Goal: Task Accomplishment & Management: Complete application form

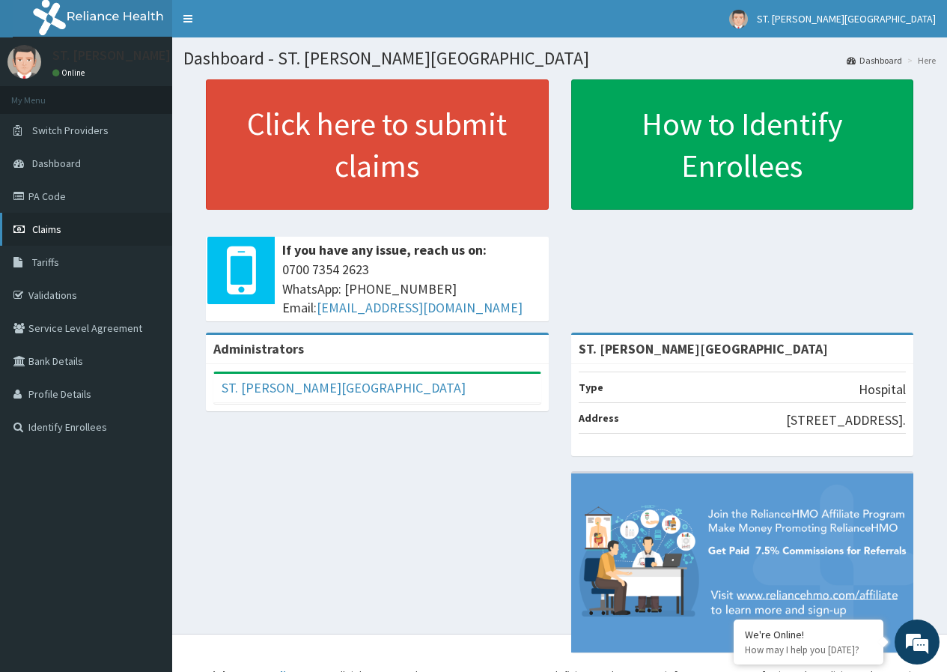
click at [58, 233] on span "Claims" at bounding box center [46, 228] width 29 height 13
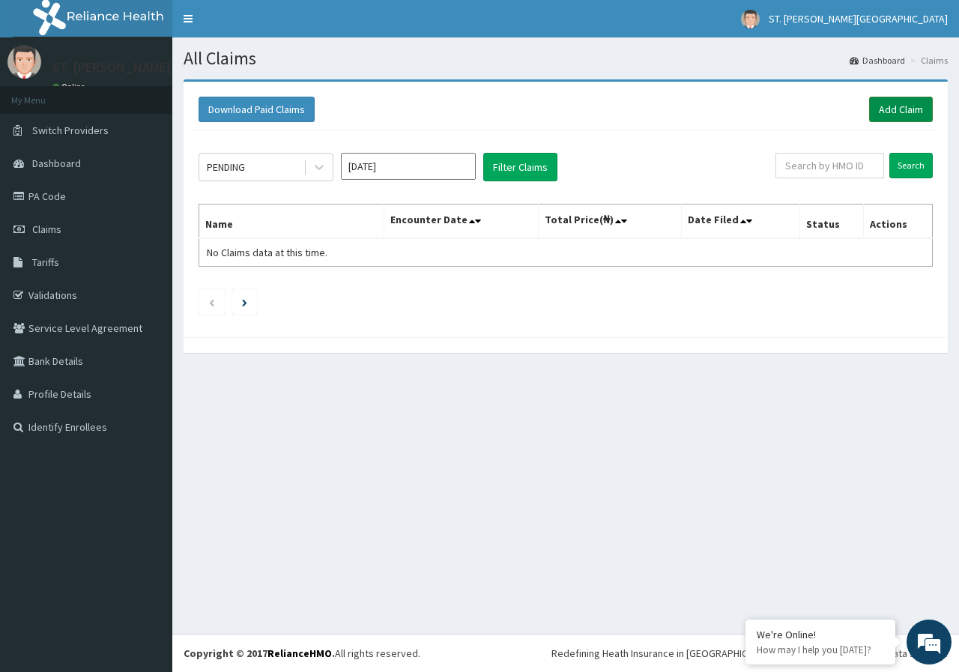
click at [888, 109] on link "Add Claim" at bounding box center [901, 109] width 64 height 25
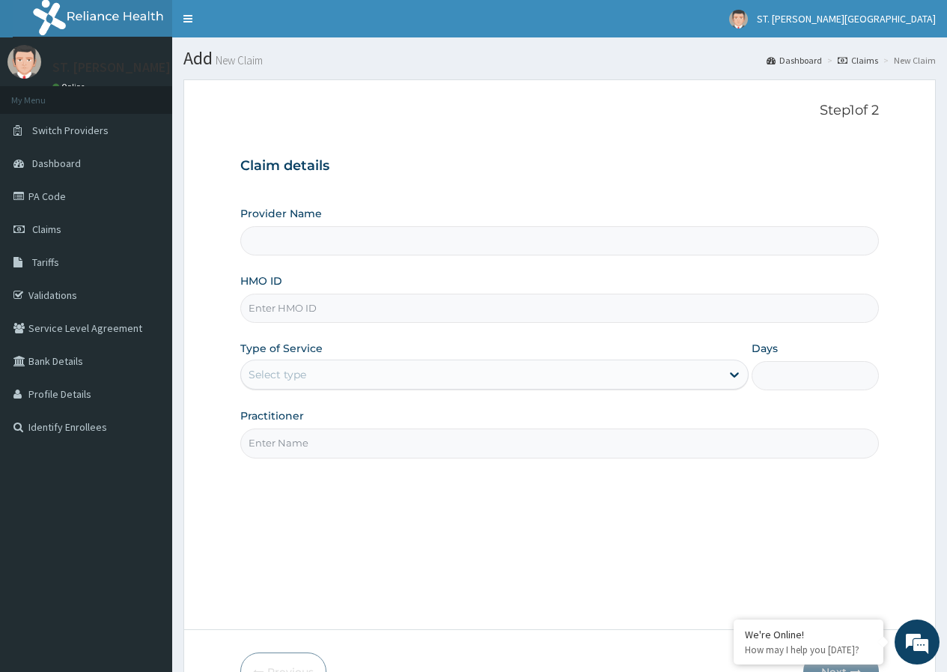
type input "ST. [PERSON_NAME][GEOGRAPHIC_DATA]"
click at [294, 314] on input "HMO ID" at bounding box center [559, 308] width 639 height 29
type input "e"
type input "EFT/10071/A"
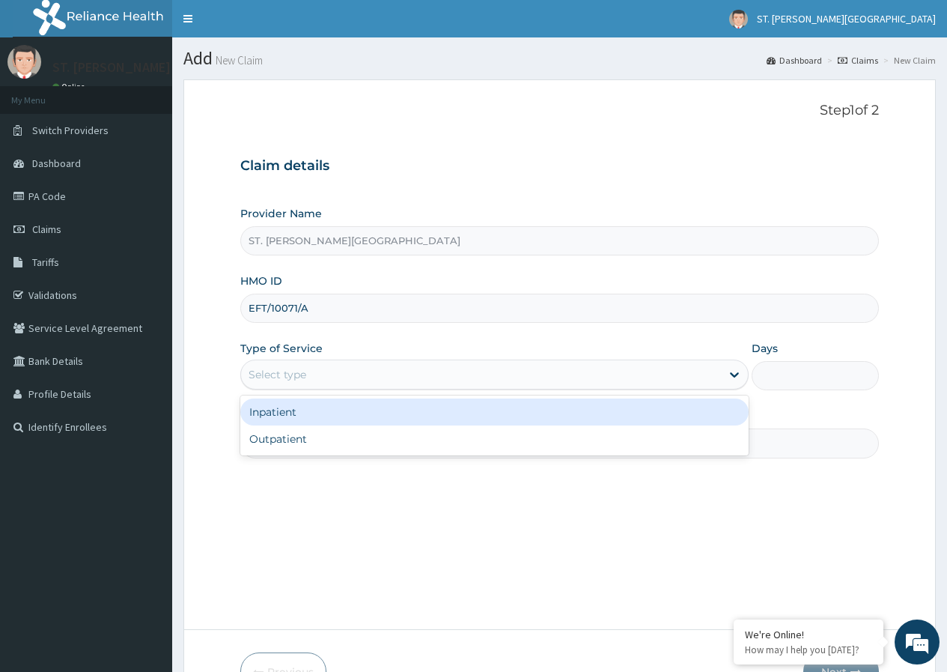
drag, startPoint x: 738, startPoint y: 374, endPoint x: 718, endPoint y: 371, distance: 20.6
click at [738, 374] on icon at bounding box center [734, 375] width 9 height 5
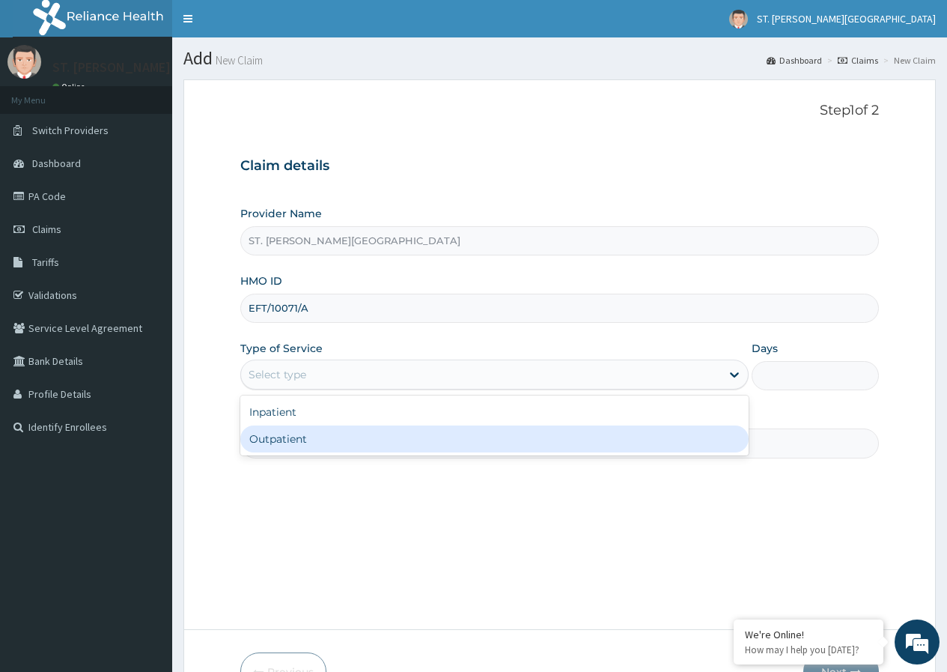
click at [412, 452] on div "Outpatient" at bounding box center [494, 438] width 508 height 27
type input "1"
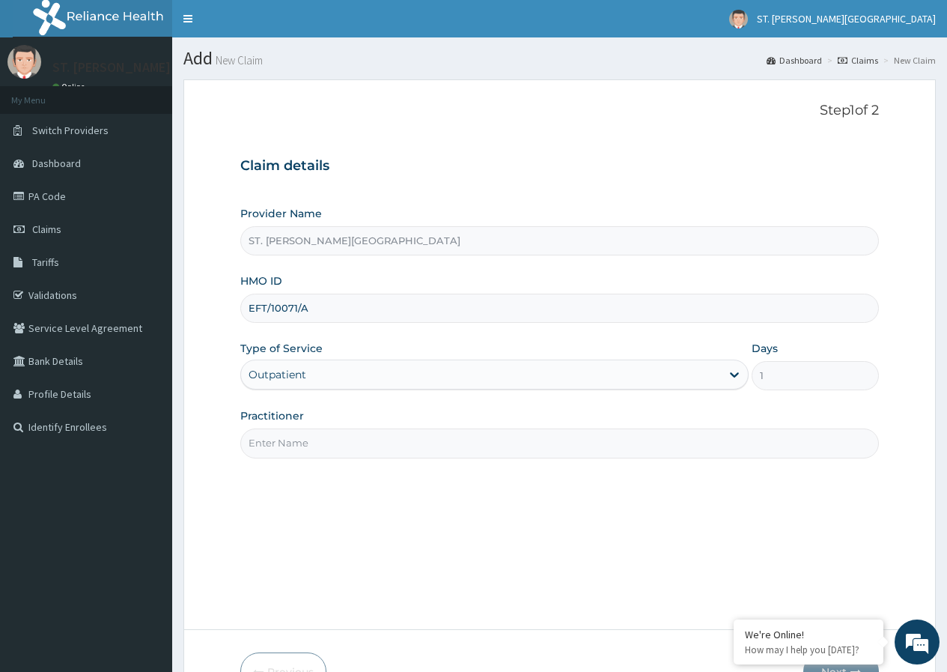
click at [315, 440] on input "Practitioner" at bounding box center [559, 442] width 639 height 29
click at [341, 437] on input "Practitioner" at bounding box center [559, 442] width 639 height 29
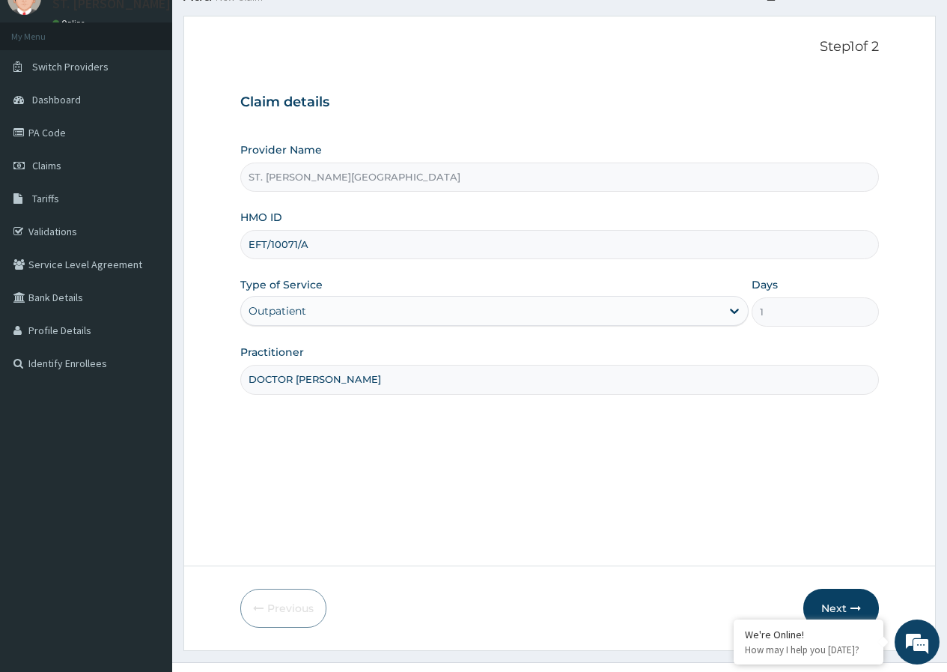
scroll to position [64, 0]
type input "DOCTOR UMEH"
click at [840, 607] on button "Next" at bounding box center [842, 607] width 76 height 39
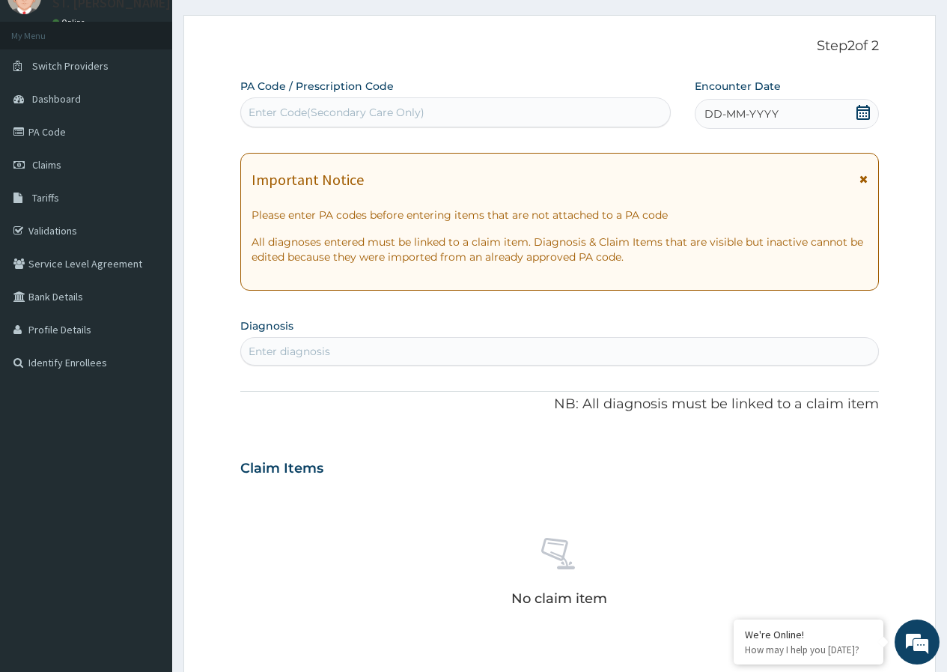
click at [863, 182] on icon at bounding box center [864, 179] width 8 height 10
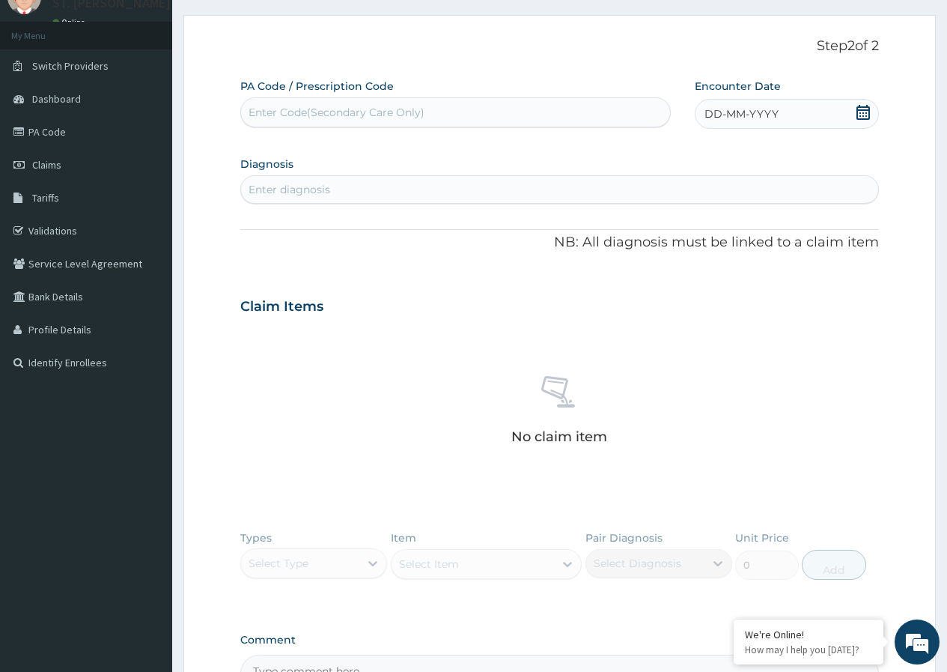
click at [863, 113] on icon at bounding box center [863, 112] width 13 height 15
click at [827, 231] on div "13" at bounding box center [829, 232] width 22 height 22
click at [444, 113] on div "Enter Code(Secondary Care Only)" at bounding box center [455, 112] width 428 height 24
type input "PA/E0841A"
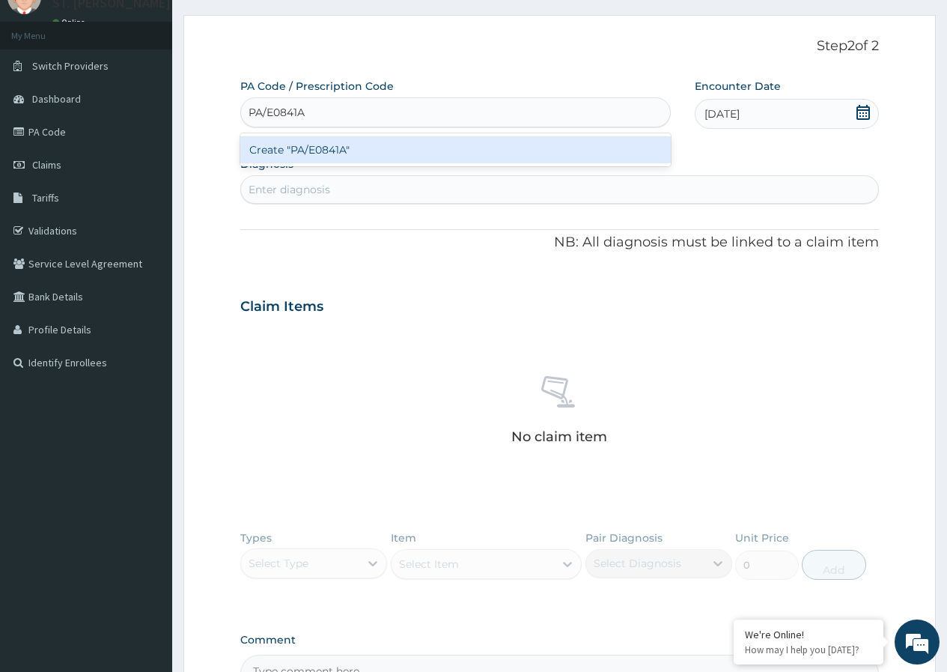
click at [342, 151] on div "Create "PA/E0841A"" at bounding box center [455, 149] width 430 height 27
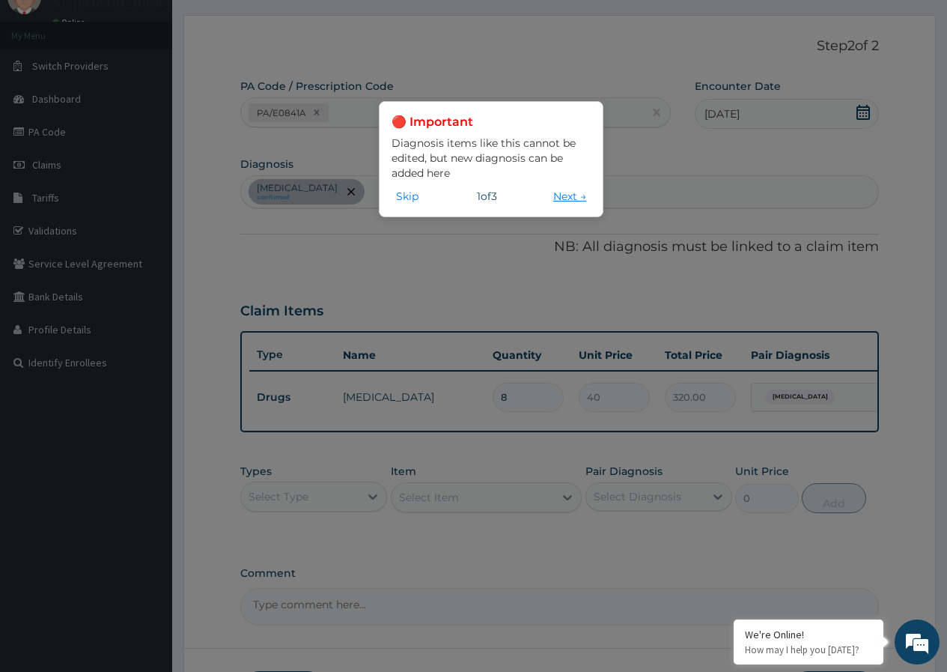
click at [570, 198] on button "Next →" at bounding box center [570, 196] width 42 height 16
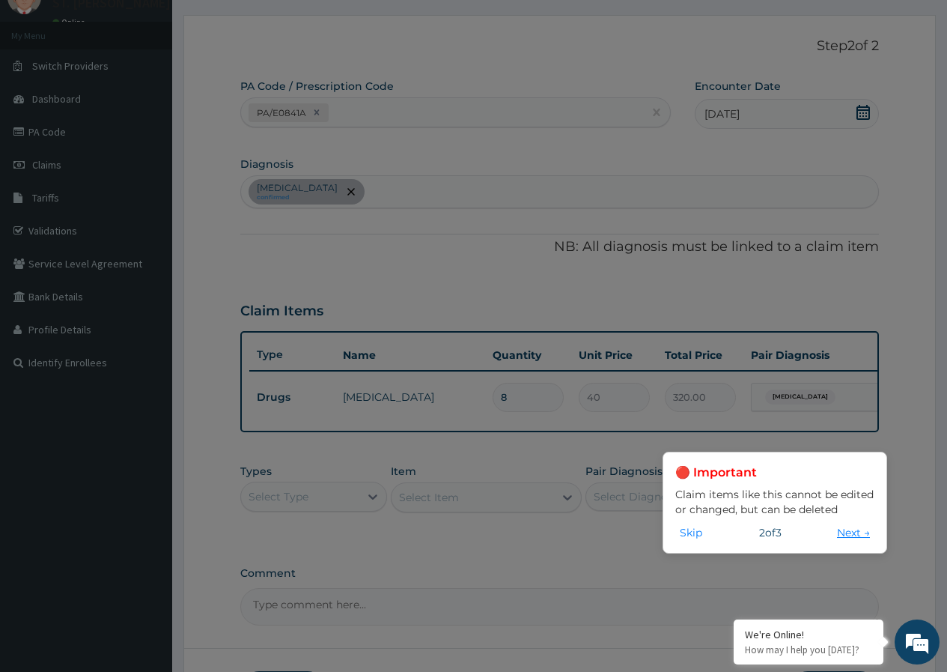
click at [850, 531] on button "Next →" at bounding box center [854, 532] width 42 height 16
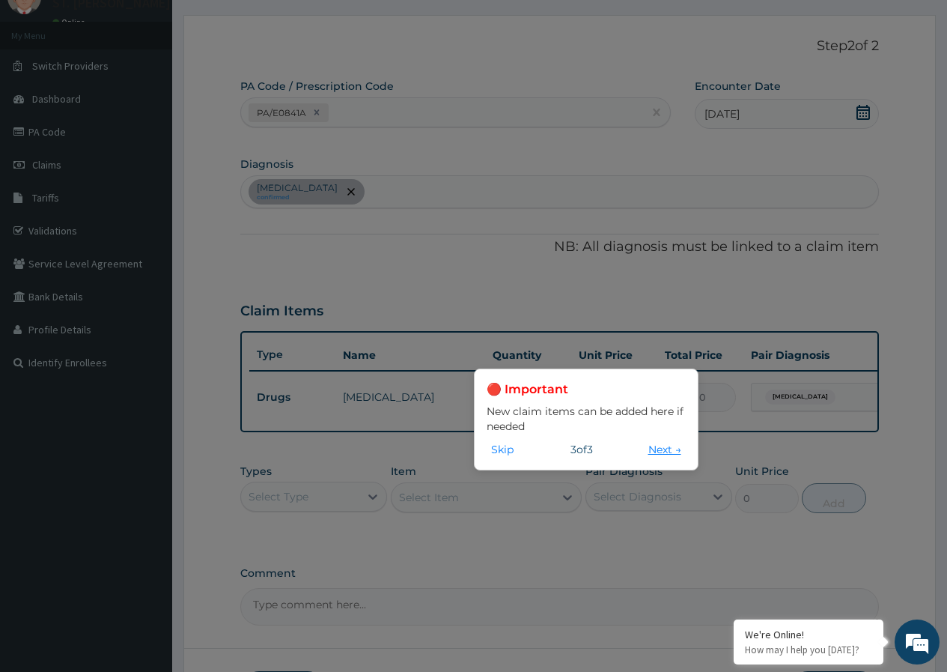
click at [657, 450] on button "Next →" at bounding box center [665, 449] width 42 height 16
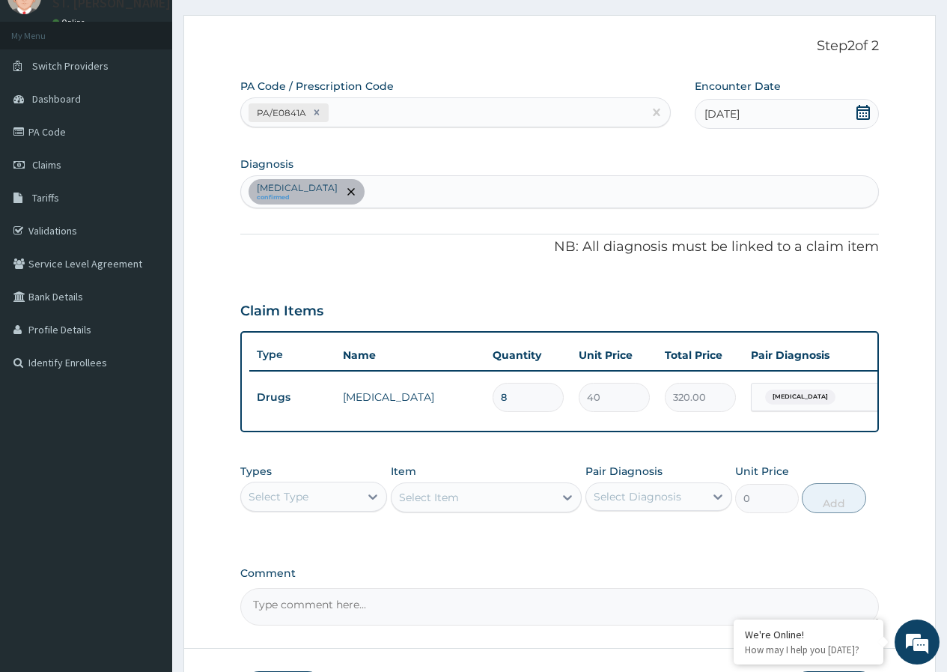
click at [427, 190] on div "Insomnia confirmed" at bounding box center [559, 191] width 637 height 31
type input "PLAS"
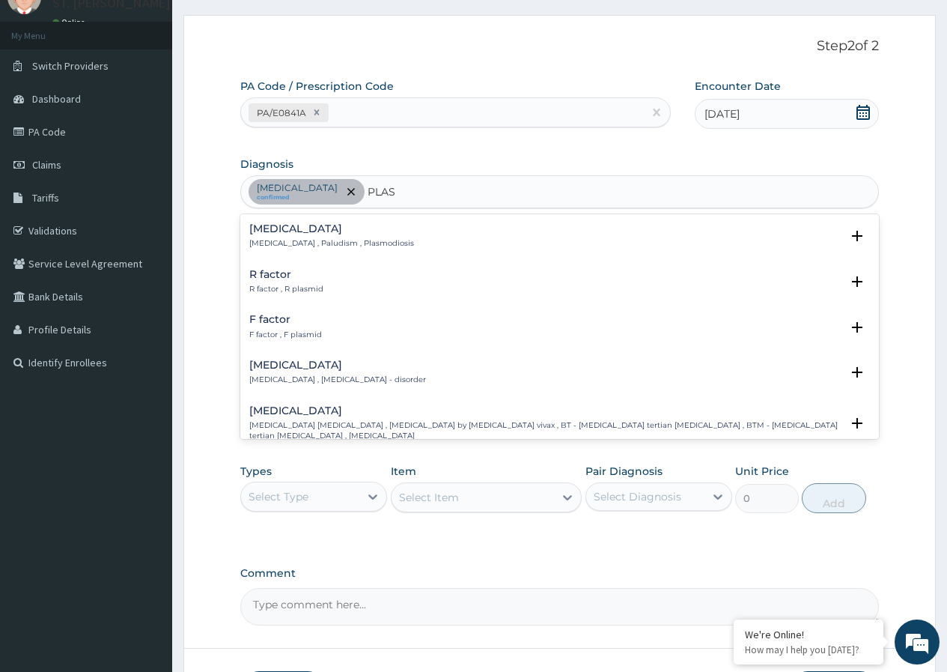
click at [280, 243] on p "Malaria , Paludism , Plasmodiosis" at bounding box center [331, 243] width 165 height 10
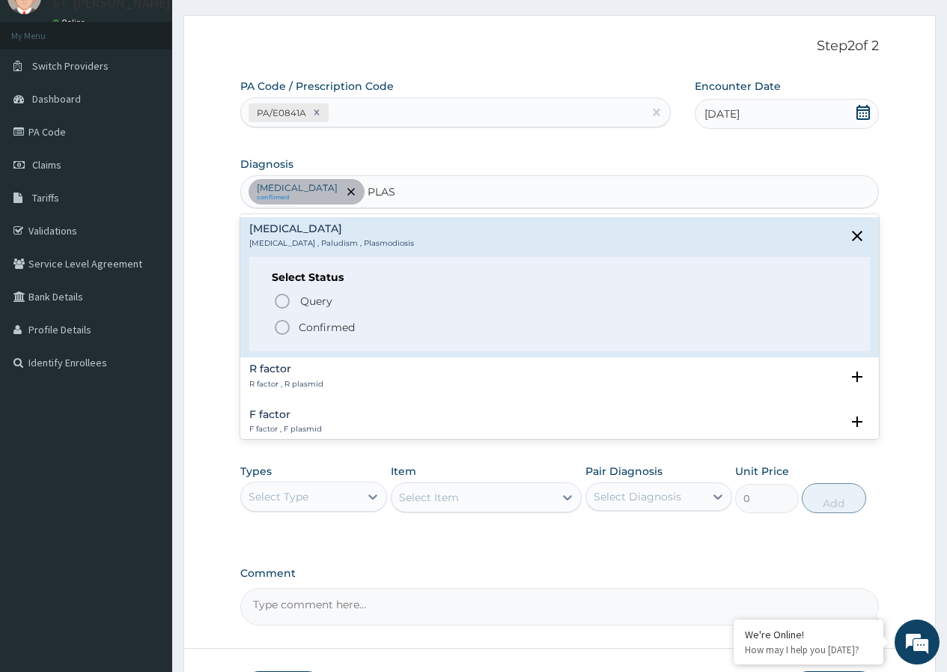
click at [305, 329] on p "Confirmed" at bounding box center [327, 327] width 56 height 15
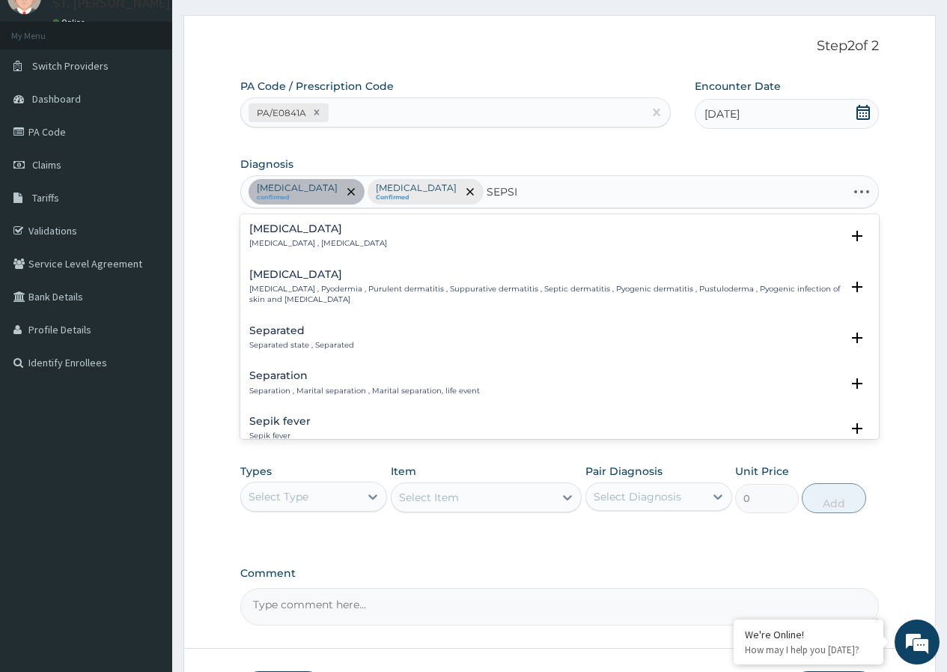
type input "SEPSIS"
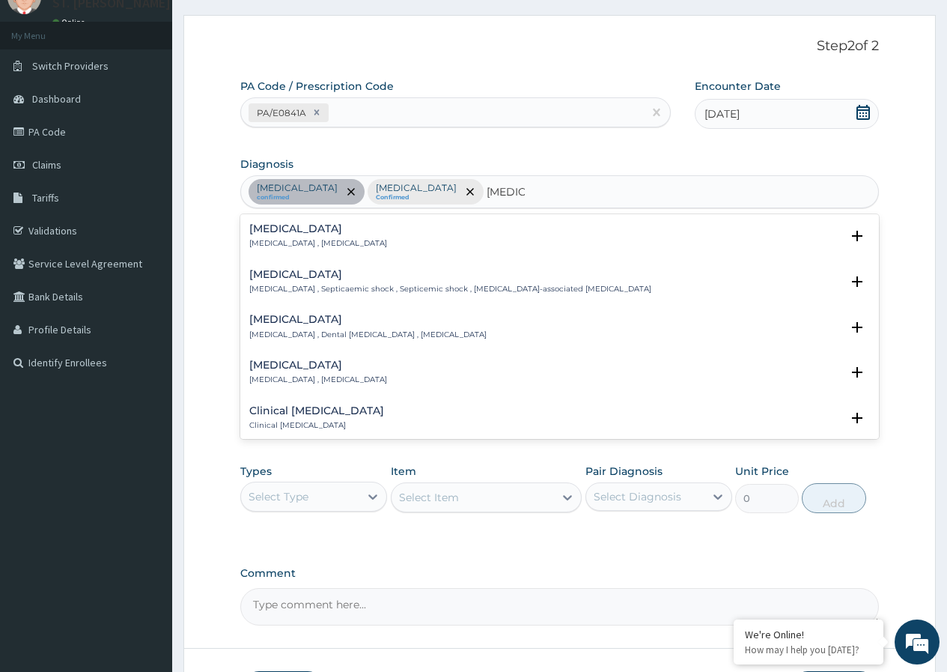
click at [306, 237] on div "Sepsis Systemic infection , Sepsis" at bounding box center [318, 236] width 138 height 26
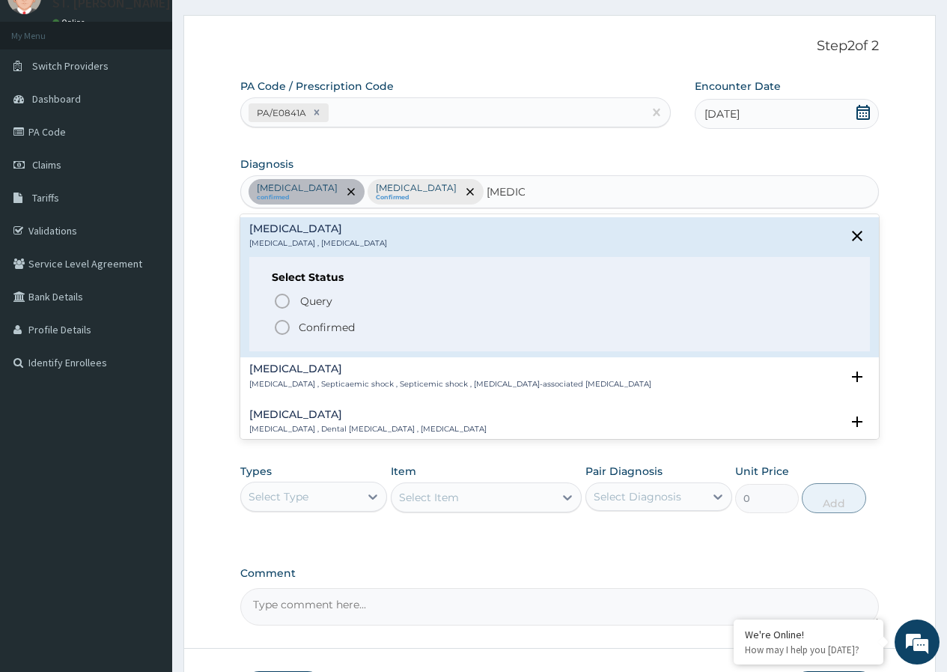
click at [325, 327] on p "Confirmed" at bounding box center [327, 327] width 56 height 15
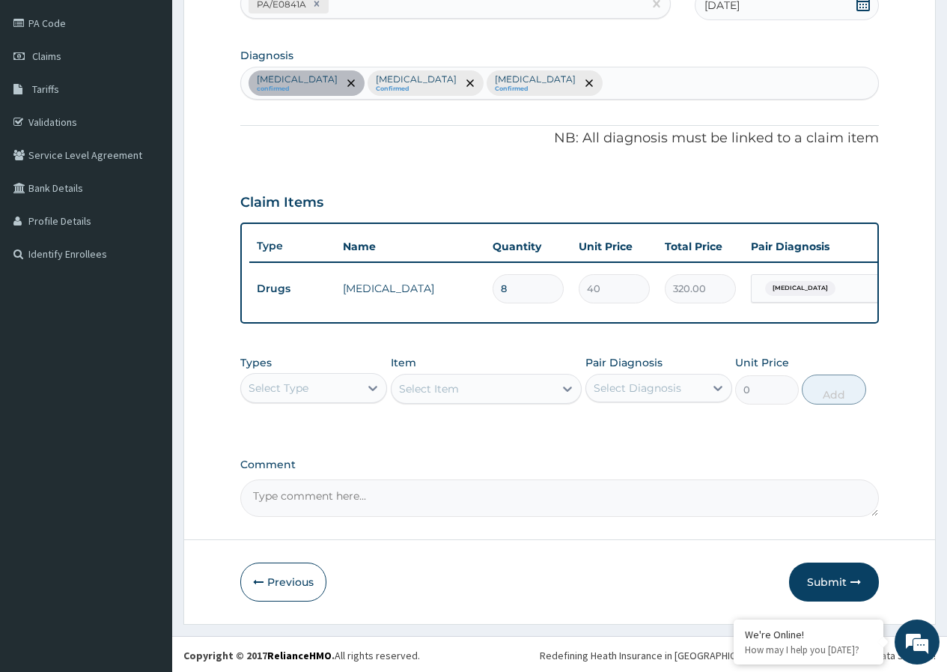
scroll to position [186, 0]
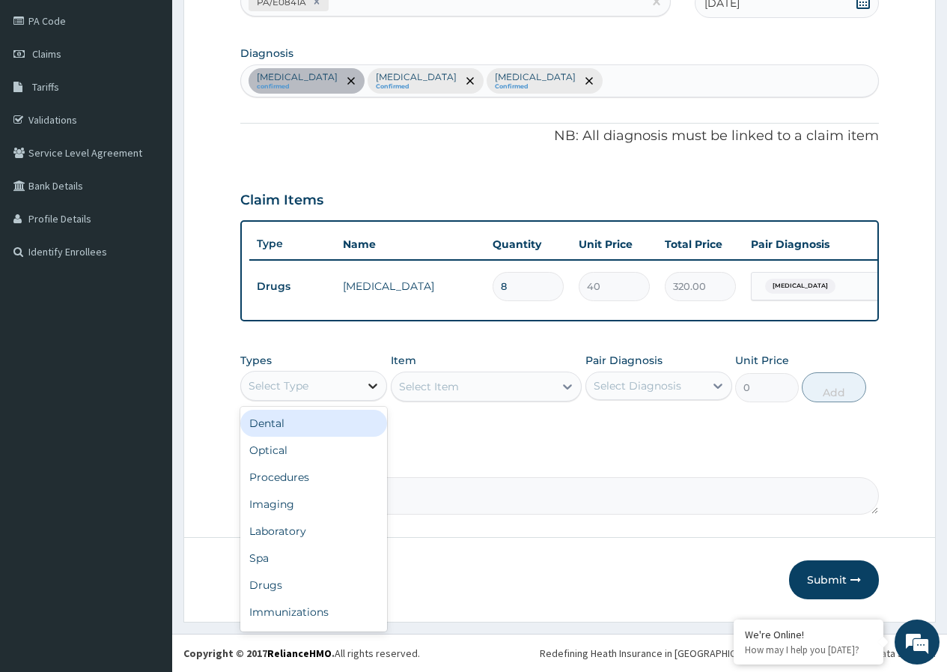
click at [366, 382] on icon at bounding box center [372, 385] width 15 height 15
click at [327, 479] on div "Procedures" at bounding box center [313, 477] width 147 height 27
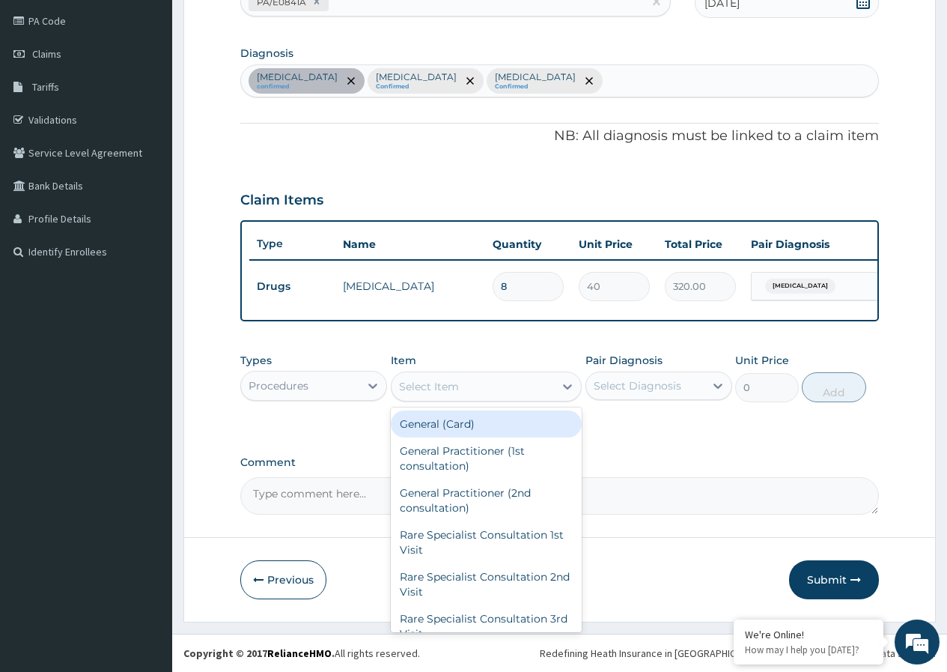
click at [496, 383] on div "Select Item" at bounding box center [473, 386] width 163 height 24
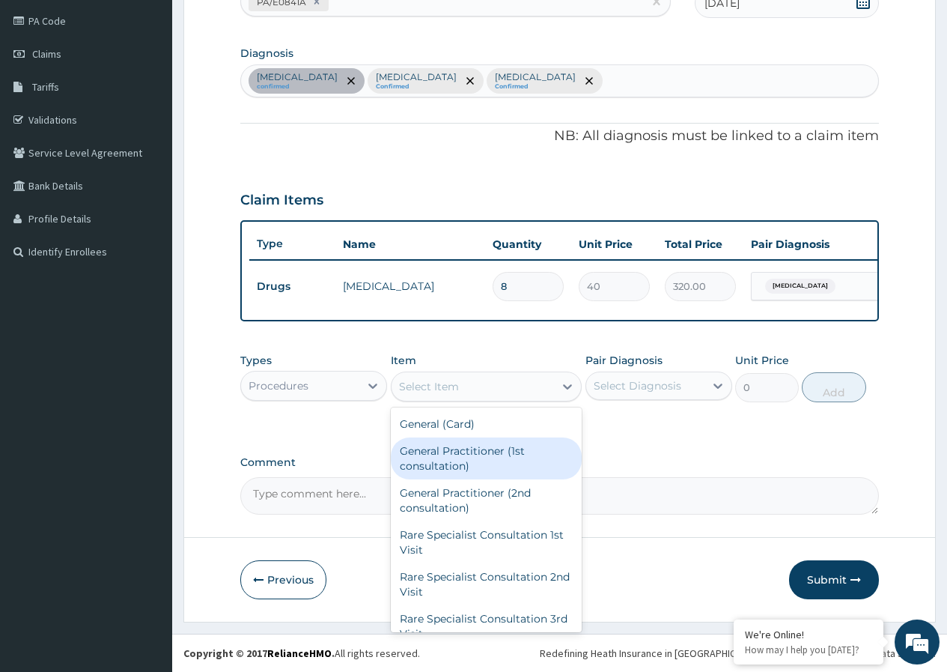
click at [484, 454] on div "General Practitioner (1st consultation)" at bounding box center [487, 458] width 192 height 42
type input "2000"
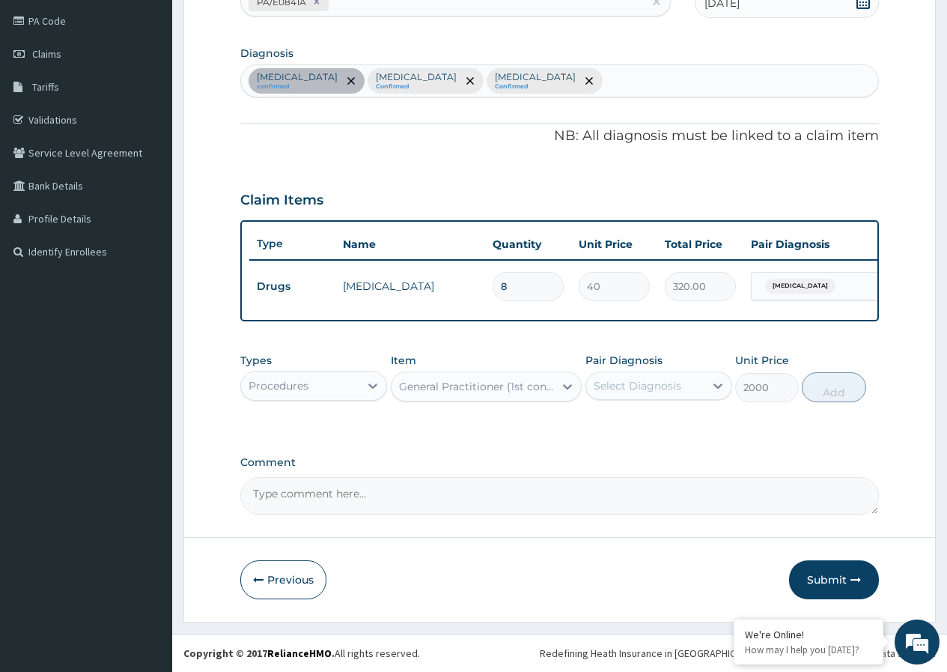
click at [639, 389] on div "Select Diagnosis" at bounding box center [638, 385] width 88 height 15
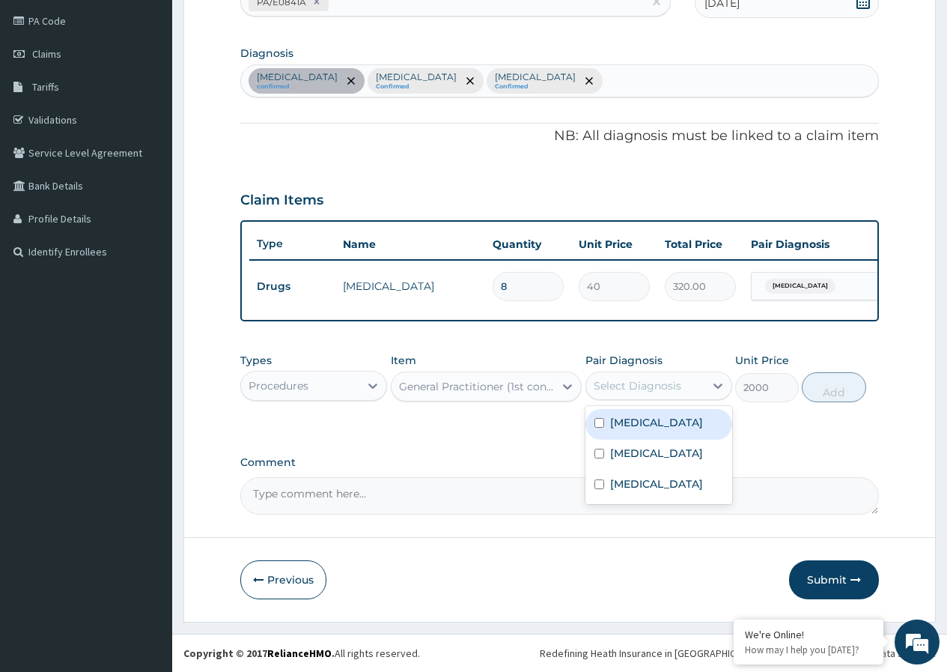
click at [629, 431] on div "Insomnia" at bounding box center [659, 424] width 147 height 31
checkbox input "true"
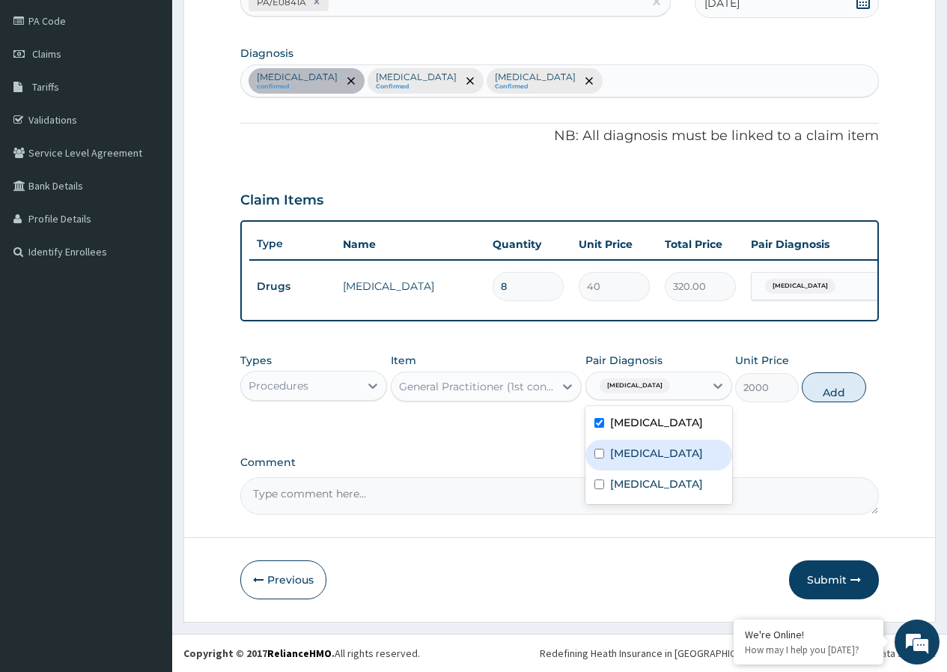
click at [636, 457] on label "Malaria" at bounding box center [656, 453] width 93 height 15
checkbox input "true"
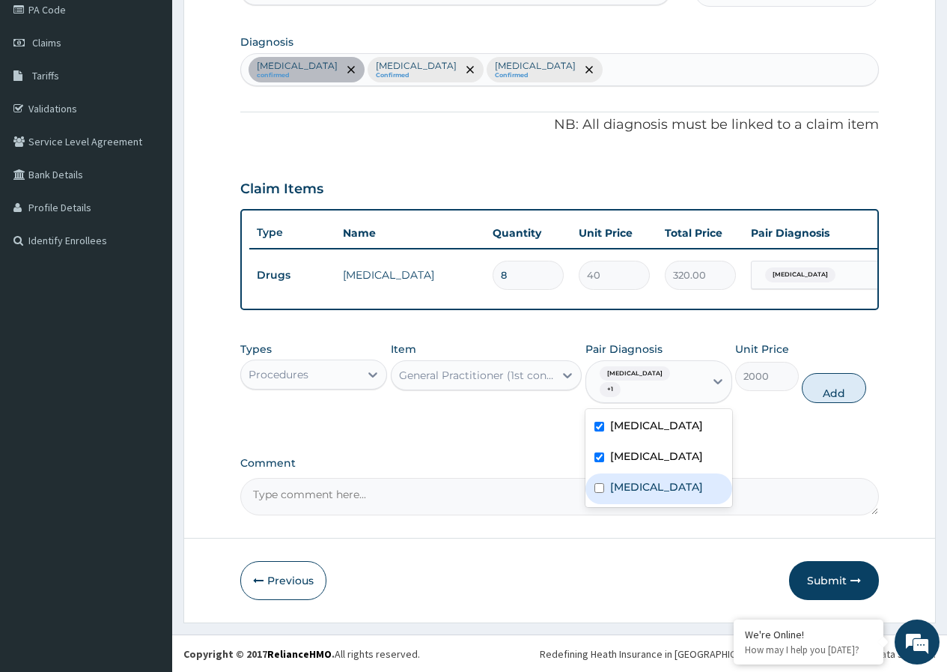
click at [630, 483] on label "Sepsis" at bounding box center [656, 486] width 93 height 15
checkbox input "true"
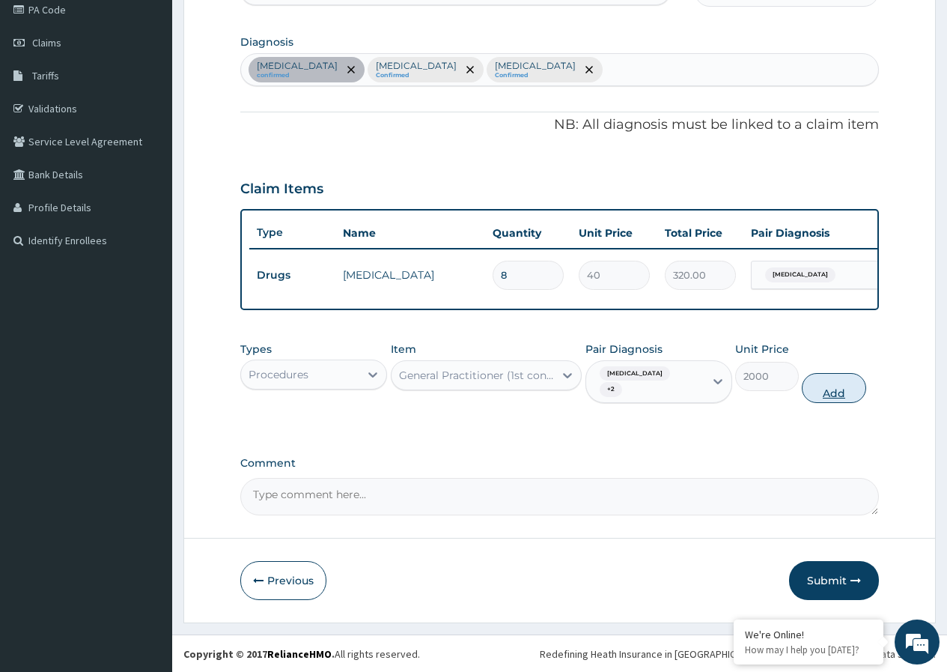
click at [823, 387] on button "Add" at bounding box center [834, 388] width 64 height 30
type input "0"
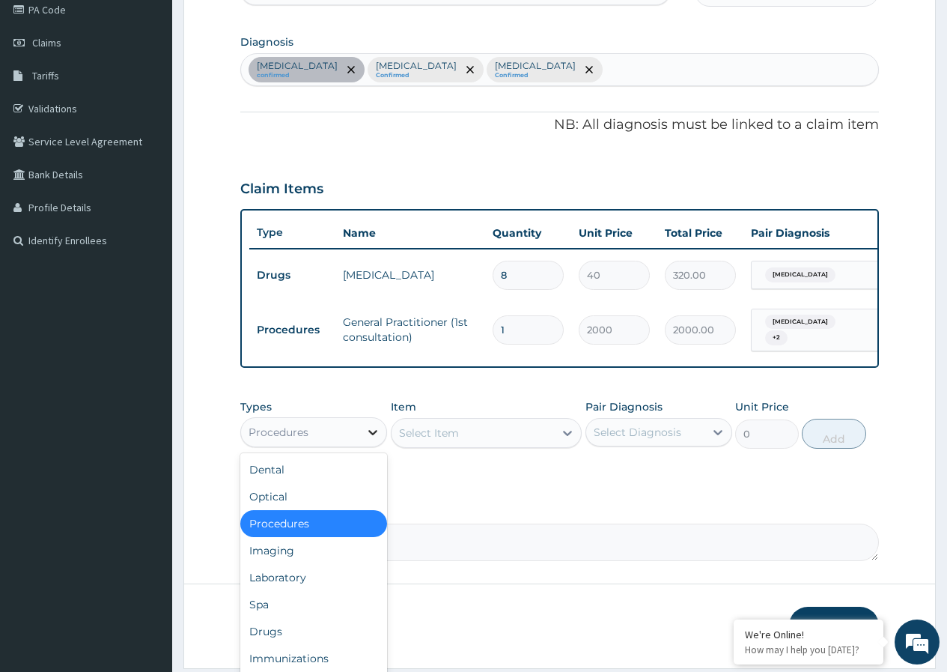
click at [371, 435] on icon at bounding box center [372, 432] width 9 height 5
click at [288, 581] on div "Laboratory" at bounding box center [313, 577] width 147 height 27
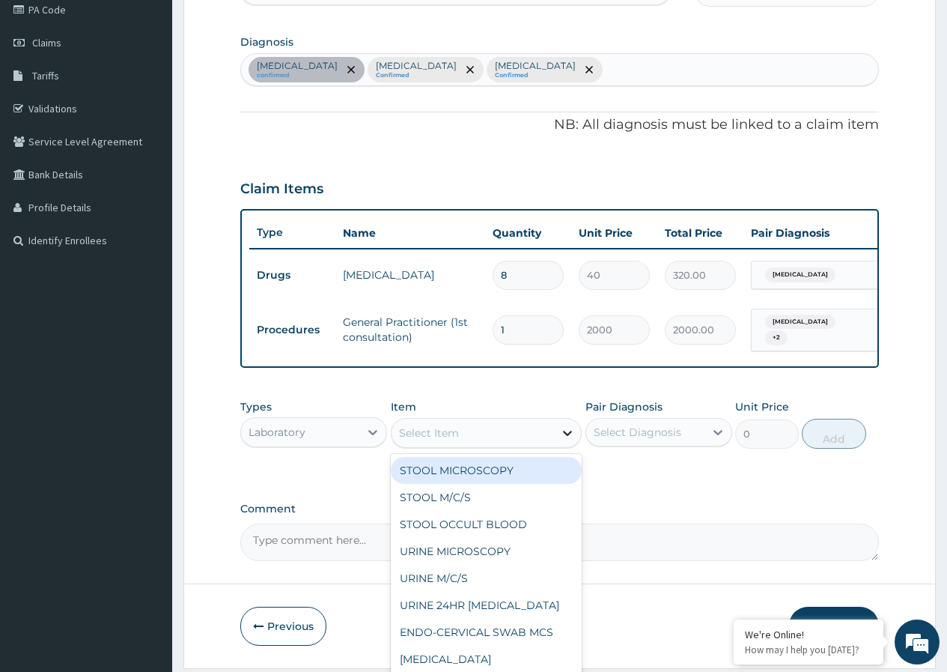
click at [565, 435] on icon at bounding box center [567, 432] width 15 height 15
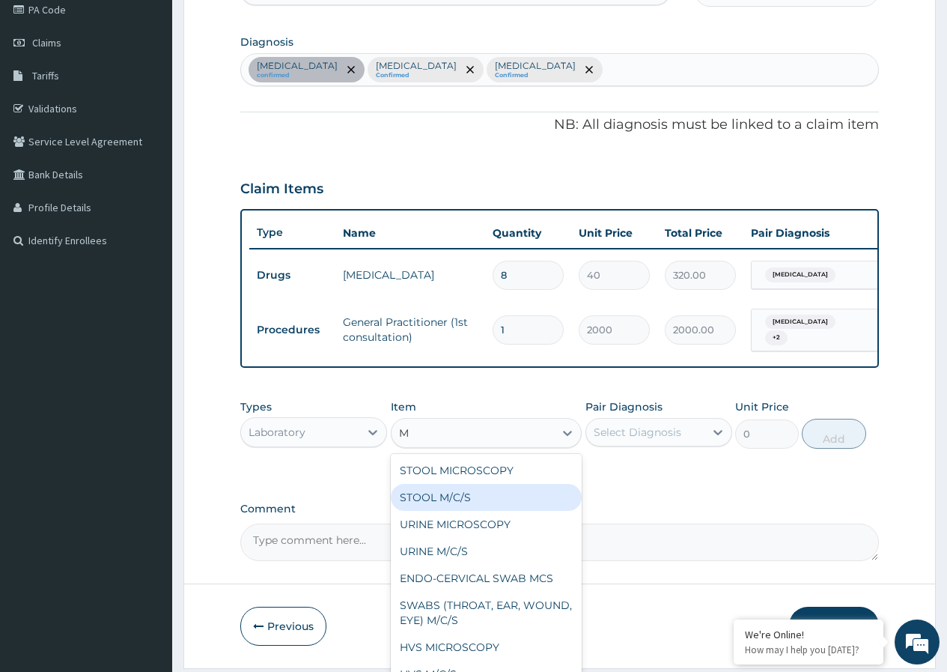
type input "MP"
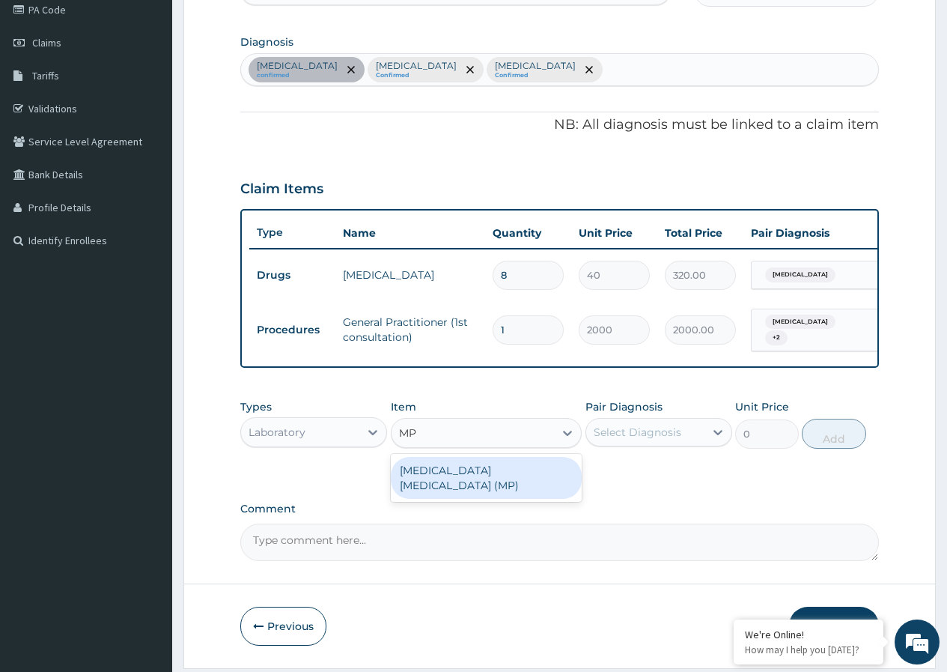
click at [535, 460] on div "MALARIA PARASITE (MP)" at bounding box center [487, 478] width 192 height 48
click at [528, 471] on div "MALARIA PARASITE (MP)" at bounding box center [487, 478] width 192 height 42
type input "2000"
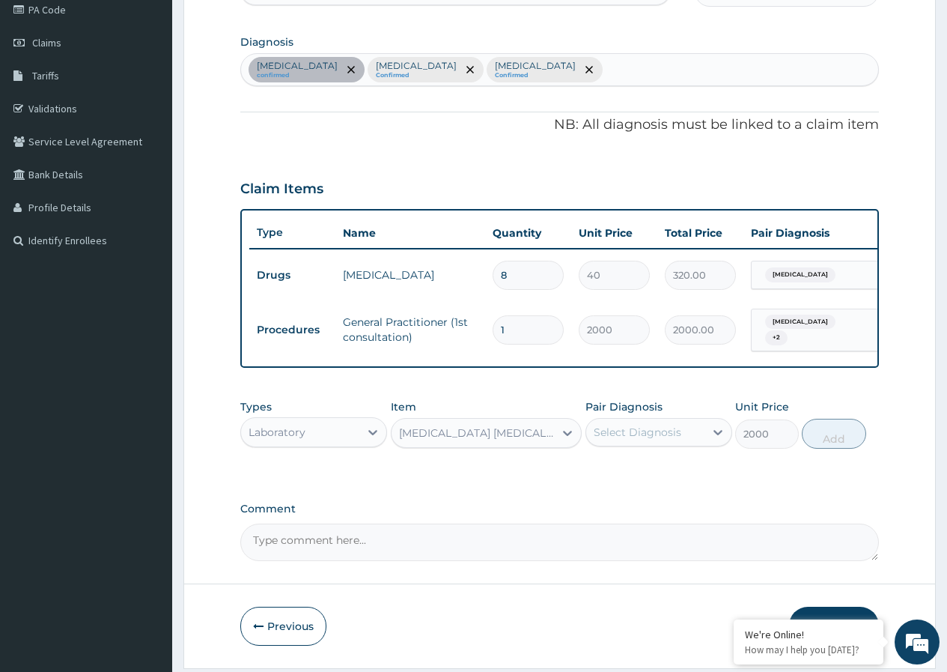
click at [634, 434] on div "Select Diagnosis" at bounding box center [638, 432] width 88 height 15
click at [622, 503] on label "Malaria" at bounding box center [656, 499] width 93 height 15
checkbox input "true"
click at [832, 440] on button "Add" at bounding box center [834, 434] width 64 height 30
type input "0"
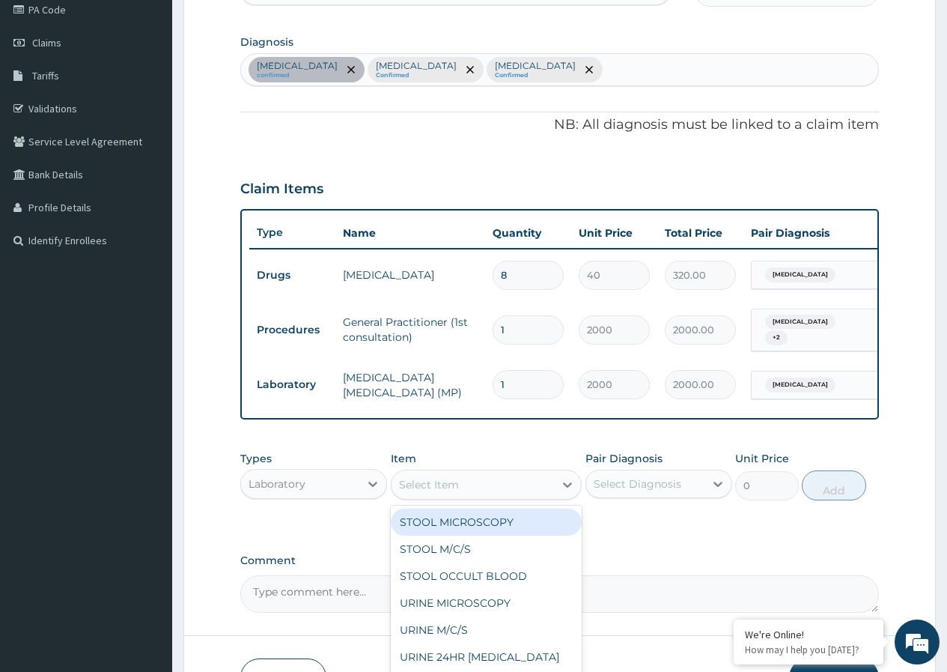
click at [459, 493] on div "Select Item" at bounding box center [473, 485] width 163 height 24
type input "FBC"
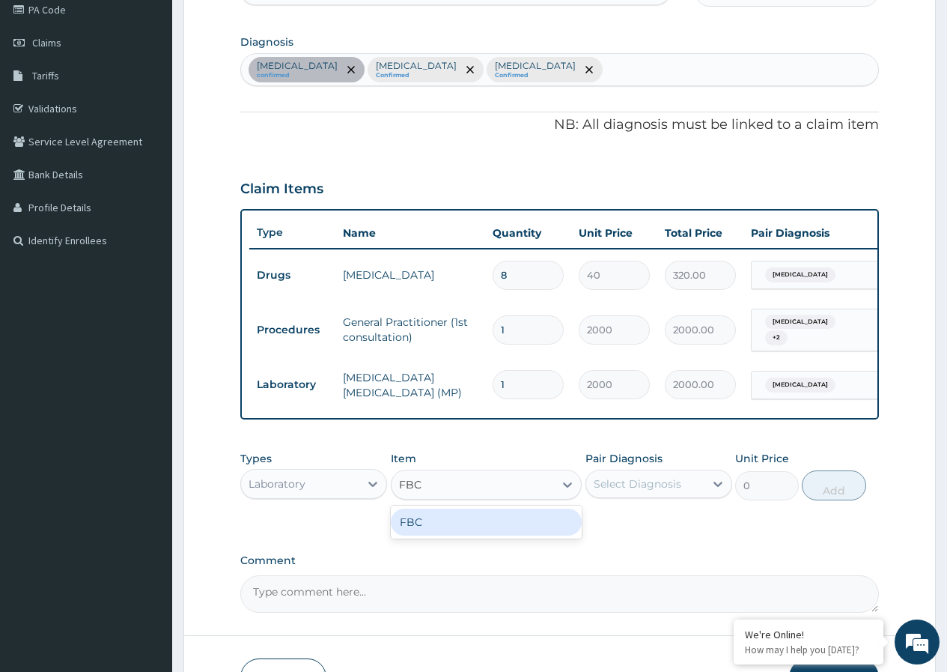
click at [464, 523] on div "FBC" at bounding box center [487, 521] width 192 height 27
type input "5000"
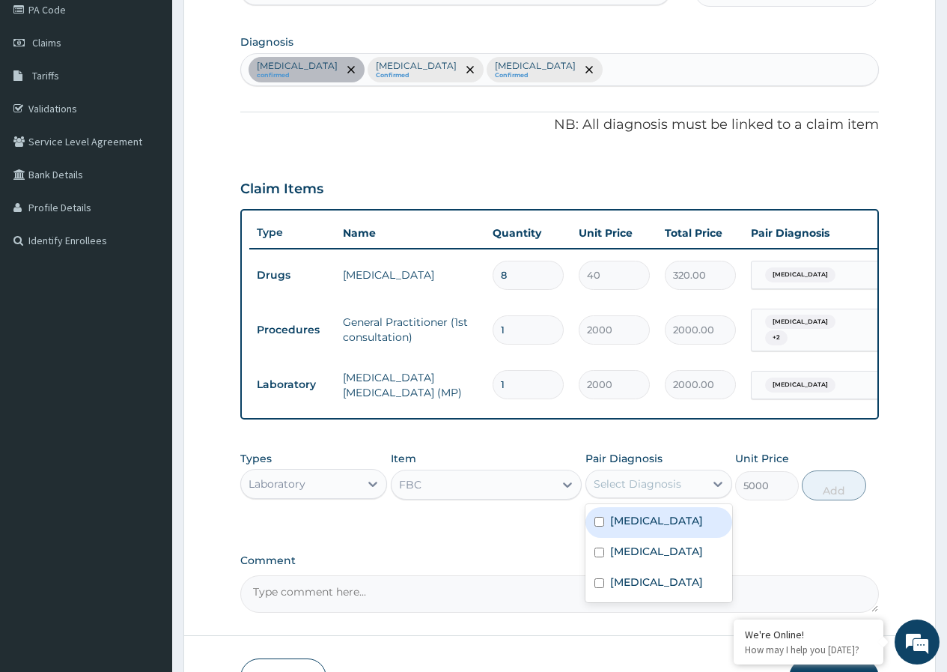
click at [650, 487] on div "Select Diagnosis" at bounding box center [638, 483] width 88 height 15
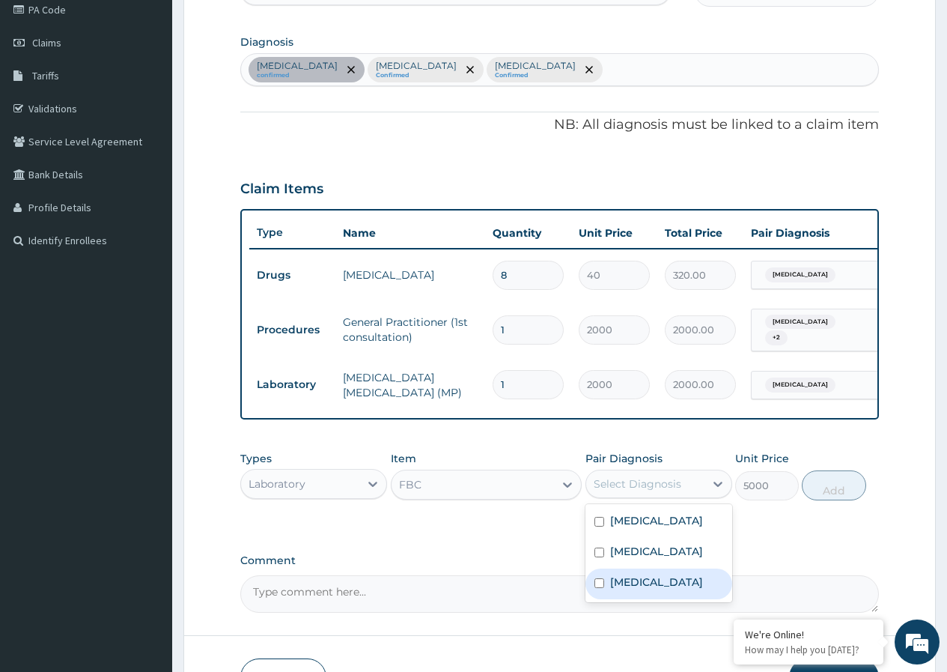
click at [615, 588] on label "Sepsis" at bounding box center [656, 581] width 93 height 15
checkbox input "true"
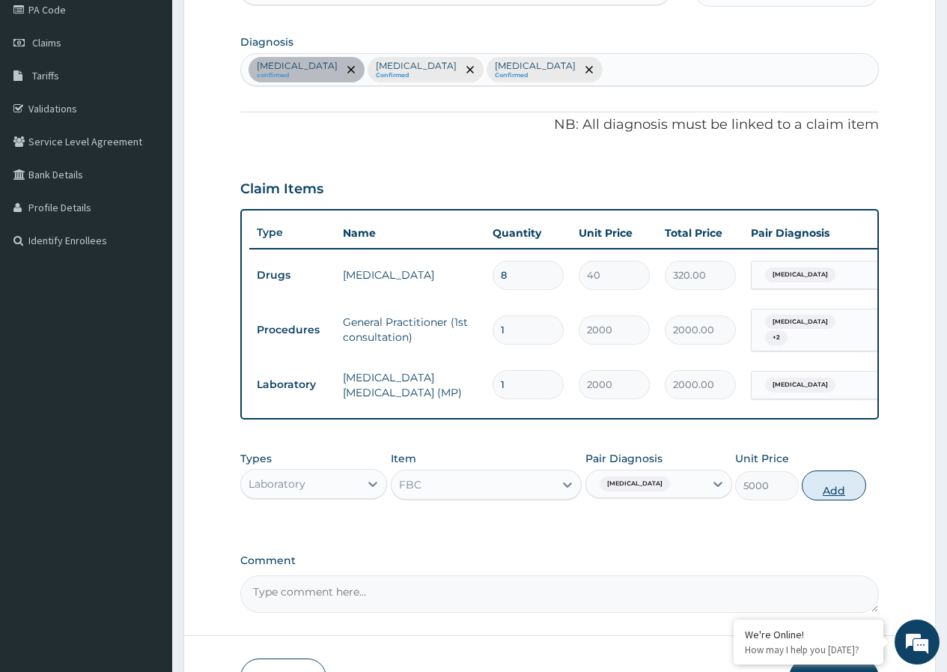
click at [830, 495] on button "Add" at bounding box center [834, 485] width 64 height 30
type input "0"
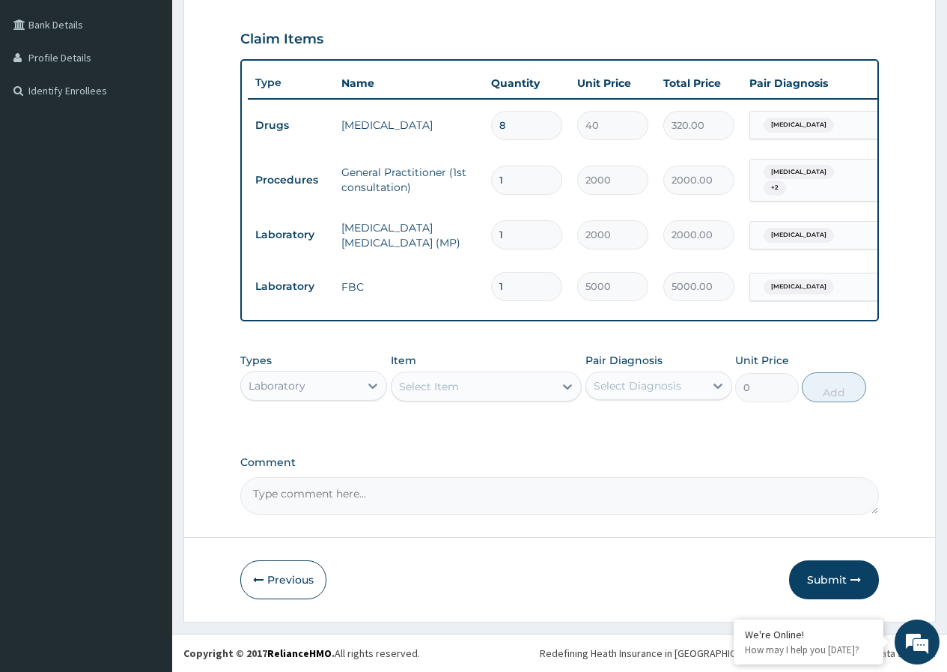
scroll to position [0, 0]
click at [356, 385] on div "Laboratory" at bounding box center [300, 386] width 118 height 24
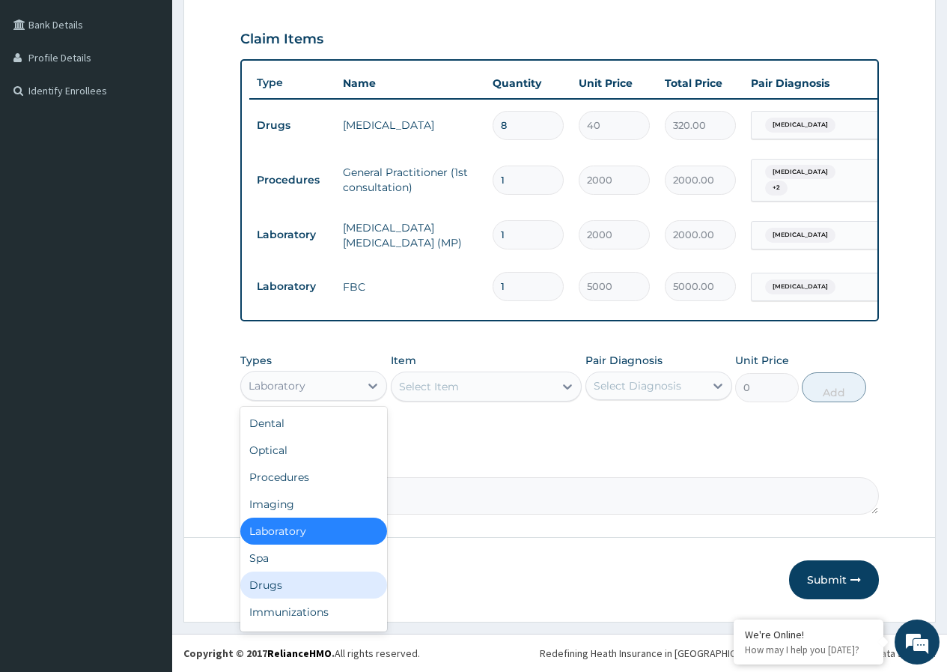
click at [269, 580] on div "Drugs" at bounding box center [313, 584] width 147 height 27
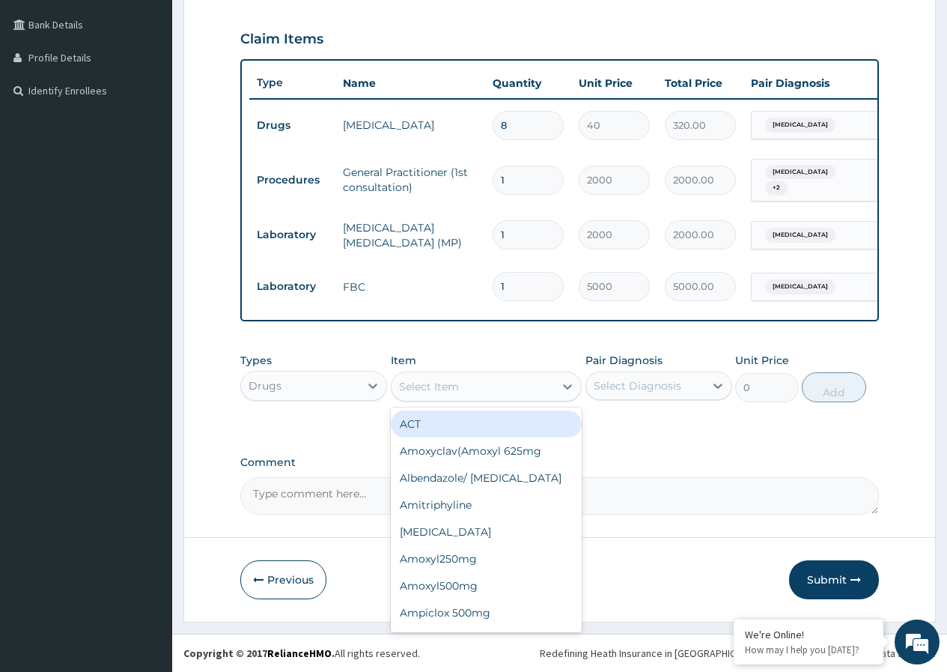
click at [471, 386] on div "Select Item" at bounding box center [473, 386] width 163 height 24
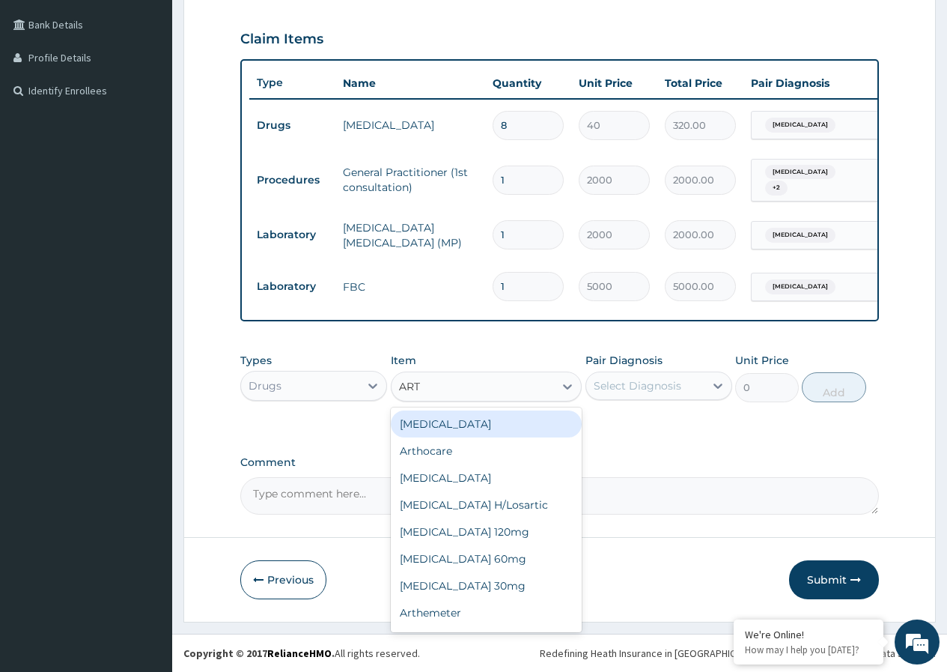
type input "ARTH"
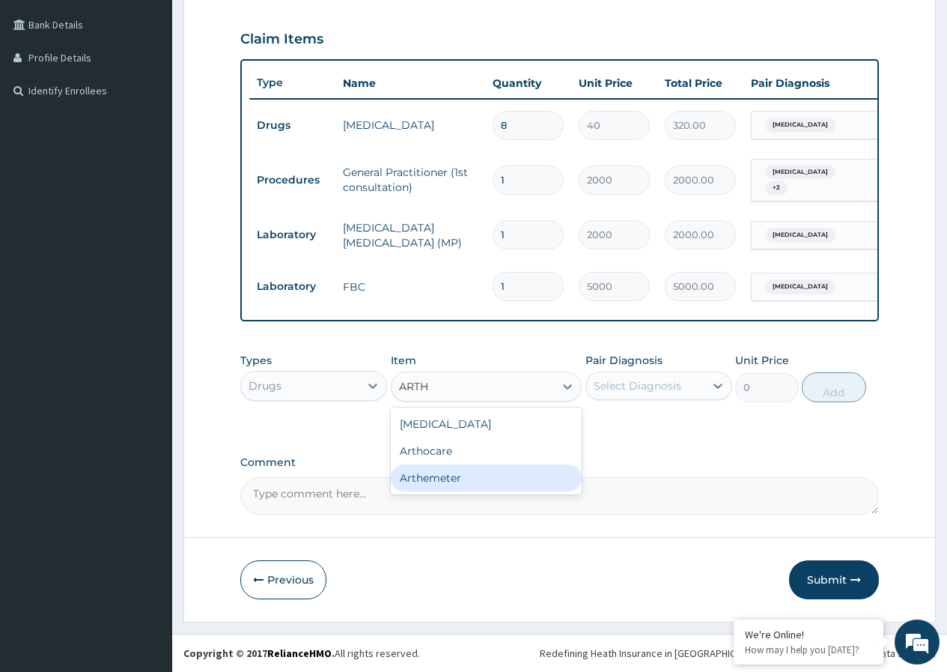
click at [437, 478] on div "Arthemeter" at bounding box center [487, 477] width 192 height 27
type input "960"
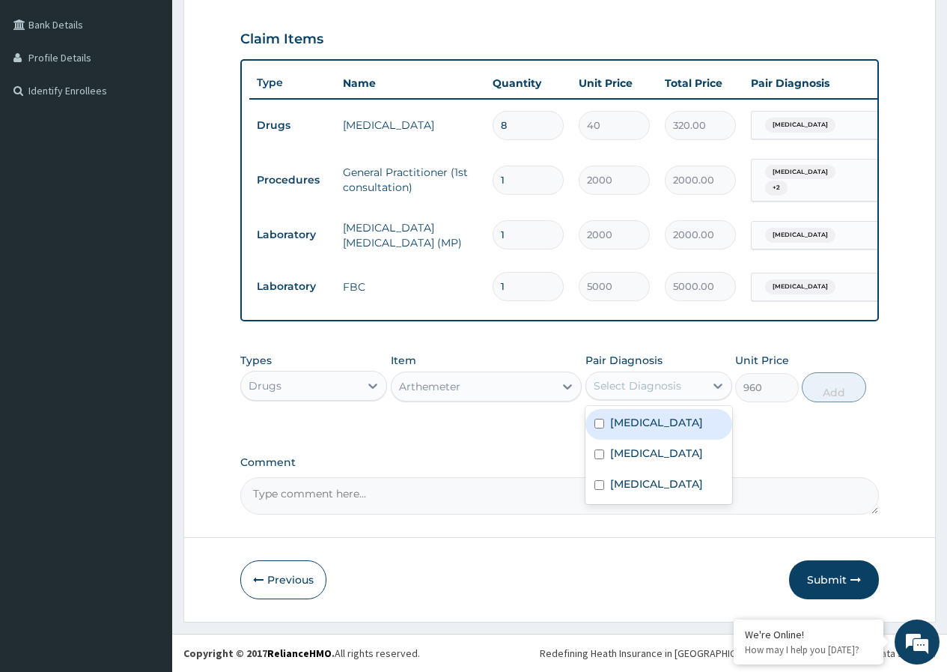
click at [602, 380] on div "Select Diagnosis" at bounding box center [638, 385] width 88 height 15
click at [627, 459] on label "Malaria" at bounding box center [656, 453] width 93 height 15
checkbox input "true"
click at [826, 392] on button "Add" at bounding box center [834, 387] width 64 height 30
type input "0"
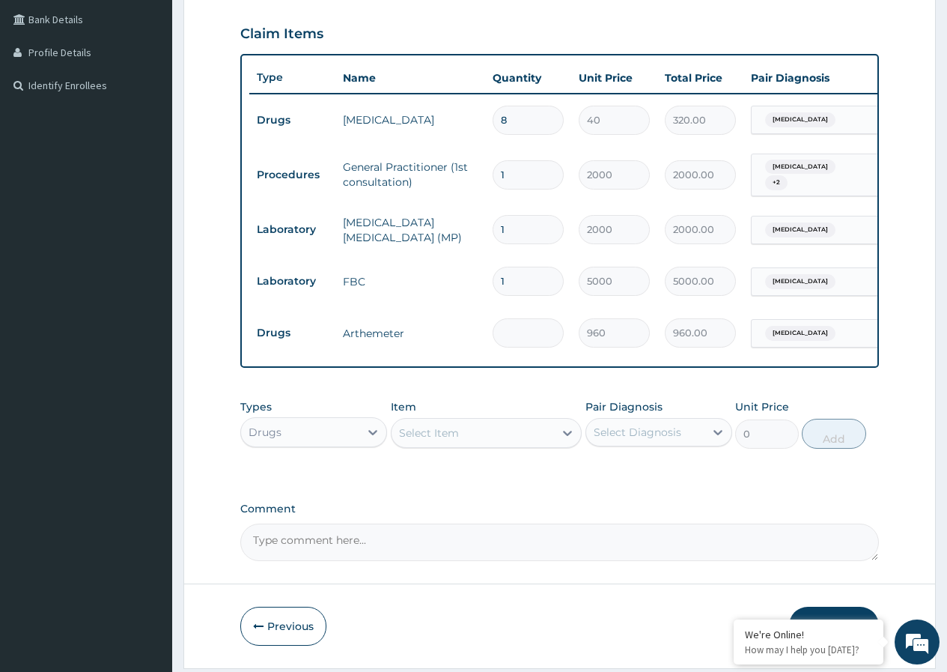
type input "0.00"
type input "6"
type input "5760.00"
type input "6"
click at [431, 440] on div "Select Item" at bounding box center [429, 432] width 60 height 15
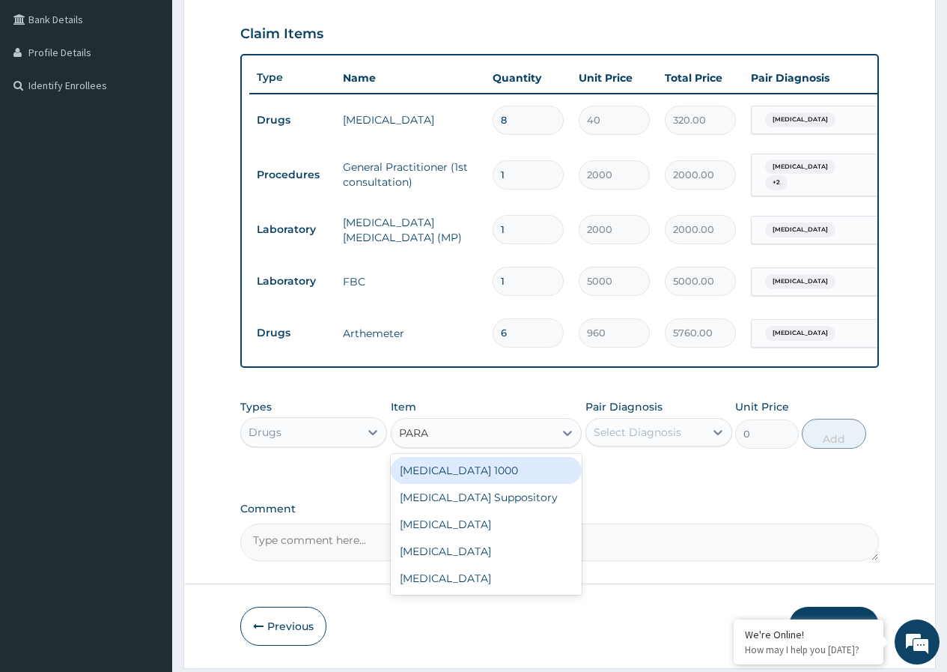
type input "PARAC"
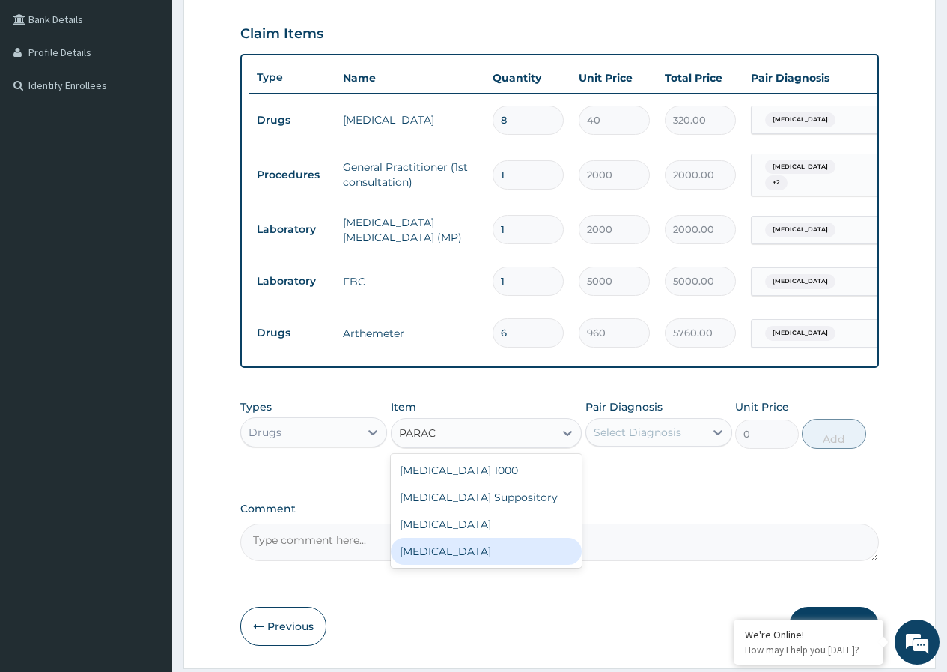
click at [496, 561] on div "Paracetamol" at bounding box center [487, 551] width 192 height 27
type input "560"
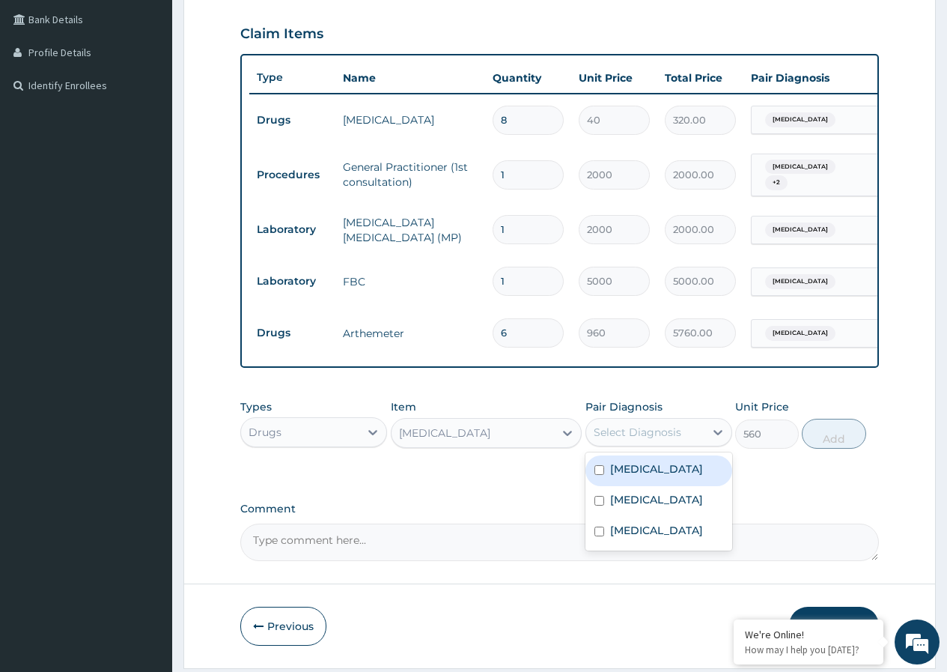
click at [655, 440] on div "Select Diagnosis" at bounding box center [638, 432] width 88 height 15
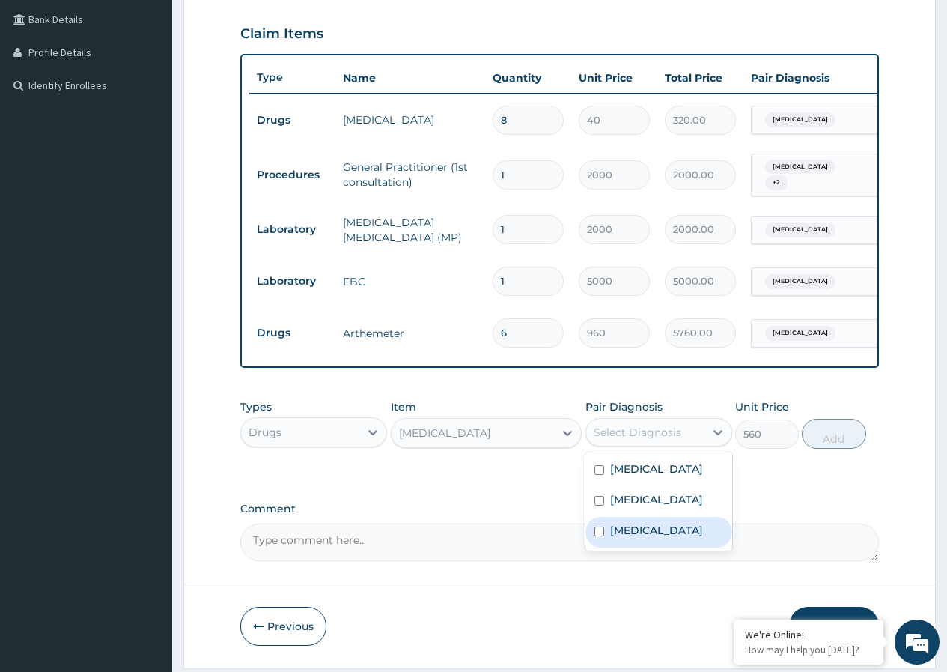
click at [625, 536] on label "Sepsis" at bounding box center [656, 530] width 93 height 15
checkbox input "true"
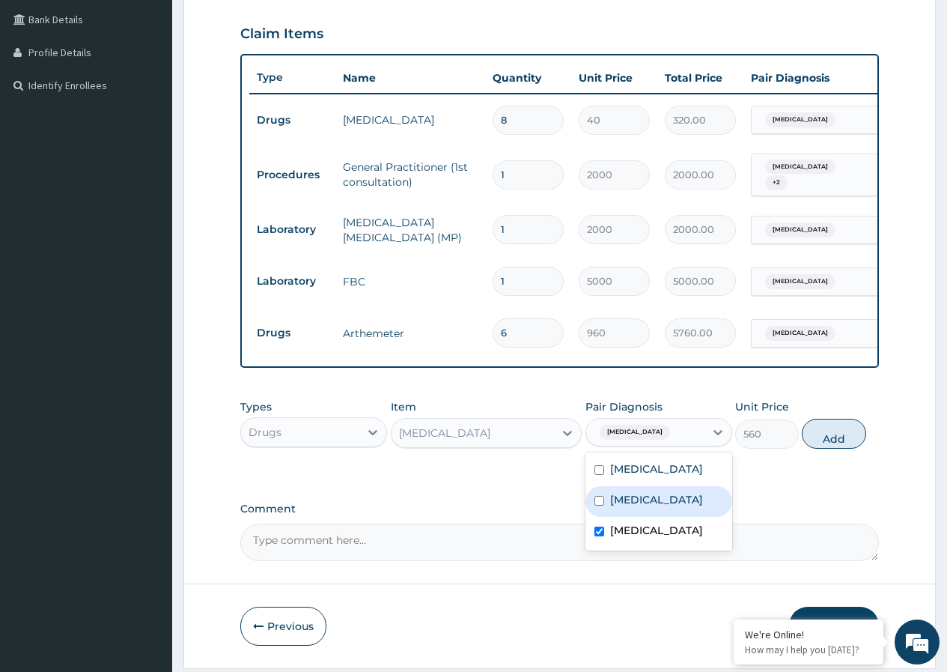
click at [638, 496] on label "Malaria" at bounding box center [656, 499] width 93 height 15
checkbox input "true"
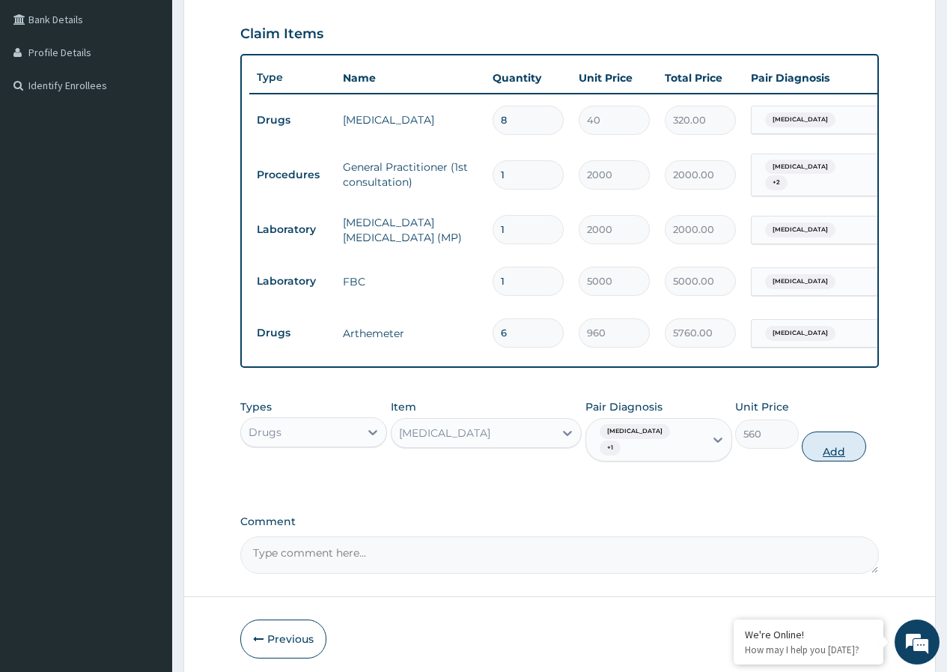
click at [826, 440] on button "Add" at bounding box center [834, 446] width 64 height 30
type input "0"
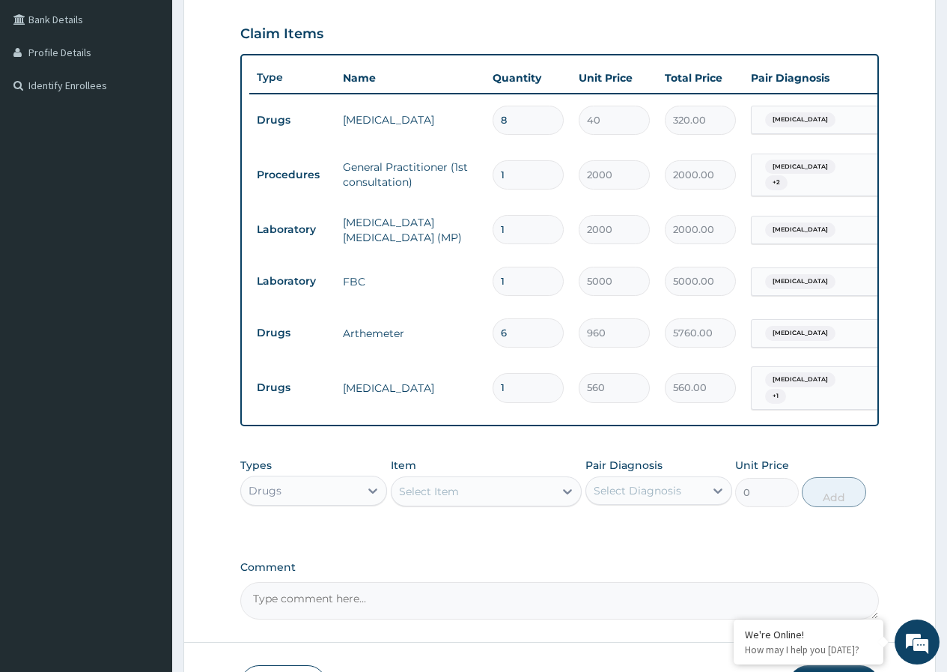
drag, startPoint x: 532, startPoint y: 382, endPoint x: 447, endPoint y: 379, distance: 84.7
click at [447, 379] on tr "Drugs Paracetamol 1 560 560.00 Sepsis + 1 Delete" at bounding box center [616, 388] width 734 height 58
type input "2"
type input "1120.00"
type input "2"
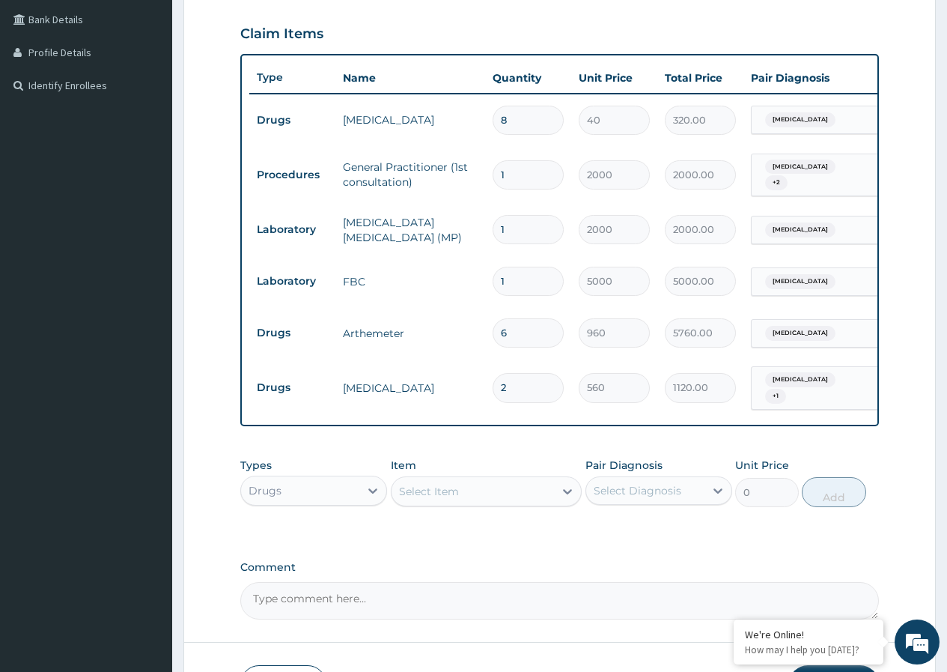
click at [449, 500] on div "Select Item" at bounding box center [473, 491] width 163 height 24
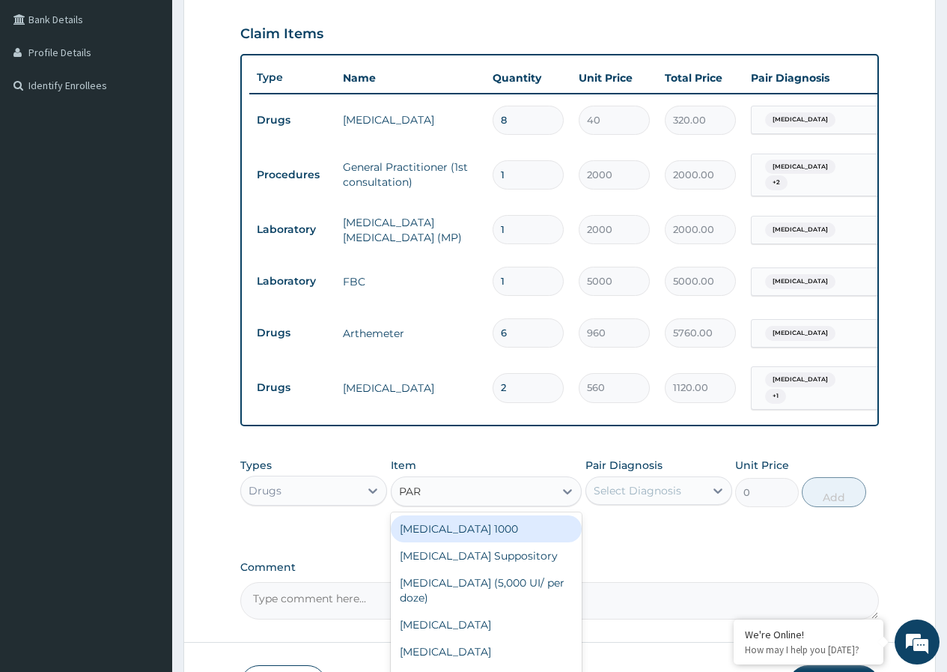
type input "PARA"
click at [464, 521] on div "Paracetamol 1000" at bounding box center [487, 528] width 192 height 27
type input "20"
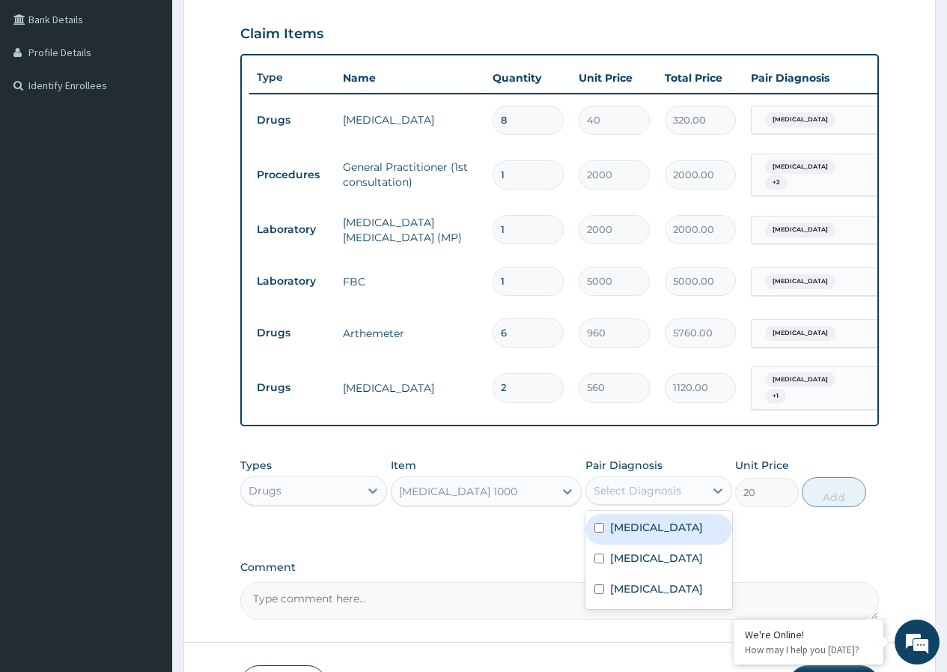
click at [637, 490] on div "Select Diagnosis" at bounding box center [638, 490] width 88 height 15
click at [644, 558] on label "Malaria" at bounding box center [656, 557] width 93 height 15
checkbox input "true"
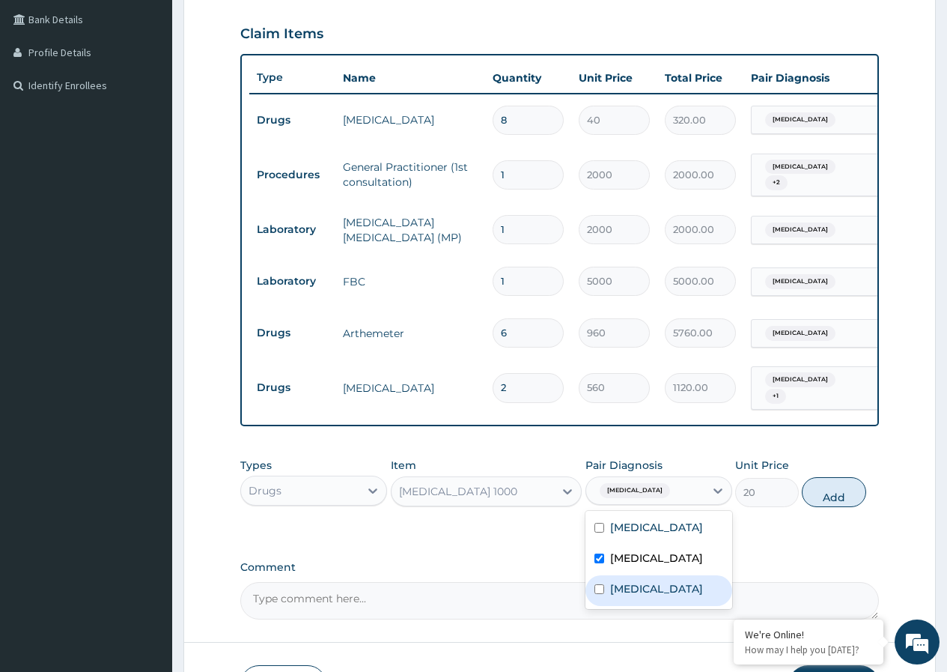
click at [634, 591] on label "Sepsis" at bounding box center [656, 588] width 93 height 15
checkbox input "true"
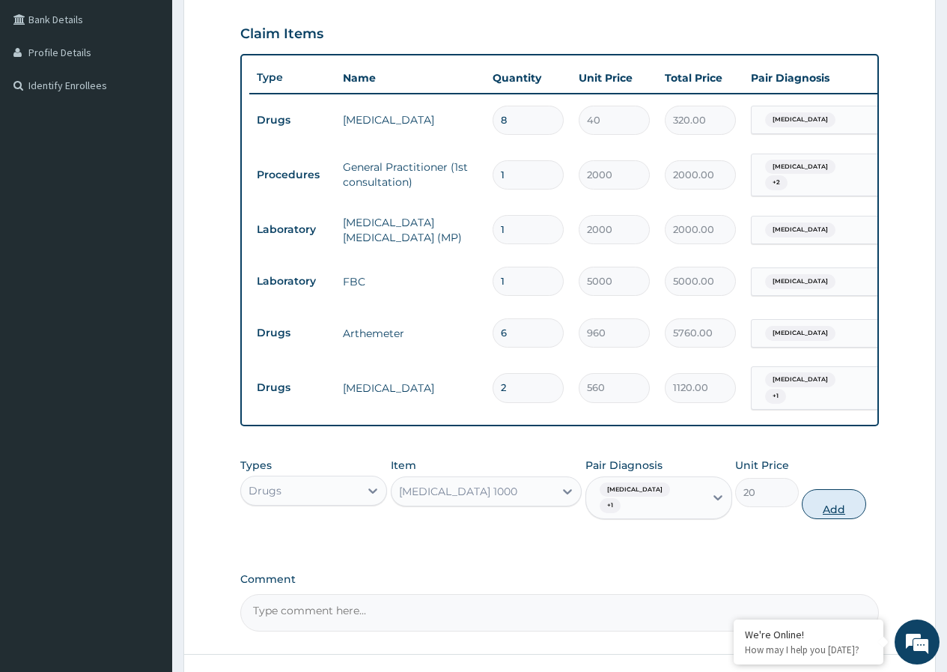
click at [839, 494] on button "Add" at bounding box center [834, 504] width 64 height 30
type input "0"
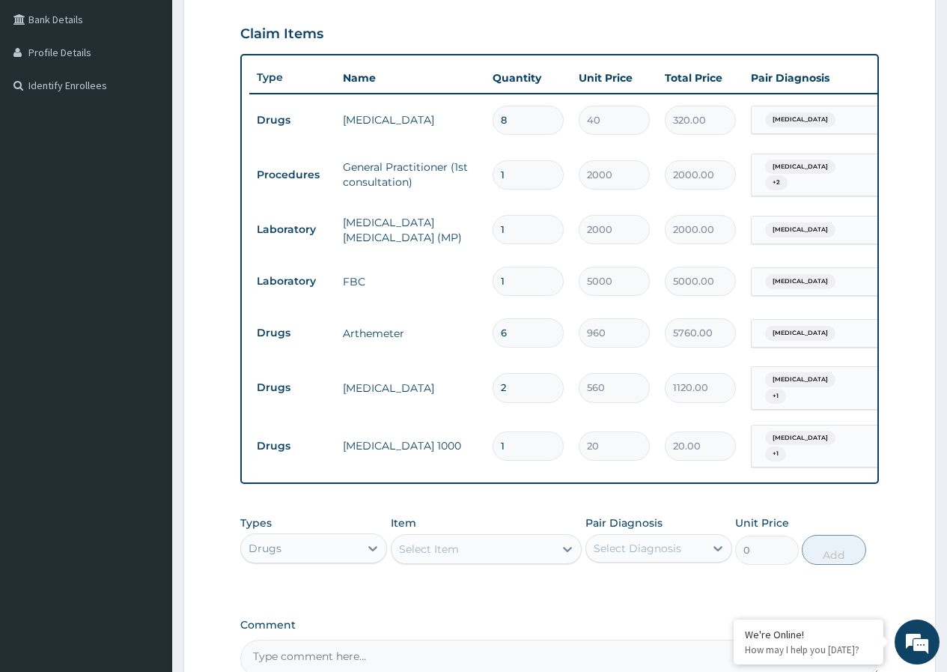
type input "18"
type input "360.00"
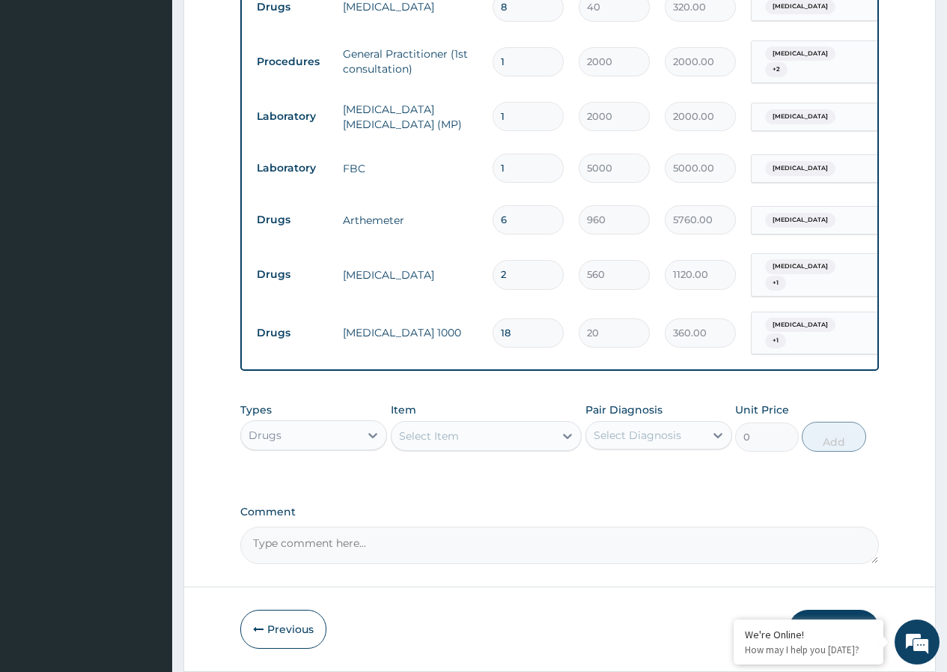
scroll to position [491, 0]
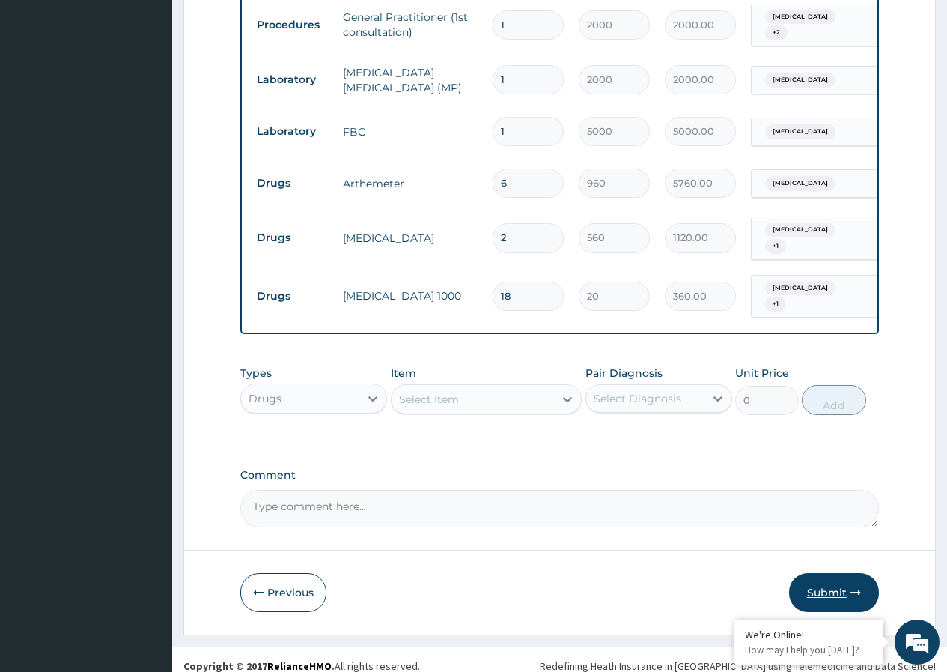
type input "18"
click at [827, 584] on button "Submit" at bounding box center [834, 592] width 90 height 39
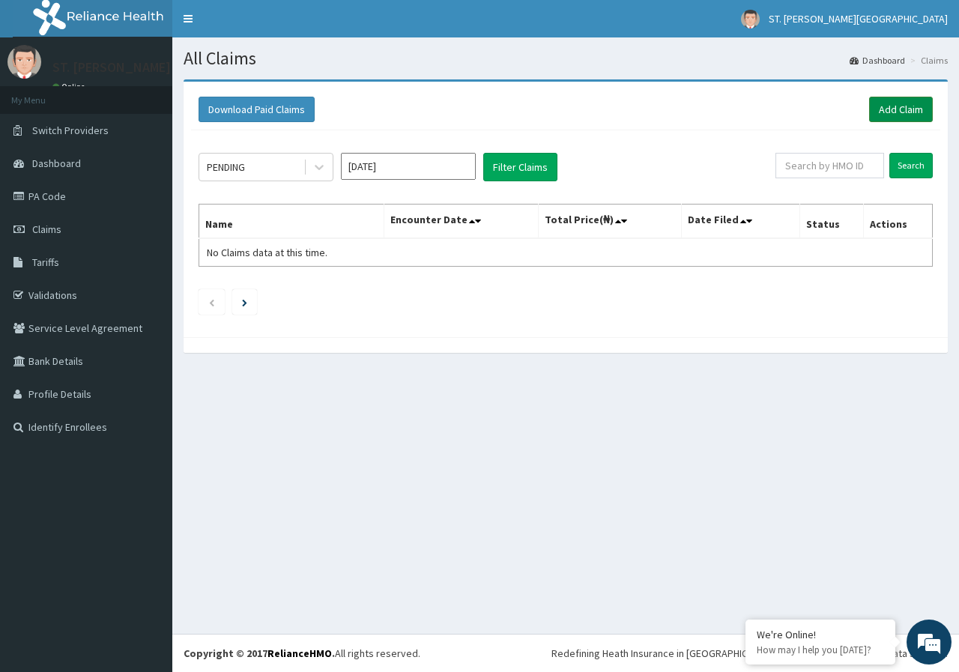
click at [891, 109] on link "Add Claim" at bounding box center [901, 109] width 64 height 25
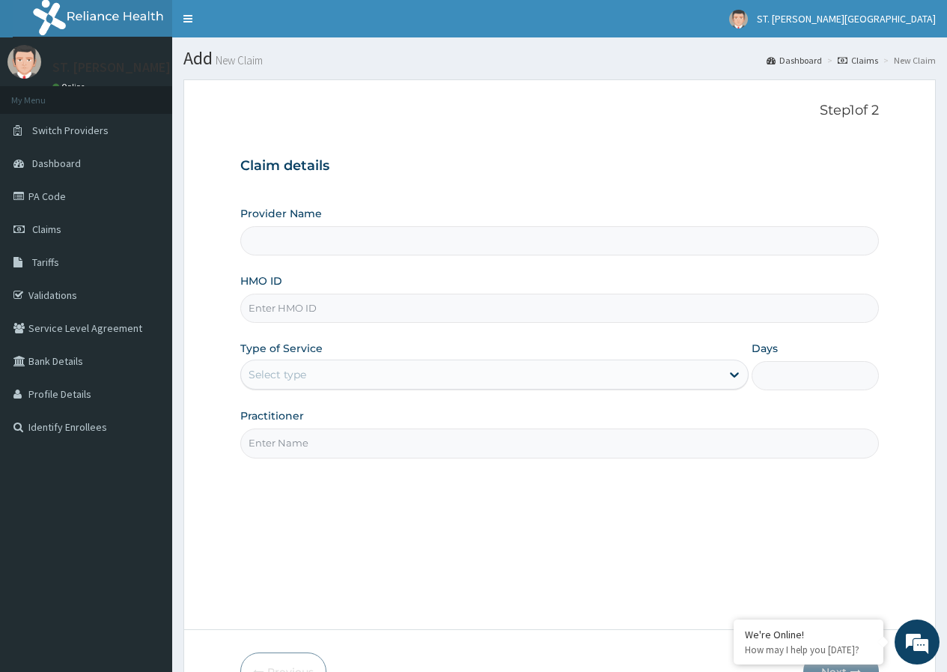
click at [285, 306] on input "HMO ID" at bounding box center [559, 308] width 639 height 29
type input "ST. [PERSON_NAME][GEOGRAPHIC_DATA]"
type input "OHT/12454/A"
click at [732, 369] on icon at bounding box center [734, 374] width 15 height 15
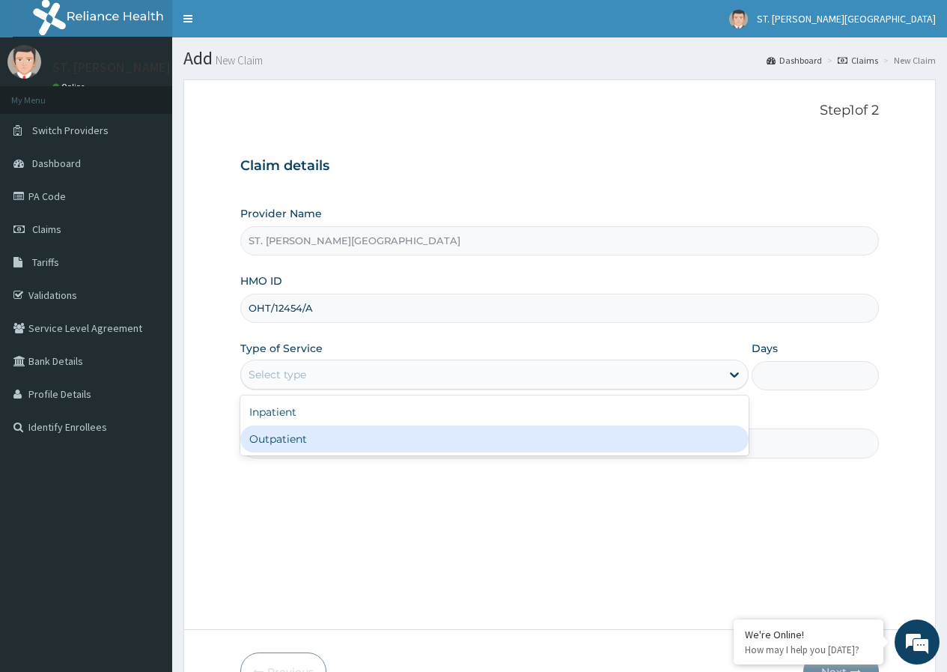
click at [517, 444] on div "Outpatient" at bounding box center [494, 438] width 508 height 27
type input "1"
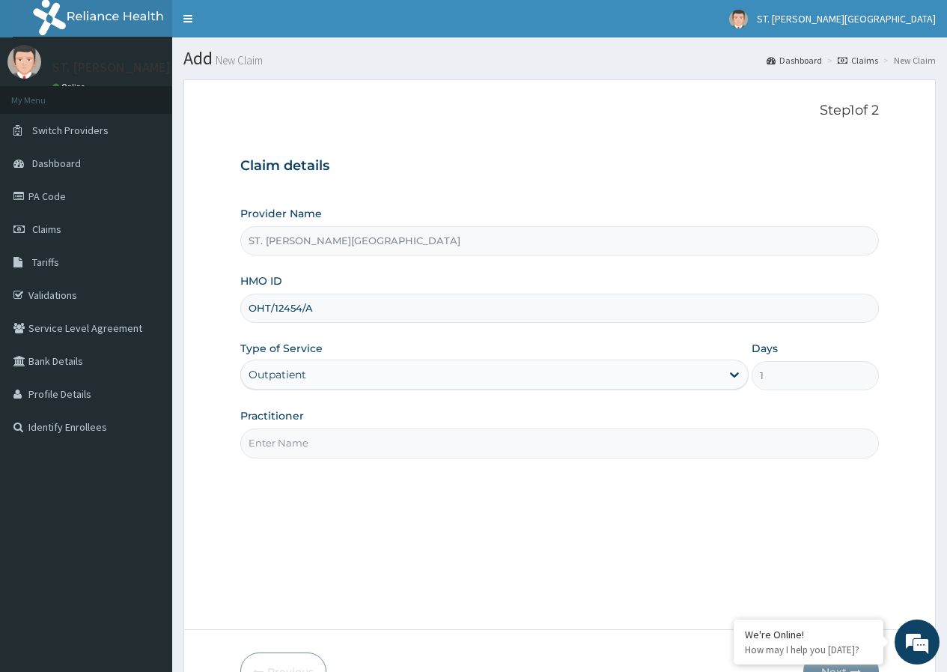
click at [527, 452] on input "Practitioner" at bounding box center [559, 442] width 639 height 29
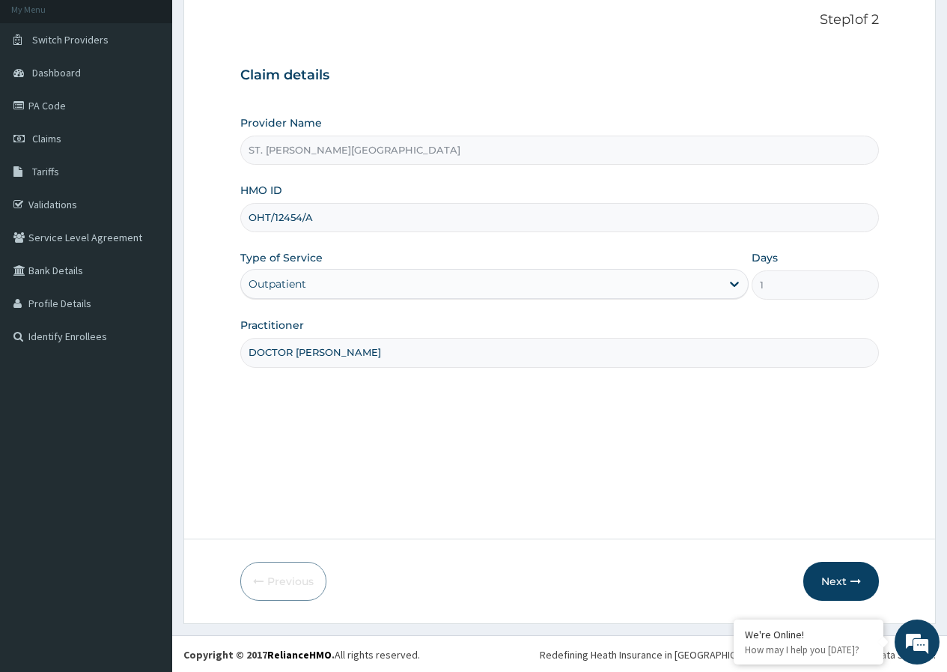
scroll to position [92, 0]
type input "DOCTOR UMEH"
click at [829, 579] on button "Next" at bounding box center [842, 579] width 76 height 39
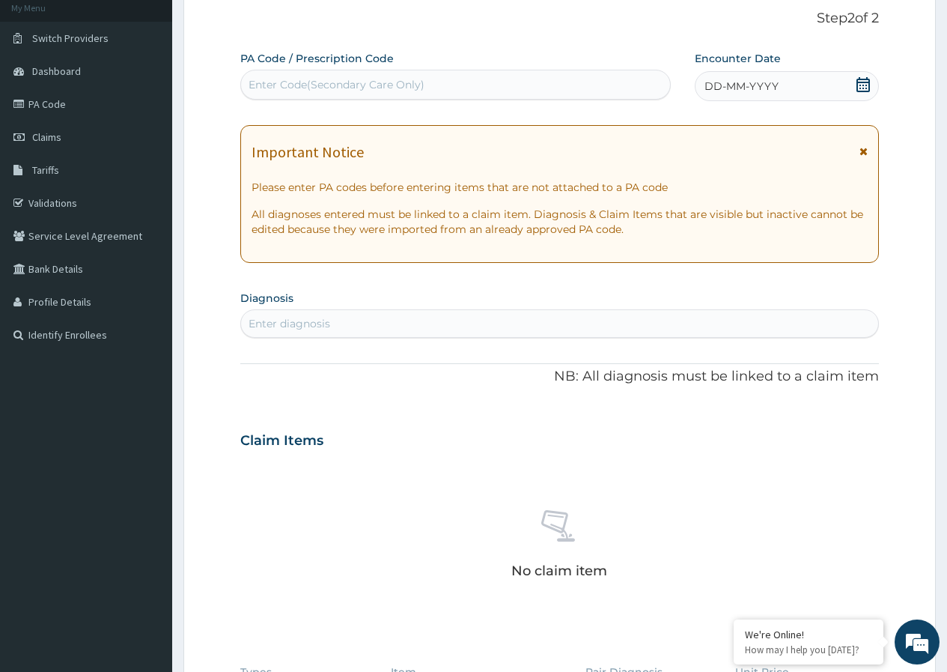
click at [866, 153] on icon at bounding box center [864, 151] width 8 height 10
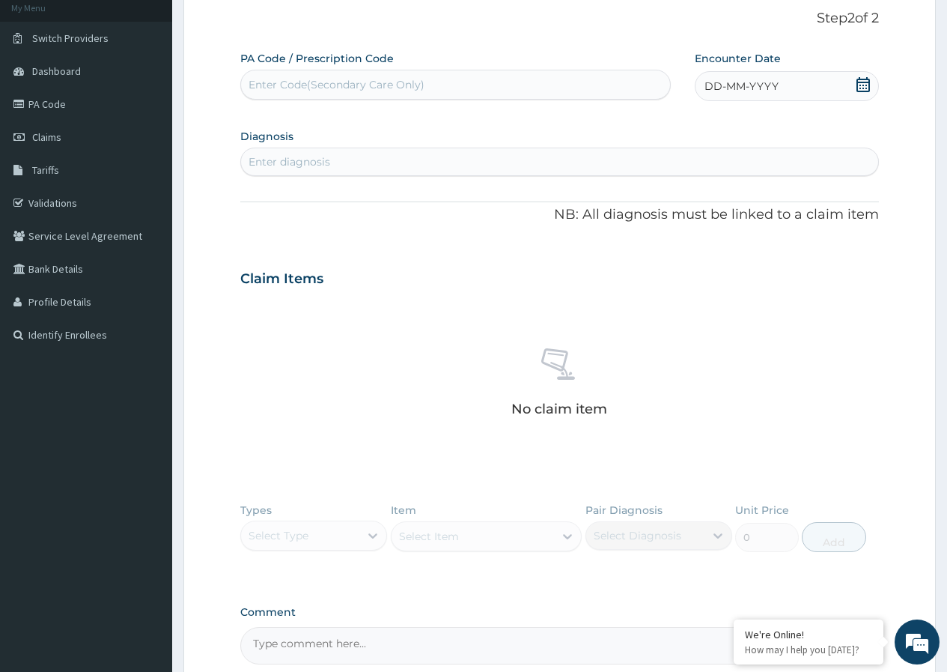
click at [862, 89] on icon at bounding box center [863, 84] width 15 height 15
click at [678, 228] on div "14" at bounding box center [679, 229] width 22 height 22
click at [380, 158] on div "Enter diagnosis" at bounding box center [559, 162] width 637 height 24
paste input "D"
type input "DY"
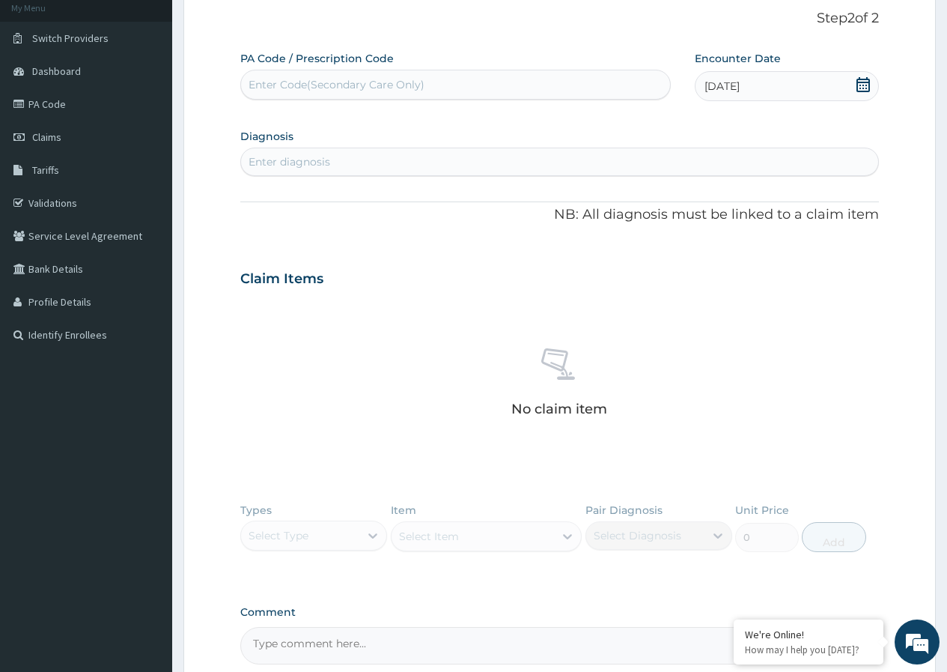
click at [268, 156] on div "Enter diagnosis" at bounding box center [290, 161] width 82 height 15
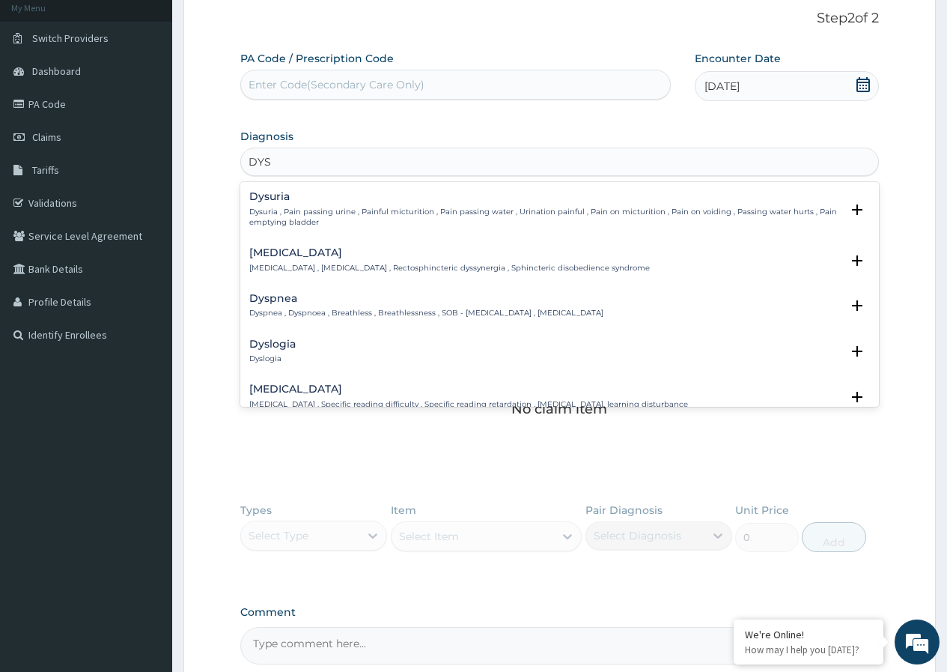
type input "DYSM"
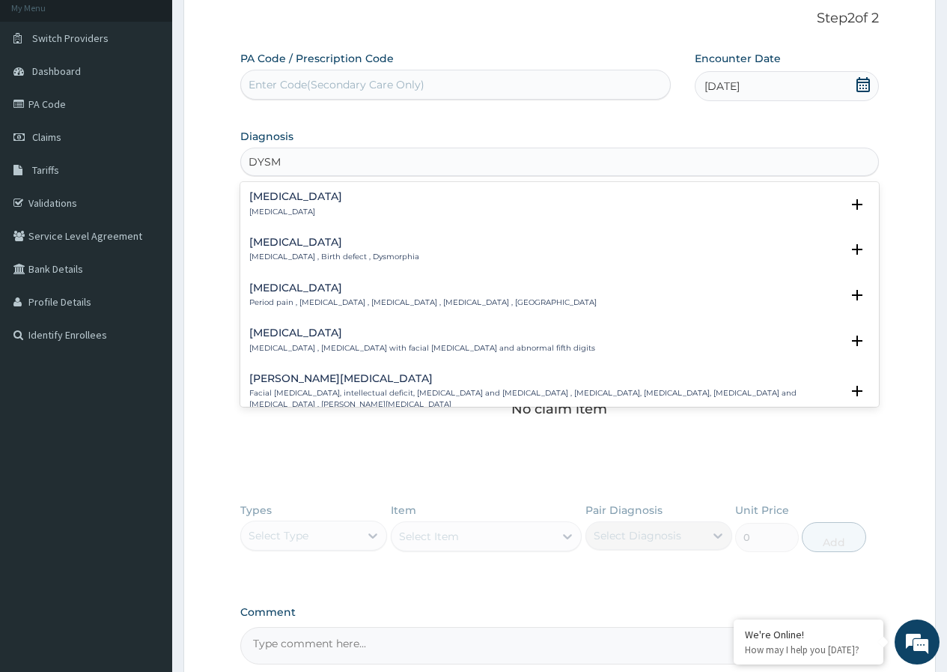
click at [273, 287] on h4 "Dysmenorrhea" at bounding box center [422, 287] width 347 height 11
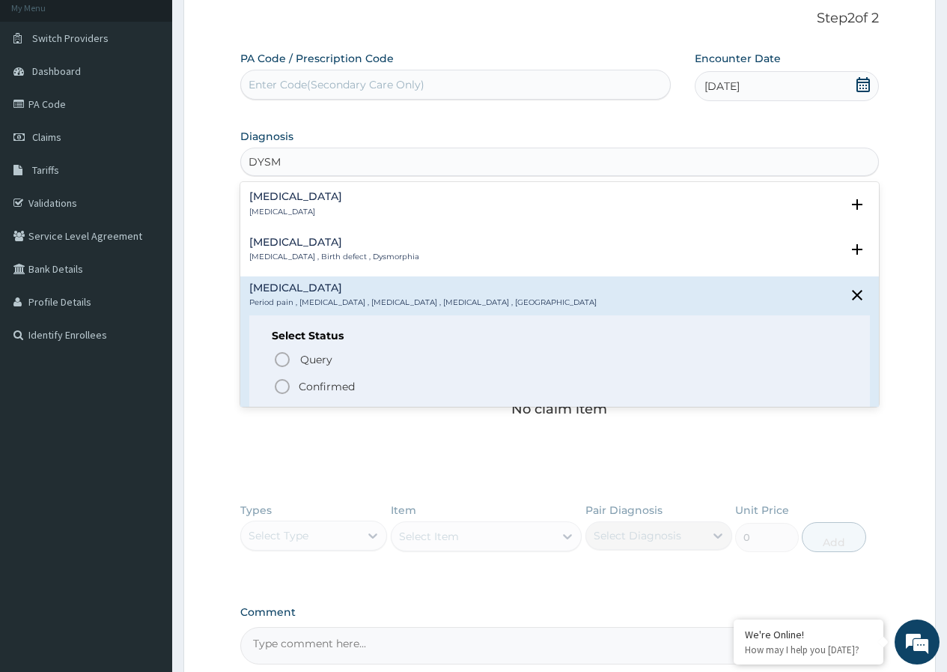
click at [312, 383] on p "Confirmed" at bounding box center [327, 386] width 56 height 15
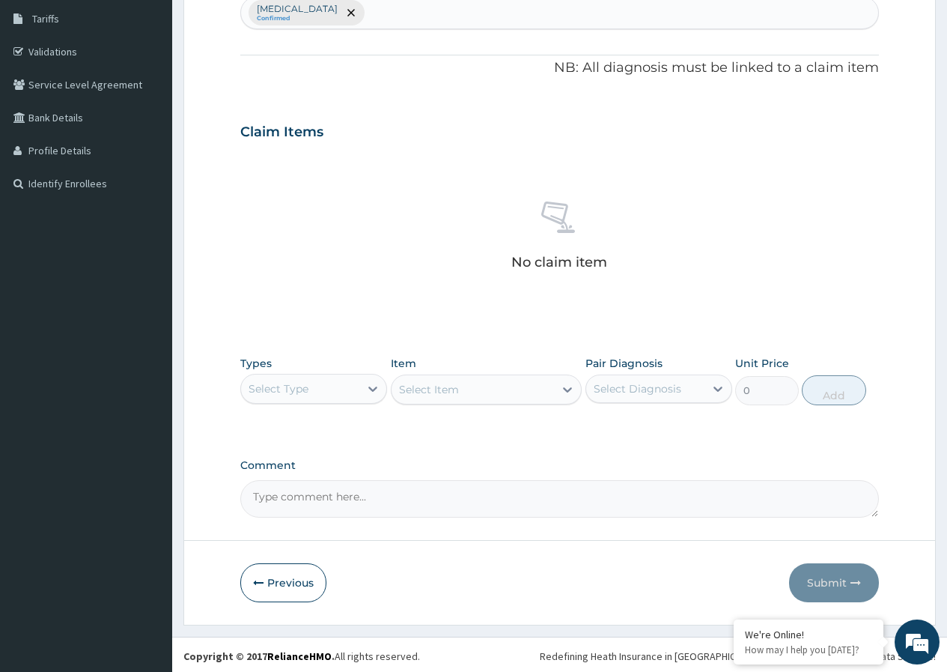
scroll to position [246, 0]
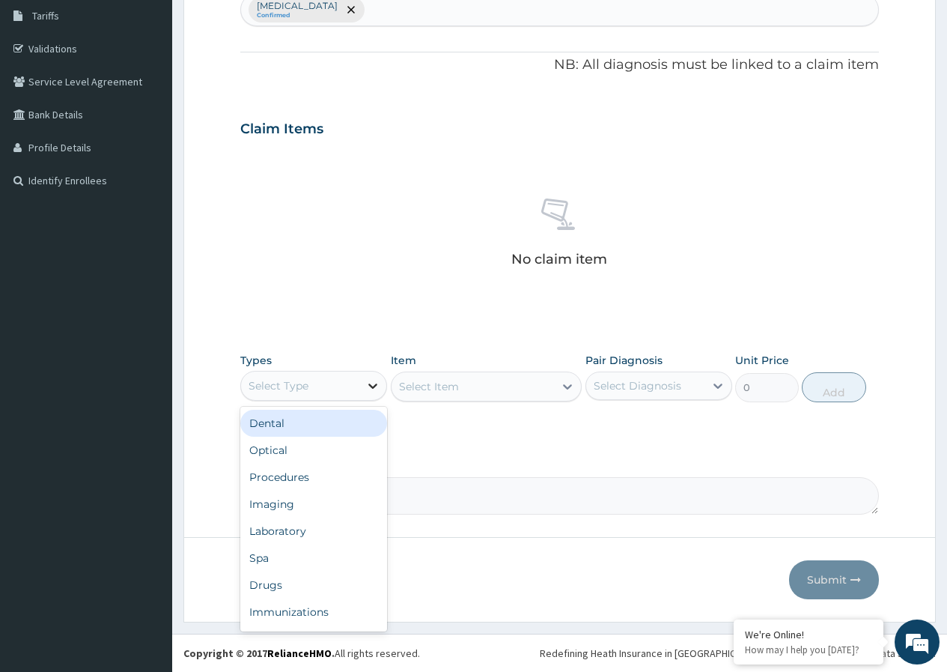
click at [373, 384] on icon at bounding box center [372, 385] width 15 height 15
click at [298, 477] on div "Procedures" at bounding box center [313, 477] width 147 height 27
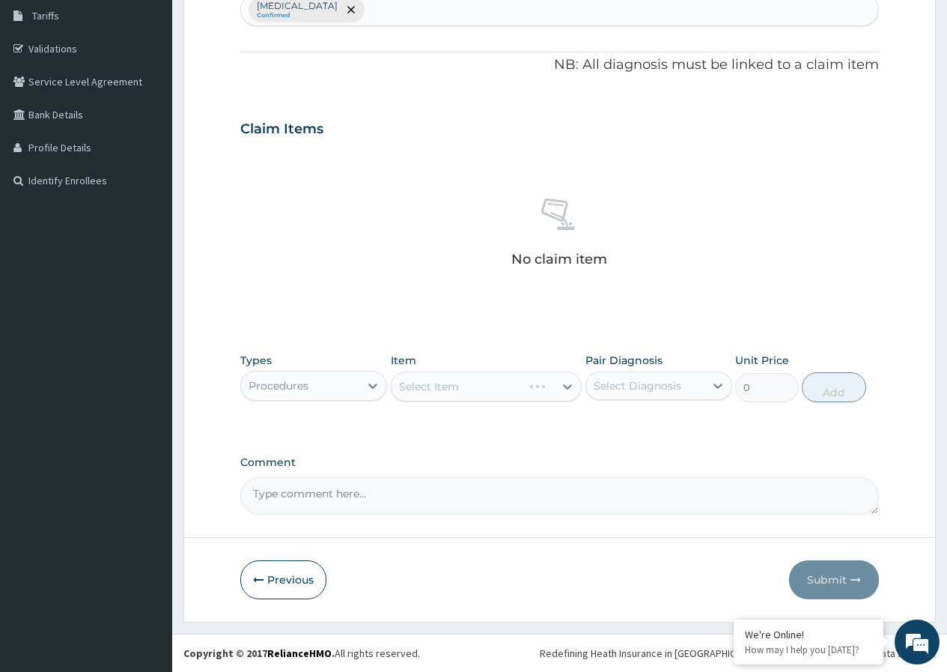
click at [568, 385] on div "Select Item" at bounding box center [487, 386] width 192 height 30
click at [568, 385] on icon at bounding box center [567, 386] width 15 height 15
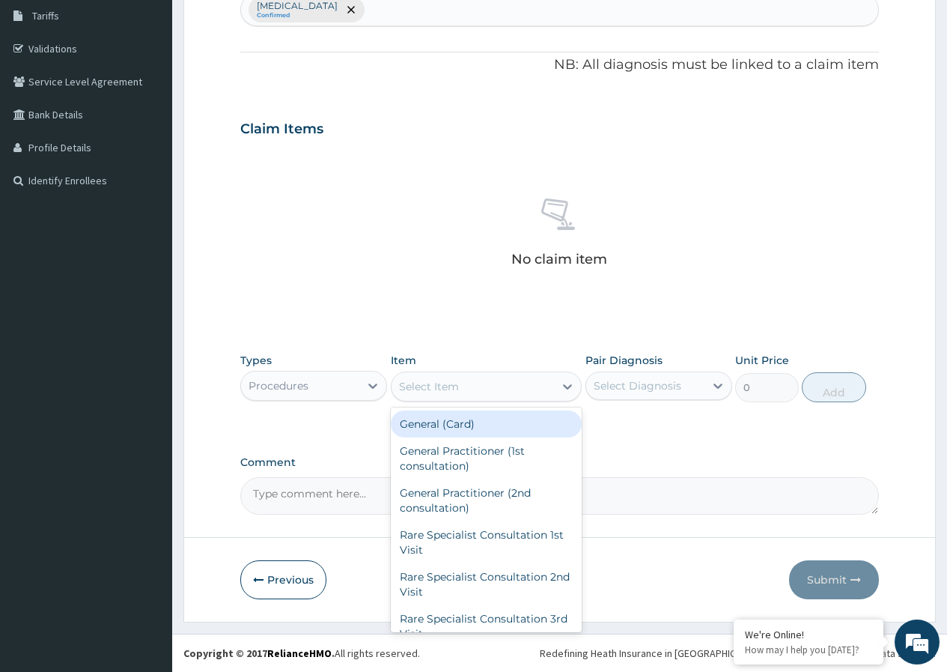
click at [508, 435] on div "General (Card)" at bounding box center [487, 423] width 192 height 27
type input "1000"
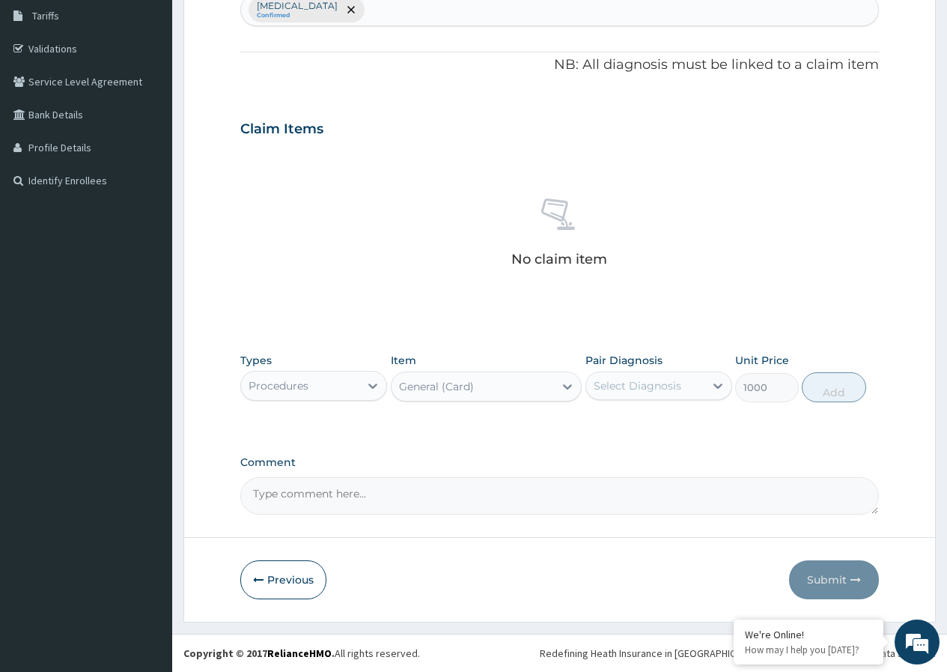
click at [635, 387] on div "Select Diagnosis" at bounding box center [638, 385] width 88 height 15
click at [639, 415] on label "Dysmenorrhea" at bounding box center [656, 422] width 93 height 15
checkbox input "true"
click at [826, 389] on button "Add" at bounding box center [834, 387] width 64 height 30
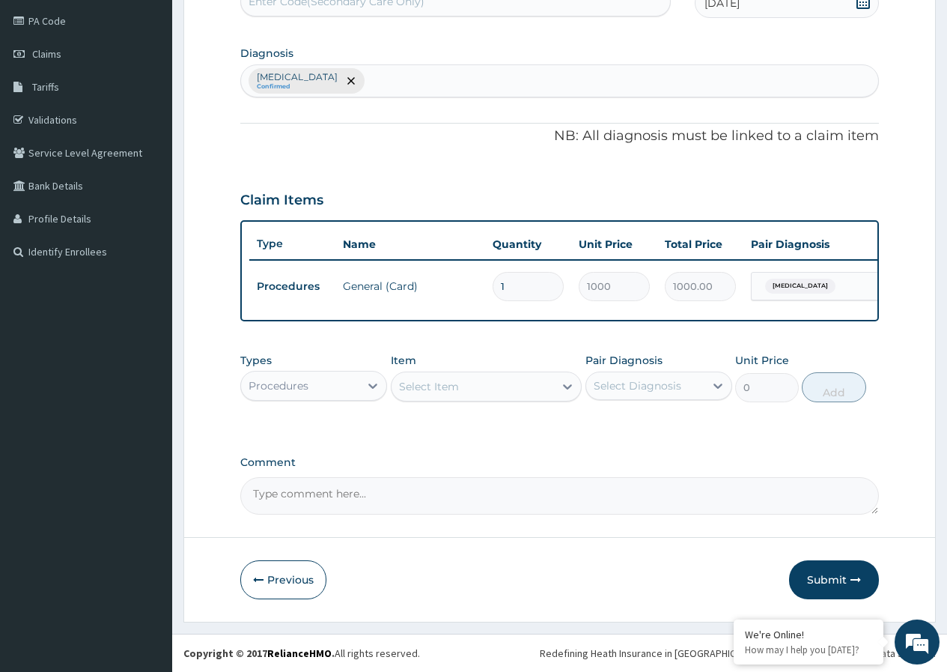
click at [535, 385] on div "Select Item" at bounding box center [473, 386] width 163 height 24
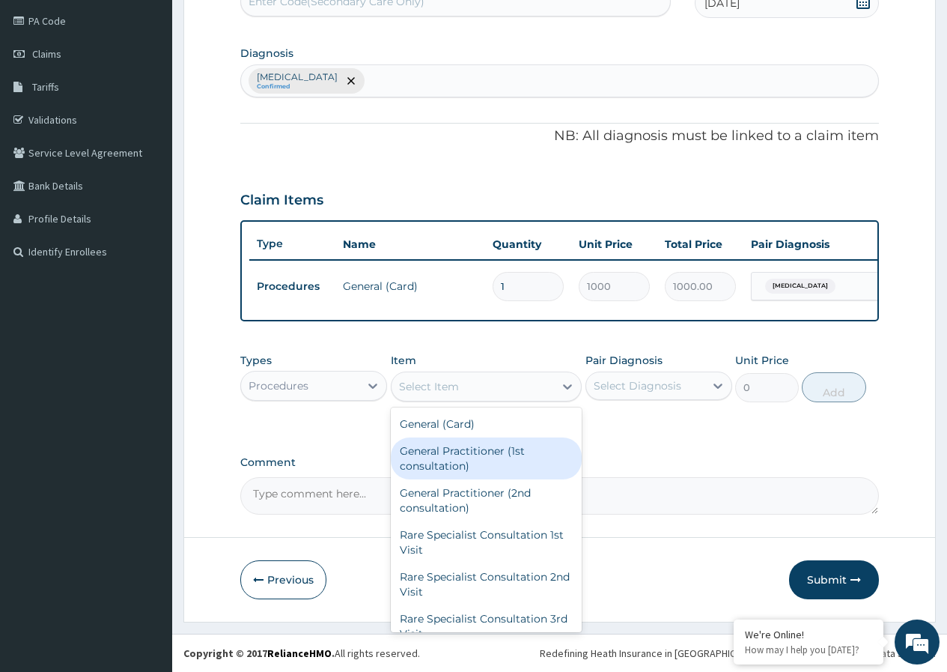
click at [486, 453] on div "General Practitioner (1st consultation)" at bounding box center [487, 458] width 192 height 42
type input "2000"
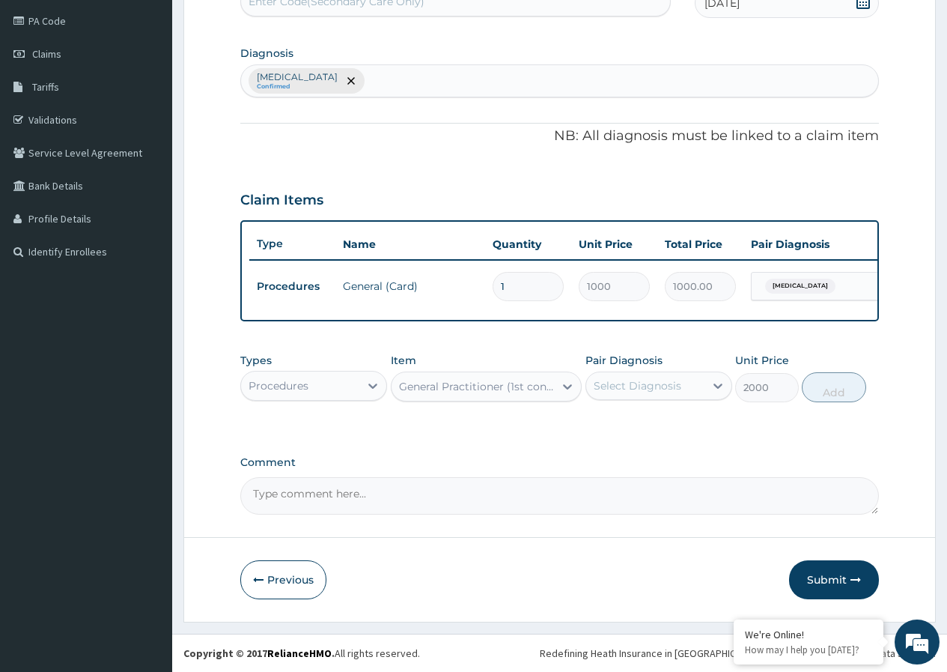
click at [619, 391] on div "Select Diagnosis" at bounding box center [638, 385] width 88 height 15
click at [631, 419] on label "Dysmenorrhea" at bounding box center [656, 422] width 93 height 15
checkbox input "true"
click at [825, 389] on button "Add" at bounding box center [834, 387] width 64 height 30
type input "0"
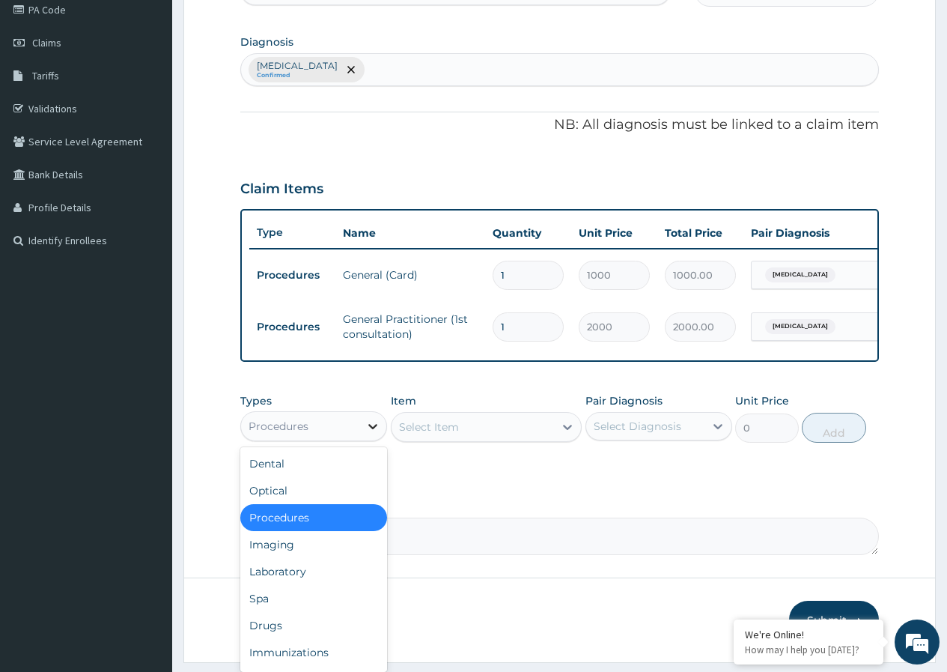
click at [375, 434] on icon at bounding box center [372, 426] width 15 height 15
drag, startPoint x: 273, startPoint y: 641, endPoint x: 291, endPoint y: 638, distance: 17.5
click at [276, 639] on div "Drugs" at bounding box center [313, 625] width 147 height 27
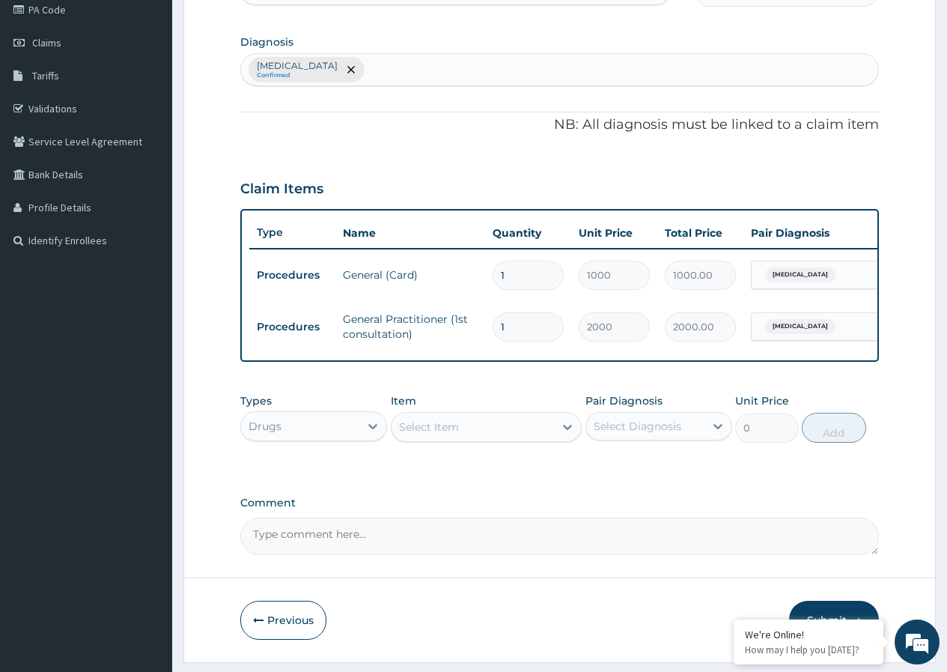
click at [568, 434] on icon at bounding box center [567, 426] width 15 height 15
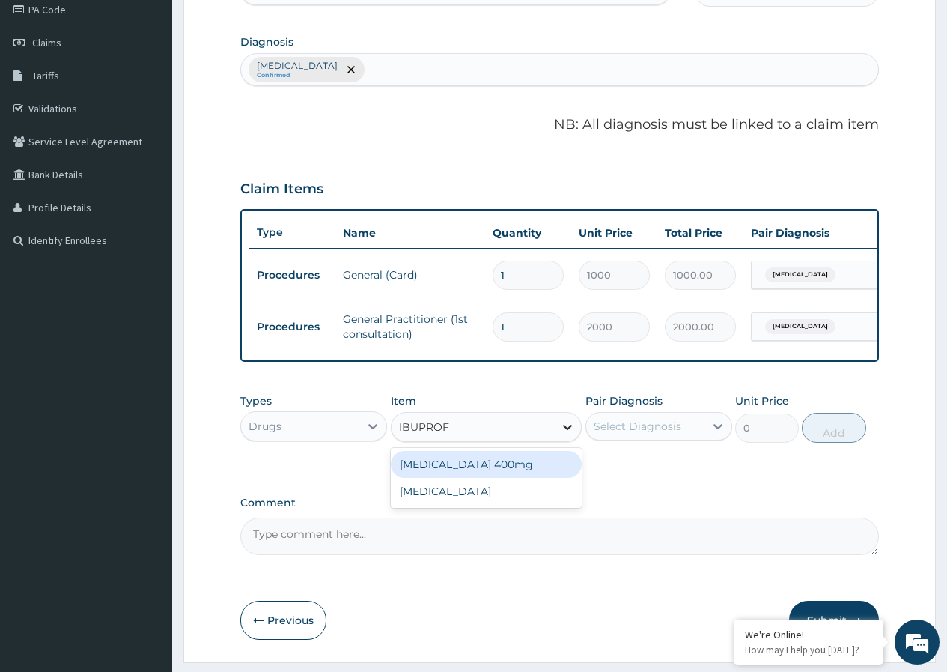
type input "IBUPROFE"
click at [536, 476] on div "Ibuprofen 400mg" at bounding box center [487, 464] width 192 height 27
type input "60"
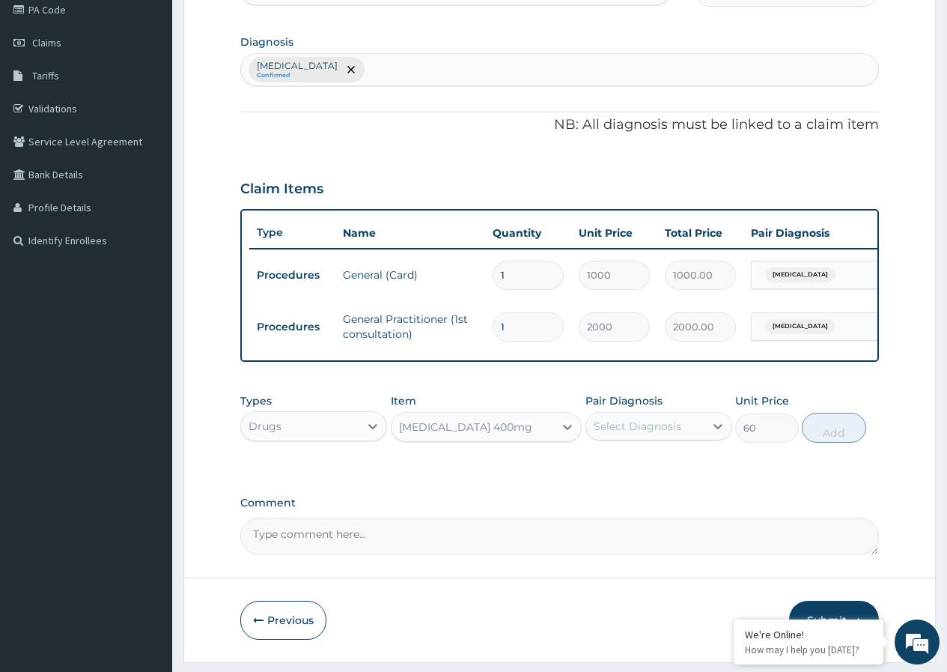
click at [649, 434] on div "Select Diagnosis" at bounding box center [638, 426] width 88 height 15
click at [643, 470] on label "Dysmenorrhea" at bounding box center [656, 462] width 93 height 15
checkbox input "true"
click at [827, 443] on button "Add" at bounding box center [834, 428] width 64 height 30
type input "0"
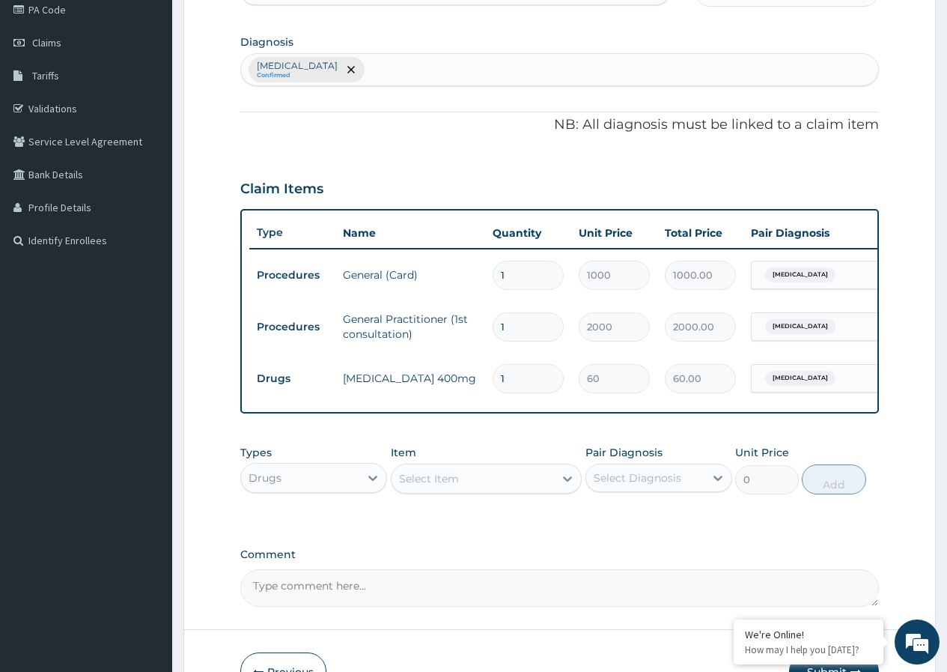
type input "0.00"
type input "9"
type input "540.00"
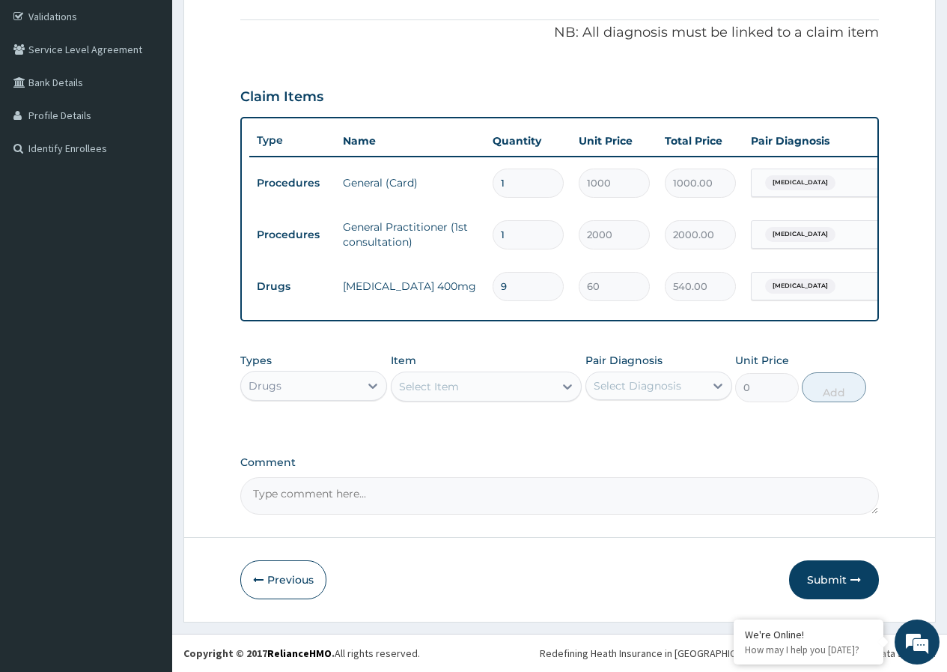
scroll to position [290, 0]
type input "9"
click at [832, 577] on button "Submit" at bounding box center [834, 579] width 90 height 39
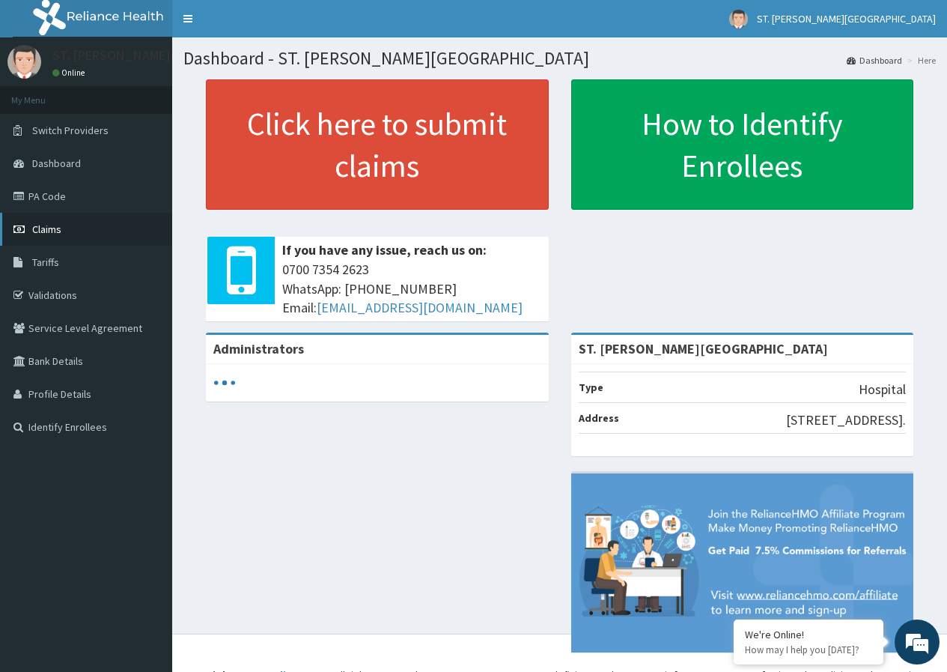
click at [61, 231] on link "Claims" at bounding box center [86, 229] width 172 height 33
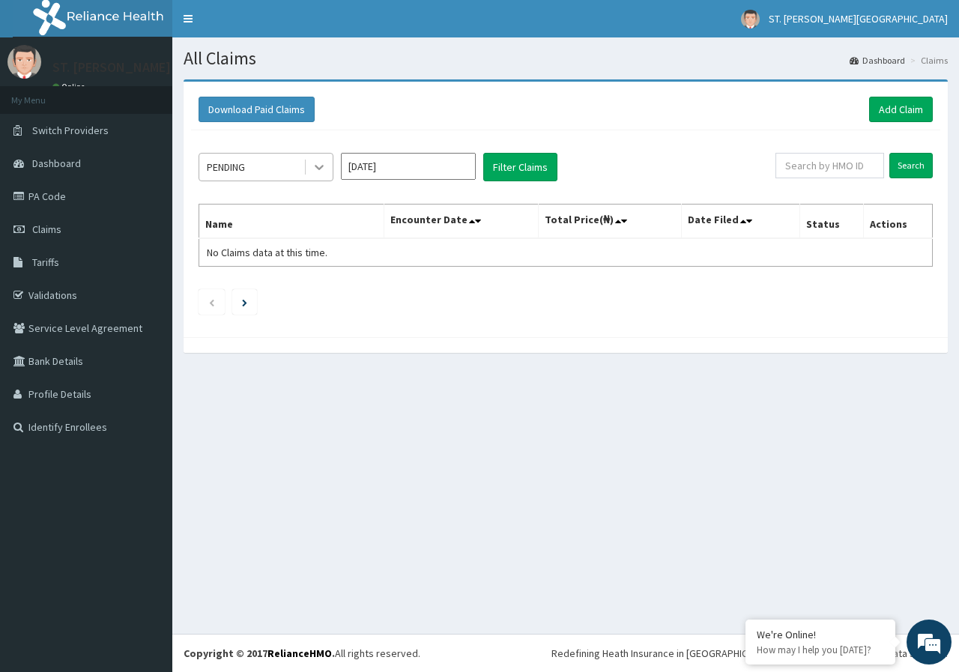
click at [328, 167] on div at bounding box center [319, 167] width 27 height 27
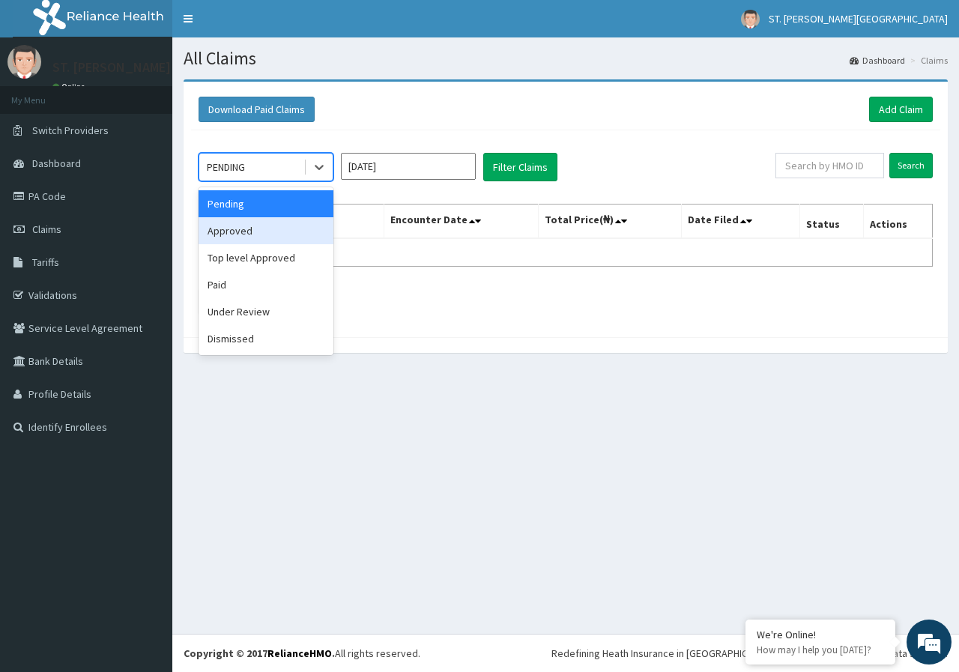
click at [277, 235] on div "Approved" at bounding box center [265, 230] width 135 height 27
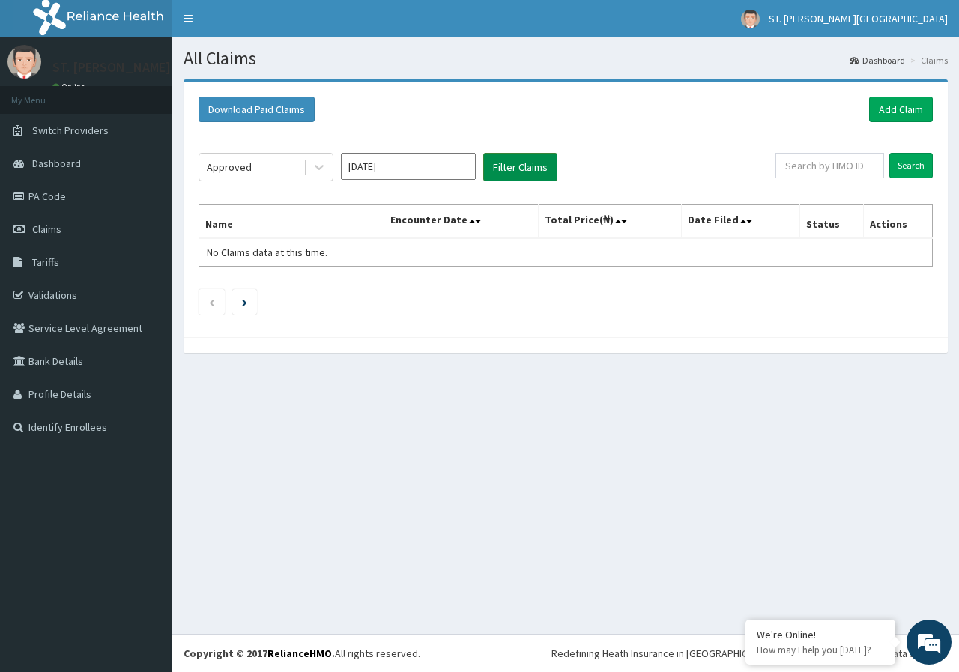
click at [508, 165] on button "Filter Claims" at bounding box center [520, 167] width 74 height 28
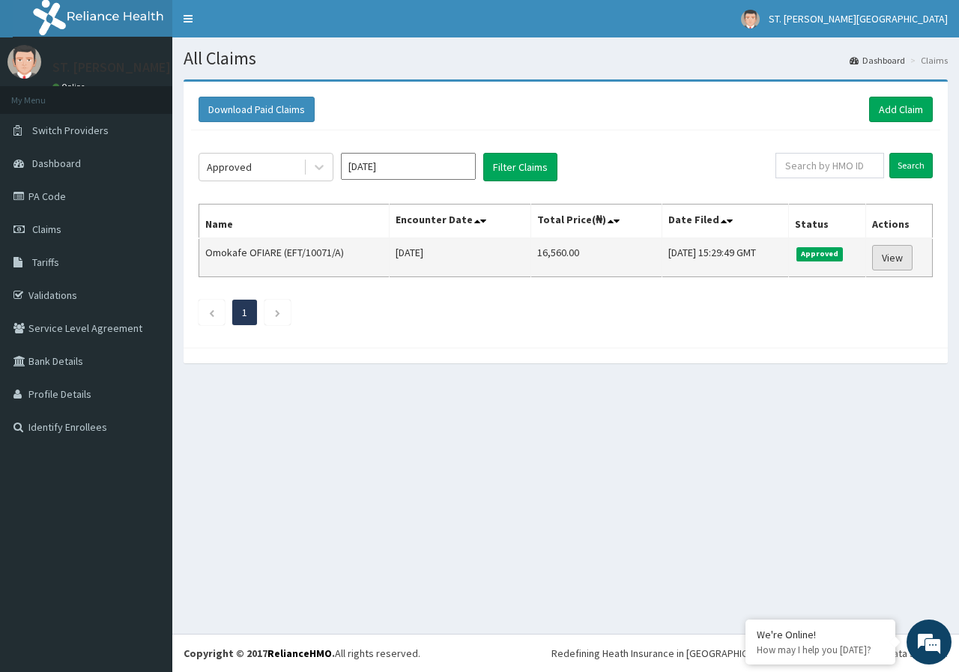
click at [891, 253] on link "View" at bounding box center [892, 257] width 40 height 25
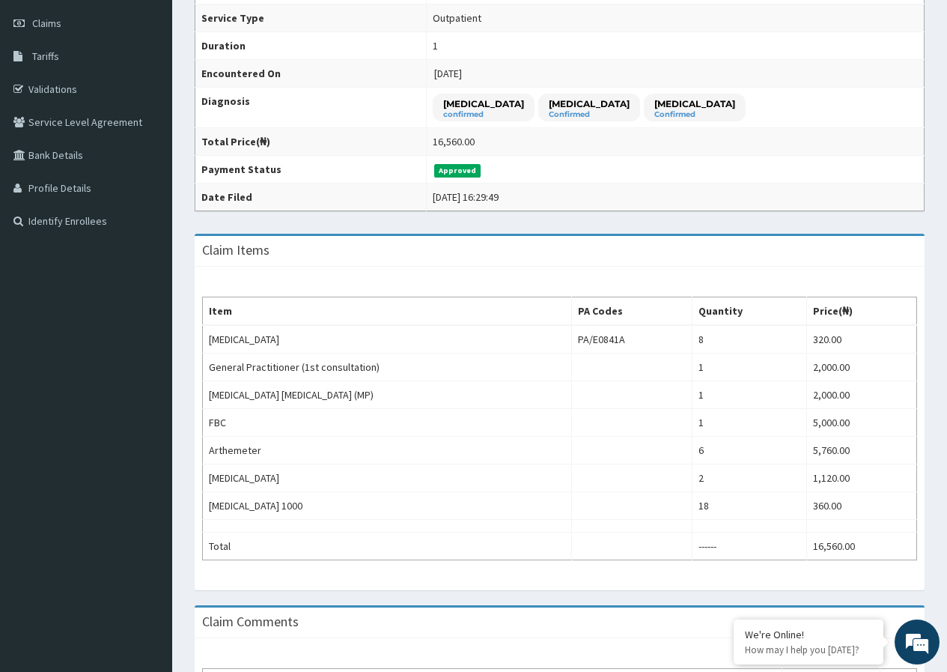
scroll to position [225, 0]
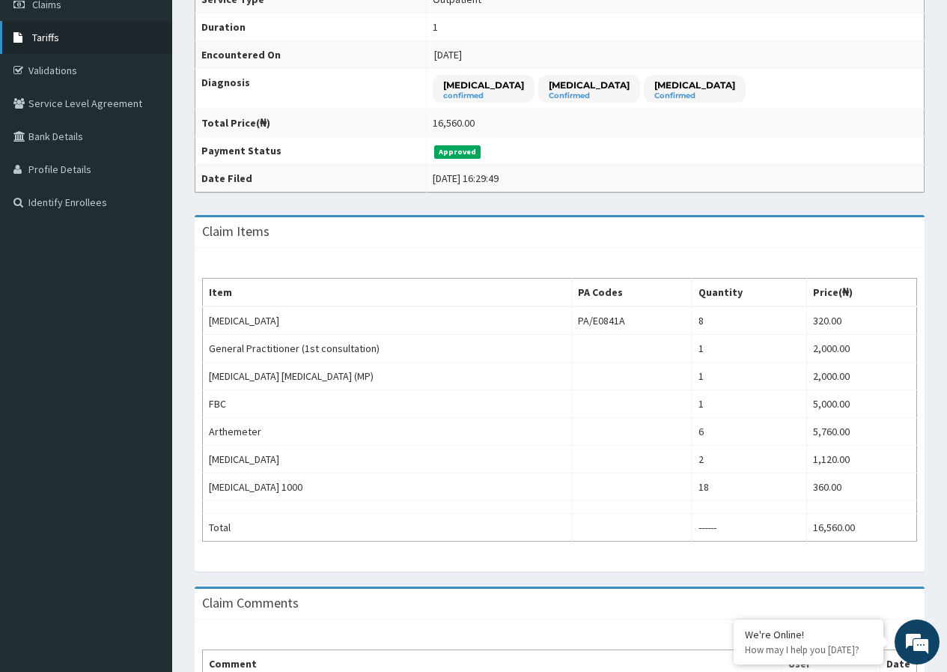
click at [34, 40] on span "Tariffs" at bounding box center [45, 37] width 27 height 13
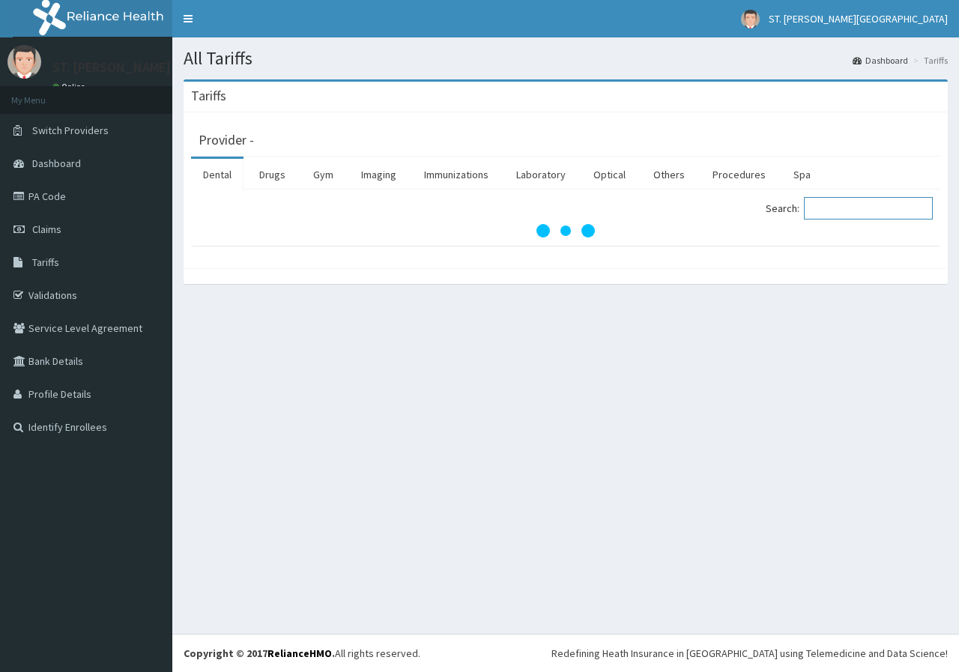
click at [842, 202] on input "Search:" at bounding box center [868, 208] width 129 height 22
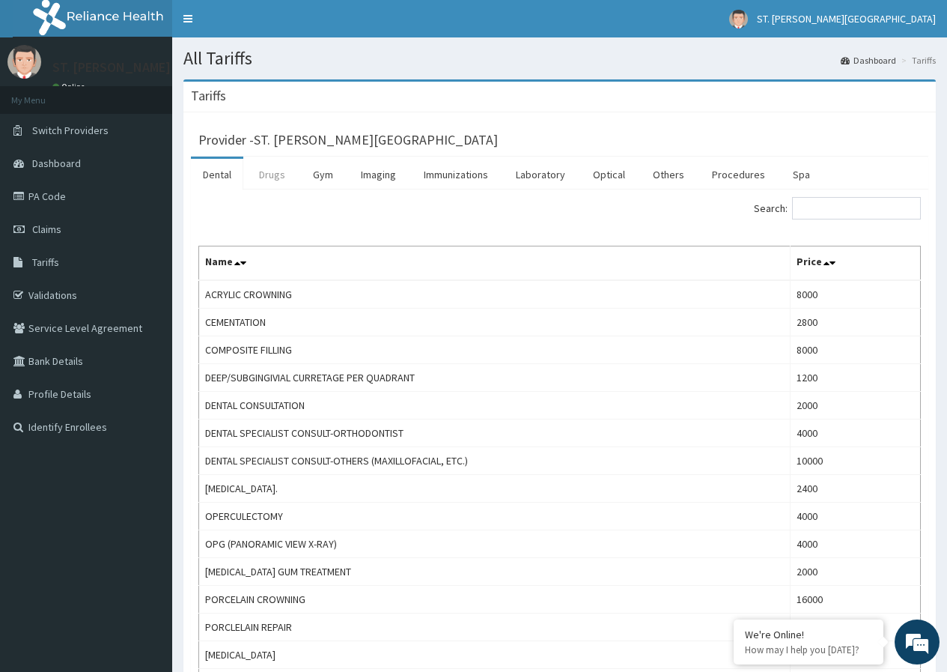
click at [262, 178] on link "Drugs" at bounding box center [272, 174] width 50 height 31
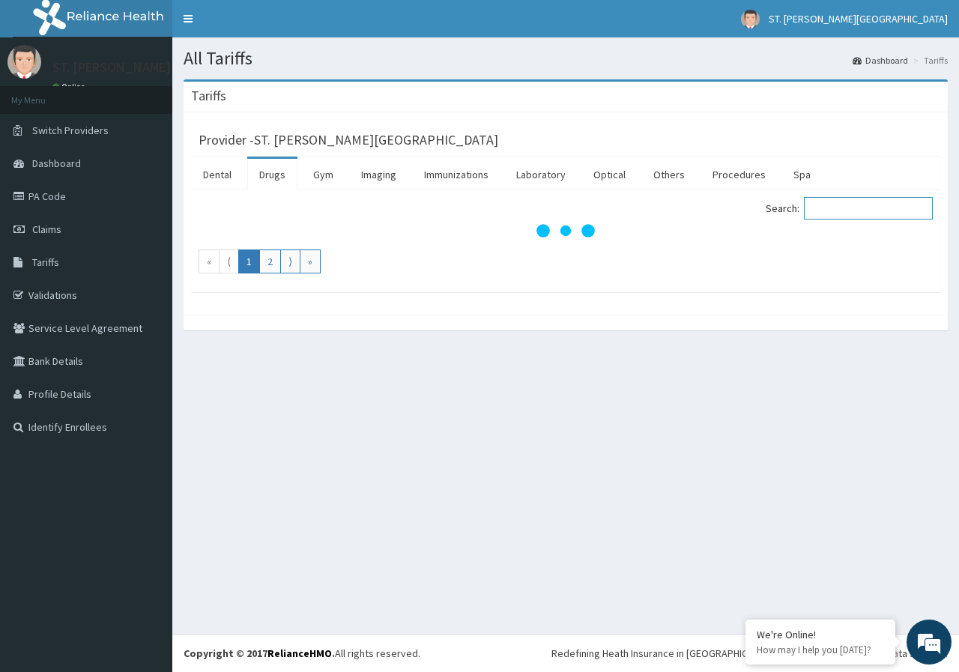
click at [860, 212] on input "Search:" at bounding box center [868, 208] width 129 height 22
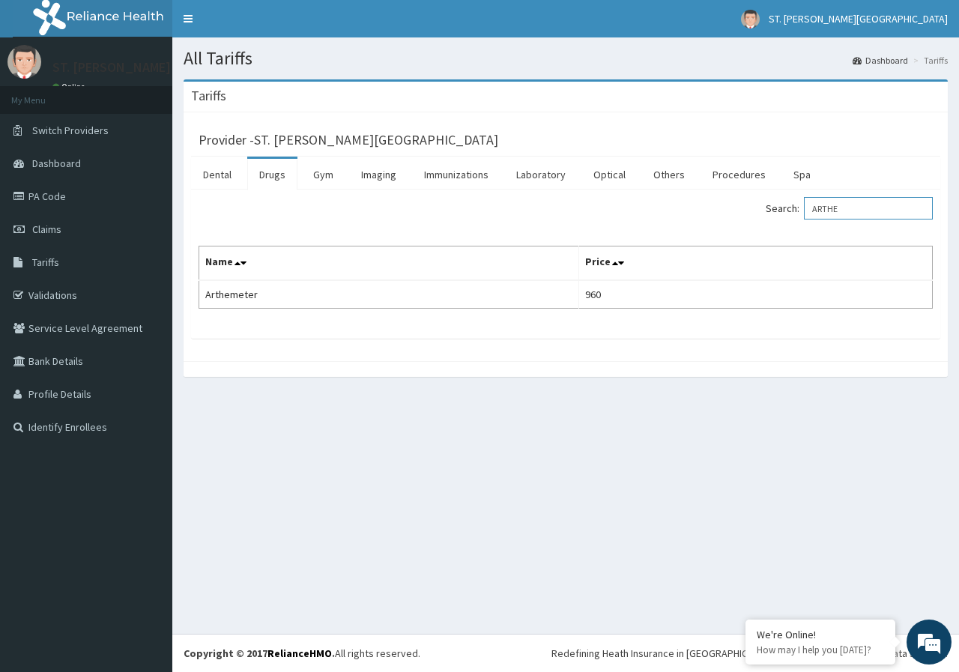
type input "ARTHE"
click at [76, 205] on link "PA Code" at bounding box center [86, 196] width 172 height 33
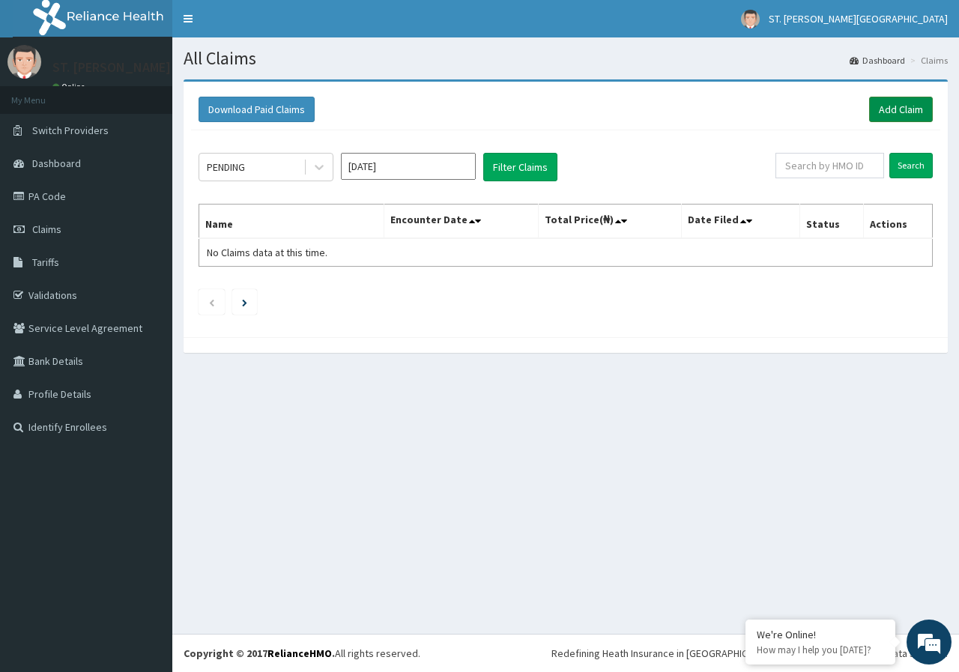
click at [908, 100] on link "Add Claim" at bounding box center [901, 109] width 64 height 25
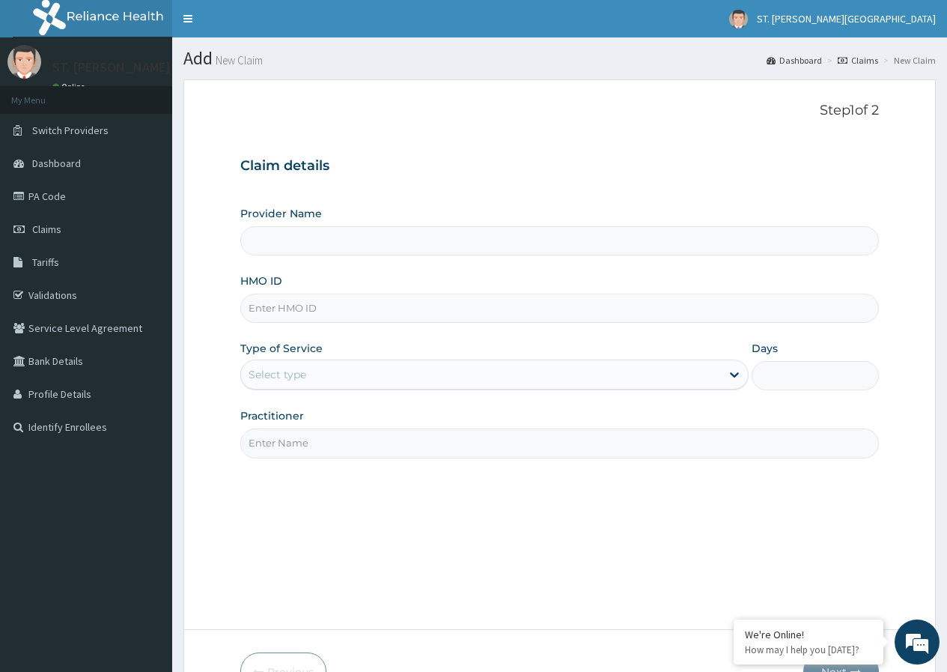
type input "ST. [PERSON_NAME][GEOGRAPHIC_DATA]"
click at [309, 303] on input "HMO ID" at bounding box center [559, 308] width 639 height 29
type input "SLH/10040/A"
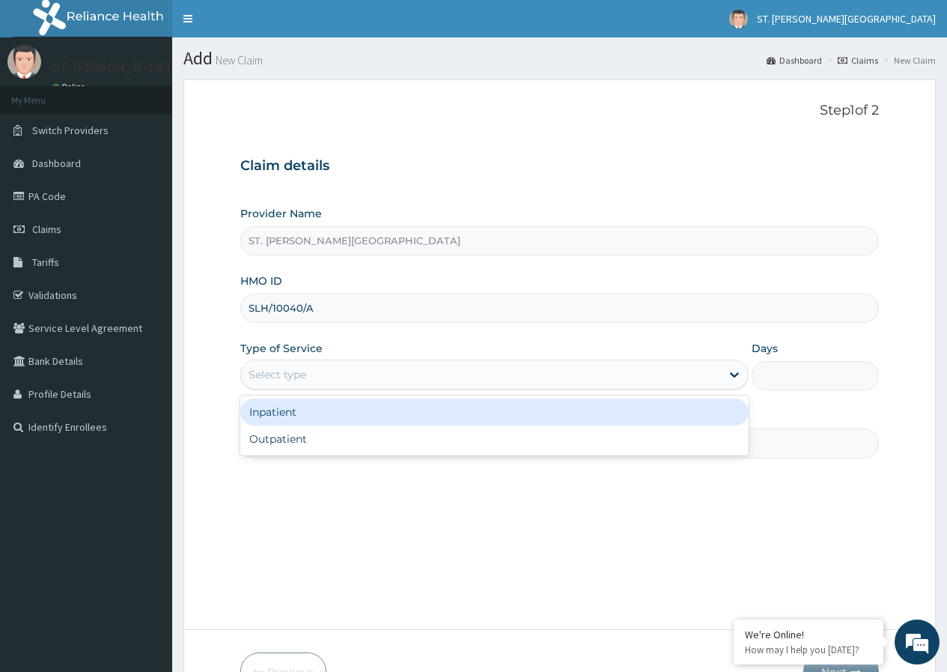
click at [297, 375] on div "Select type" at bounding box center [278, 374] width 58 height 15
click at [294, 413] on div "Inpatient" at bounding box center [494, 411] width 508 height 27
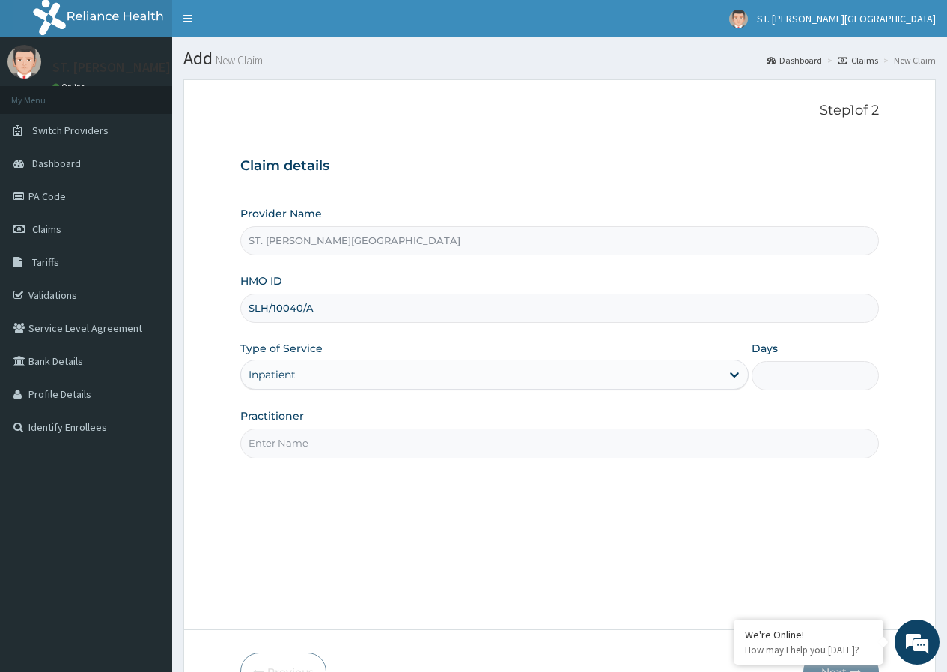
click at [768, 377] on input "Days" at bounding box center [815, 375] width 127 height 29
type input "2"
click at [327, 446] on input "Practitioner" at bounding box center [559, 442] width 639 height 29
click at [258, 440] on input "Dr Umeh" at bounding box center [559, 442] width 639 height 29
click at [261, 443] on input "Dr Umeh" at bounding box center [559, 442] width 639 height 29
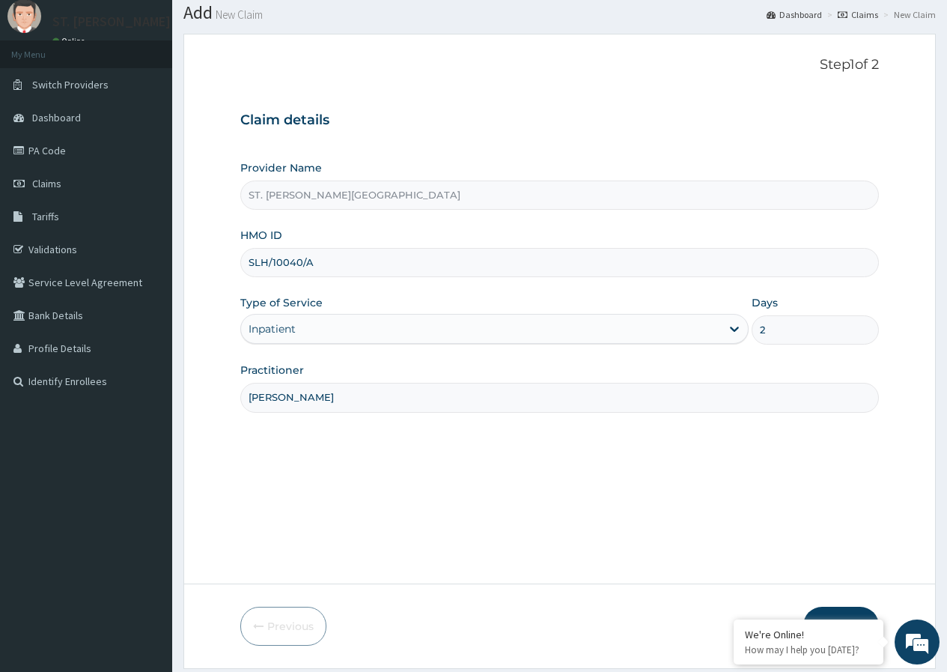
scroll to position [92, 0]
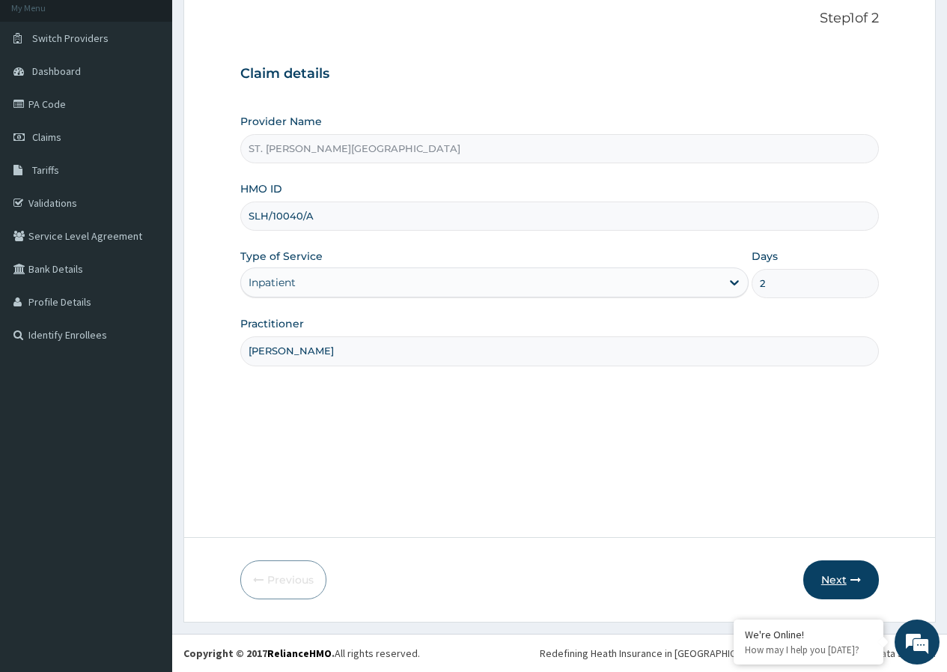
type input "Dr. Umeh"
click at [826, 577] on button "Next" at bounding box center [842, 579] width 76 height 39
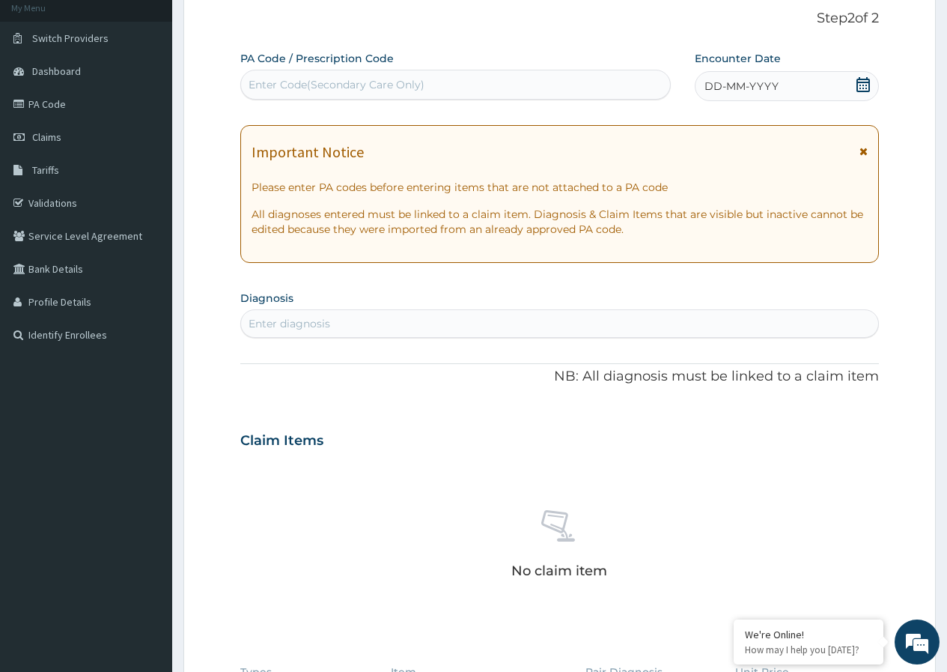
click at [866, 148] on icon at bounding box center [864, 151] width 8 height 10
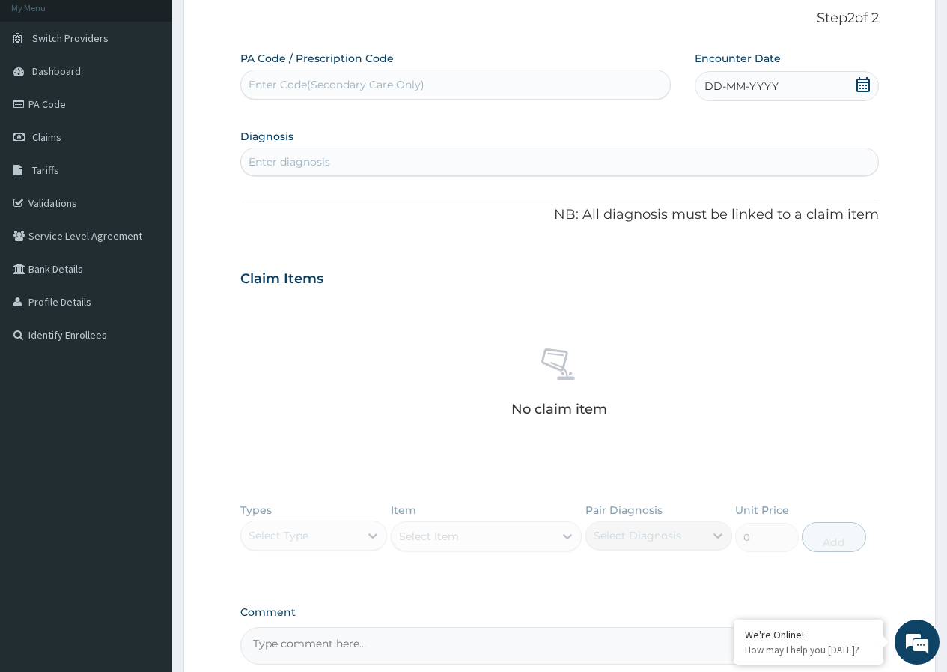
click at [294, 82] on div "Enter Code(Secondary Care Only)" at bounding box center [337, 84] width 176 height 15
drag, startPoint x: 301, startPoint y: 79, endPoint x: 279, endPoint y: 94, distance: 27.0
click at [279, 94] on div "Enter Code(Secondary Care Only)" at bounding box center [455, 85] width 428 height 24
paste input "PA/191B04"
type input "PA/191B04"
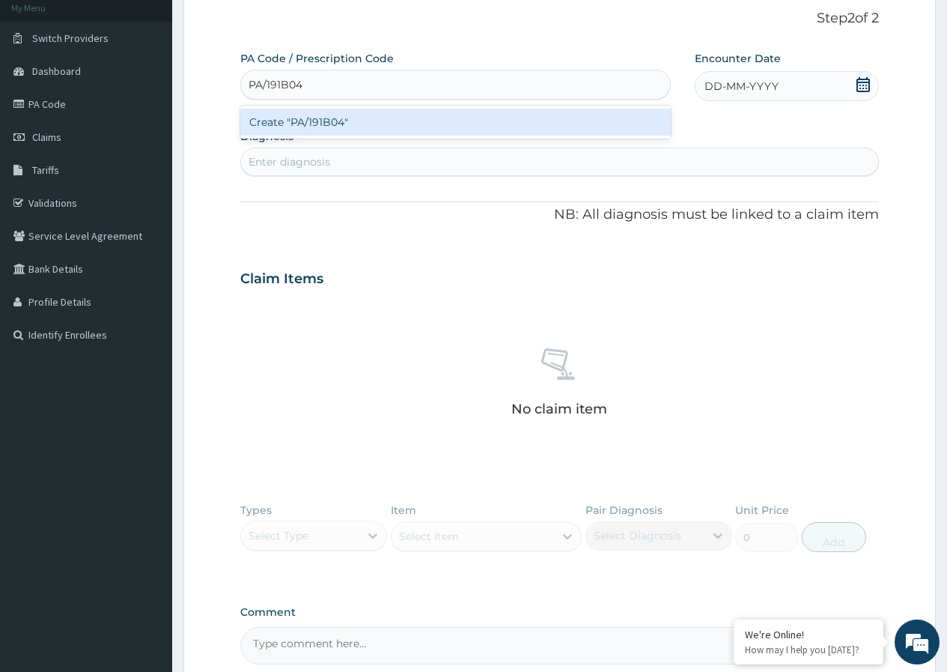
click at [307, 124] on div "Create "PA/191B04"" at bounding box center [455, 122] width 430 height 27
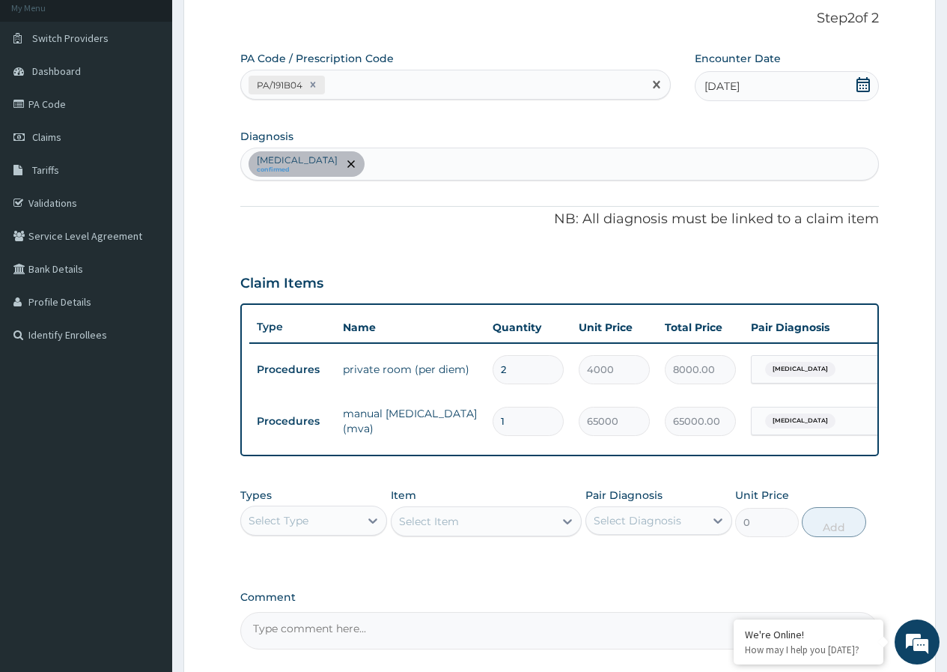
click at [372, 87] on div "PA/191B04" at bounding box center [441, 85] width 401 height 25
paste input "PA/068C24"
type input "PA/068C24"
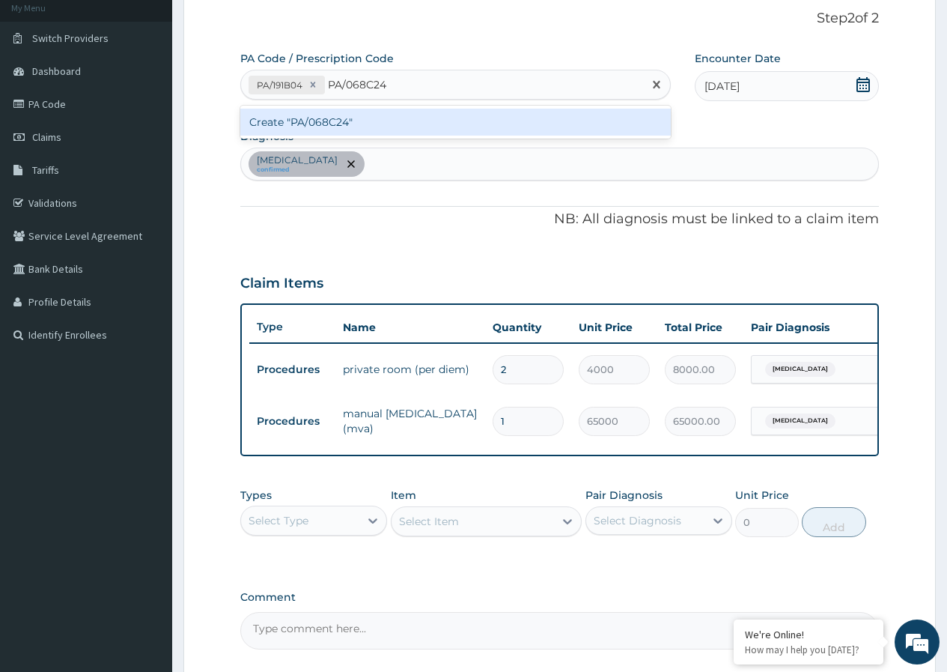
click at [334, 122] on div "Create "PA/068C24"" at bounding box center [455, 122] width 430 height 27
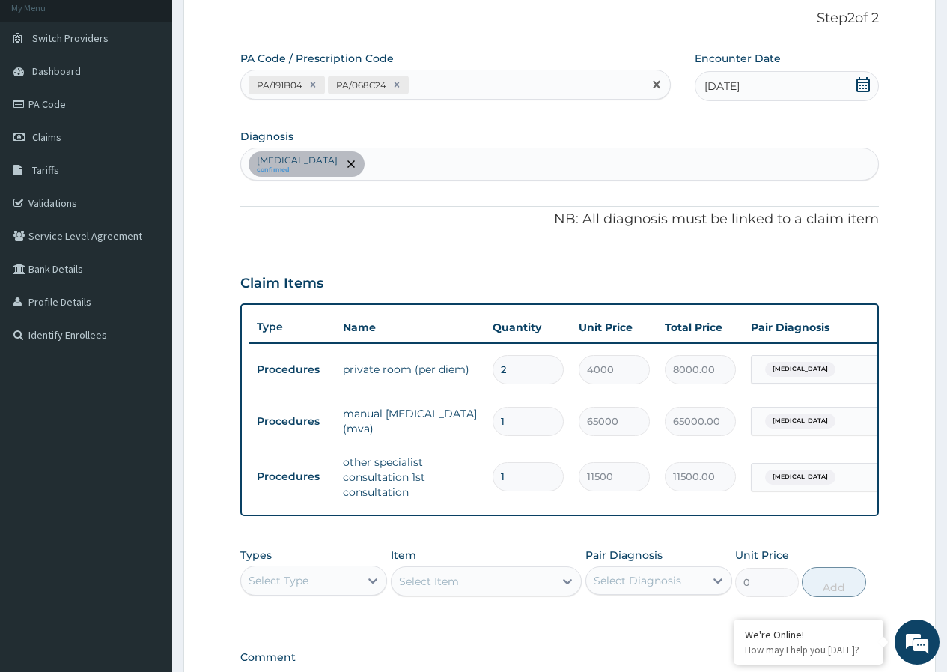
click at [450, 77] on div "PA/191B04 PA/068C24" at bounding box center [441, 85] width 401 height 25
paste input "PA/5CF994"
type input "PA/5CF994"
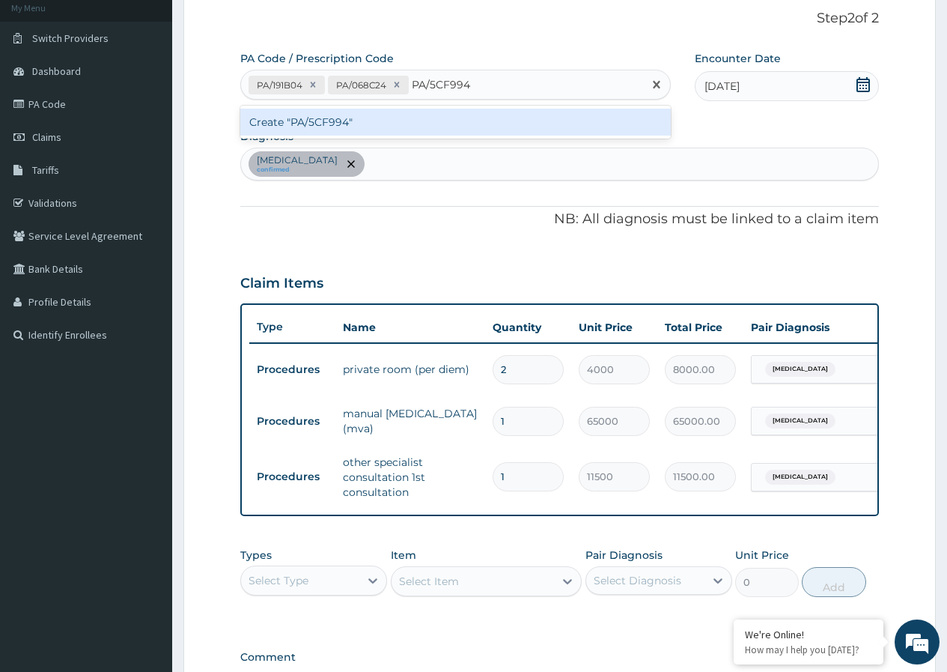
click at [349, 120] on div "Create "PA/5CF994"" at bounding box center [455, 122] width 430 height 27
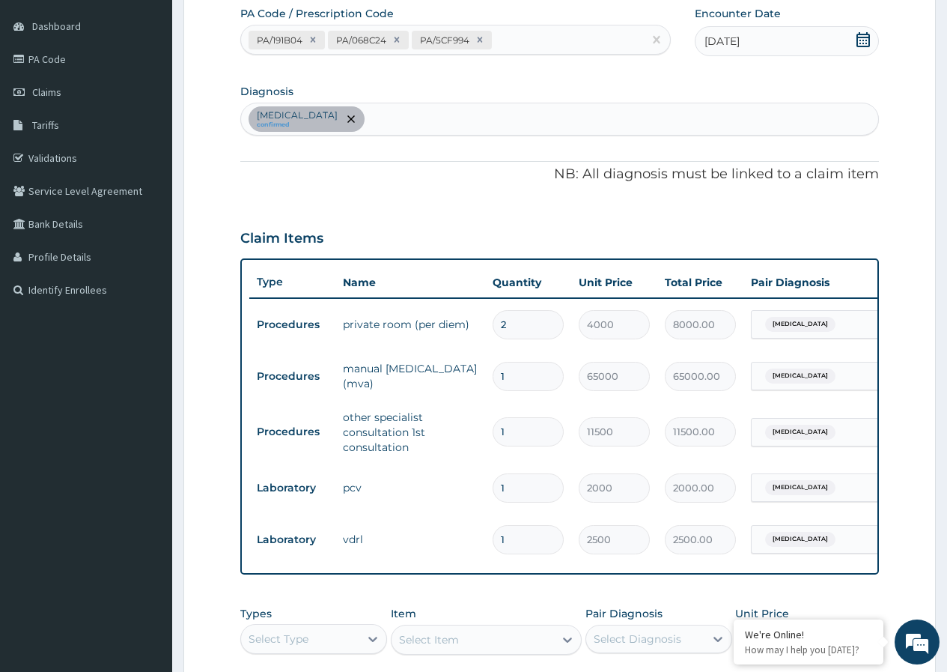
scroll to position [102, 0]
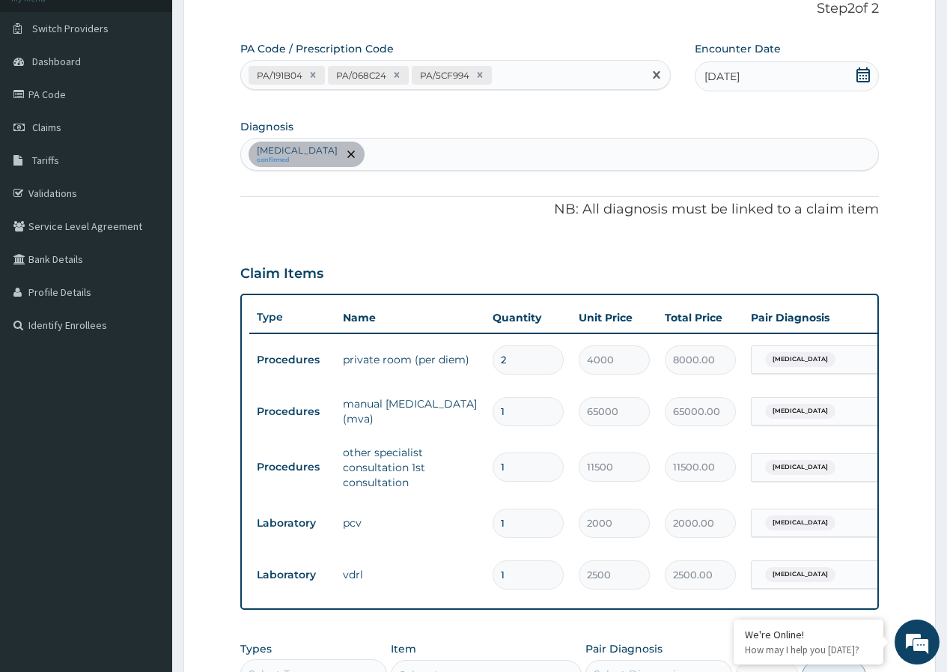
click at [532, 70] on div "PA/191B04 PA/068C24 PA/5CF994" at bounding box center [441, 75] width 401 height 25
paste input "PA/DA3977"
type input "PA/DA3977"
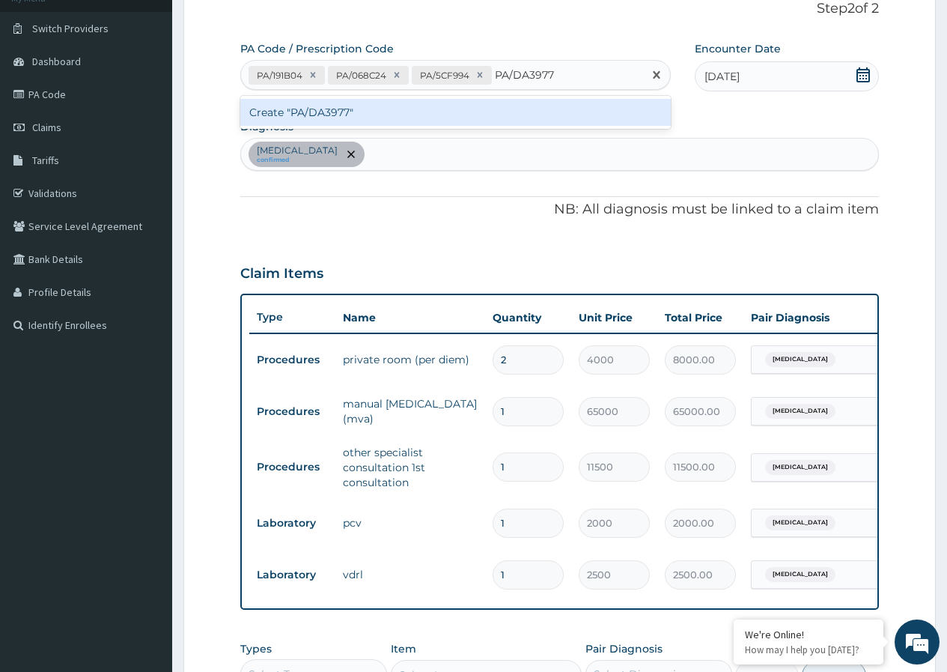
click at [353, 111] on div "Create "PA/DA3977"" at bounding box center [455, 112] width 430 height 27
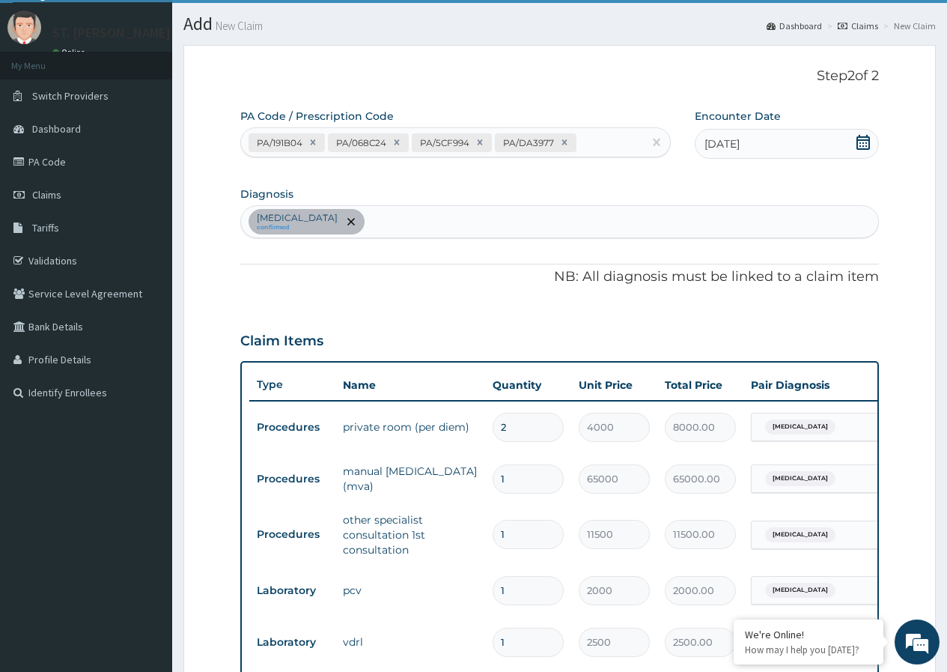
scroll to position [34, 0]
click at [609, 139] on div "PA/191B04 PA/068C24 PA/5CF994 PA/DA3977" at bounding box center [441, 143] width 401 height 25
paste input "PA/42B4A8"
type input "PA/42B4A8"
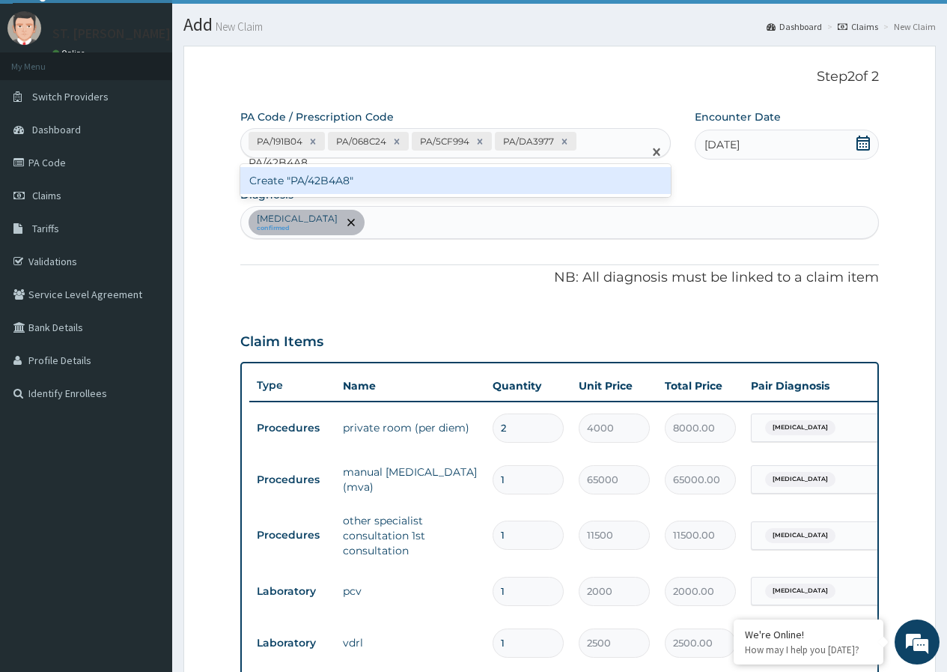
click at [353, 182] on div "Create "PA/42B4A8"" at bounding box center [455, 180] width 430 height 27
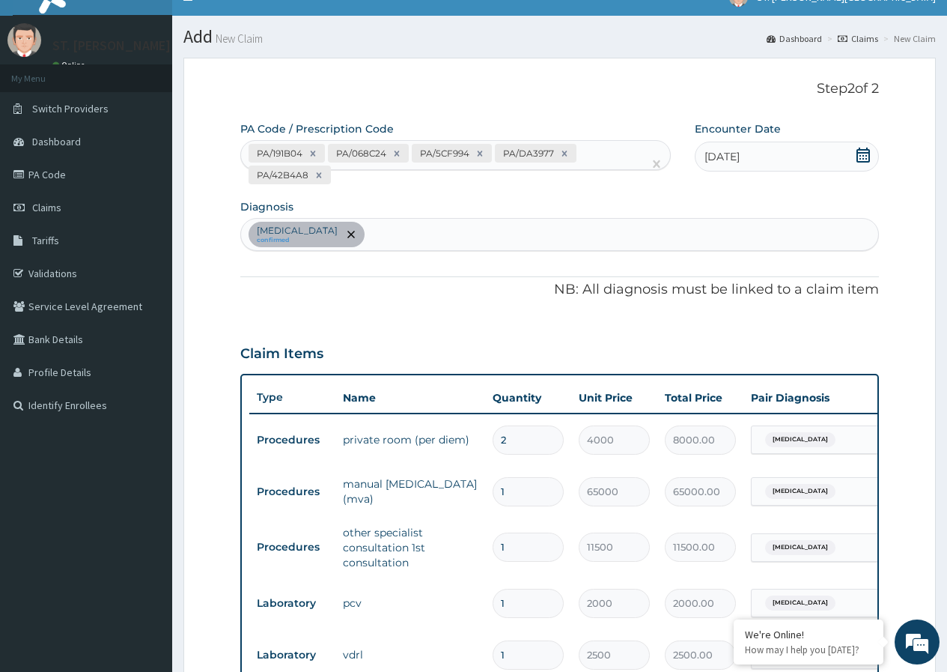
scroll to position [0, 0]
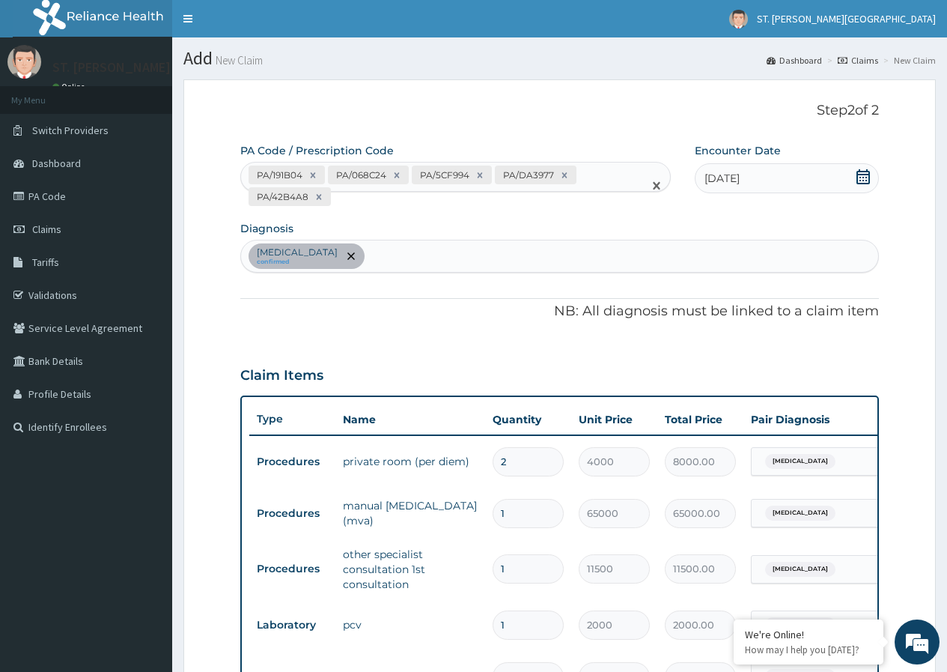
click at [602, 171] on div "PA/191B04 PA/068C24 PA/5CF994 PA/DA3977 PA/42B4A8" at bounding box center [441, 186] width 401 height 46
paste input "PA/F5BB8B"
type input "PA/F5BB8B"
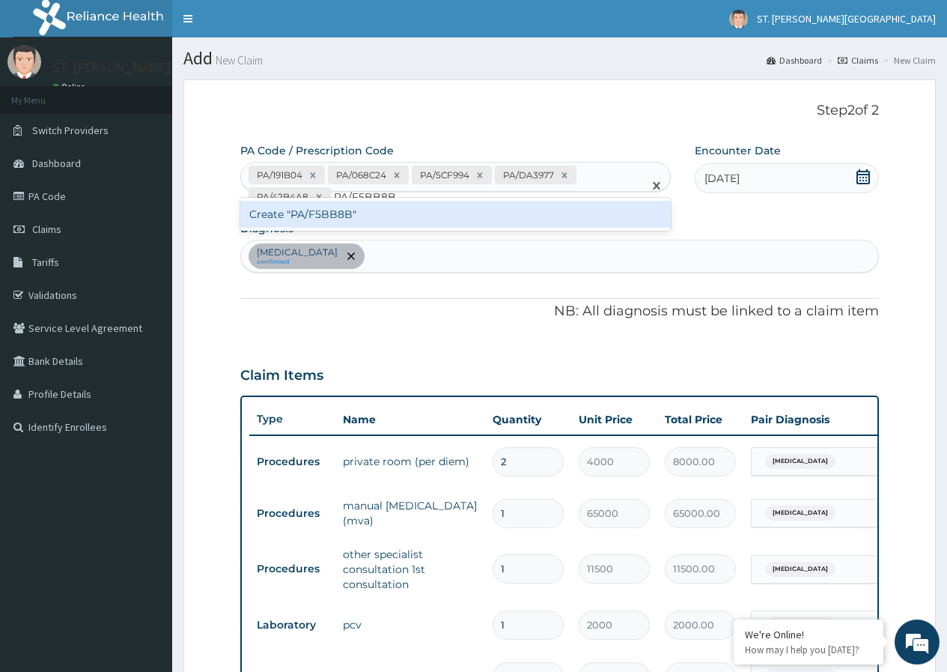
click at [351, 217] on div "Create "PA/F5BB8B"" at bounding box center [455, 214] width 430 height 27
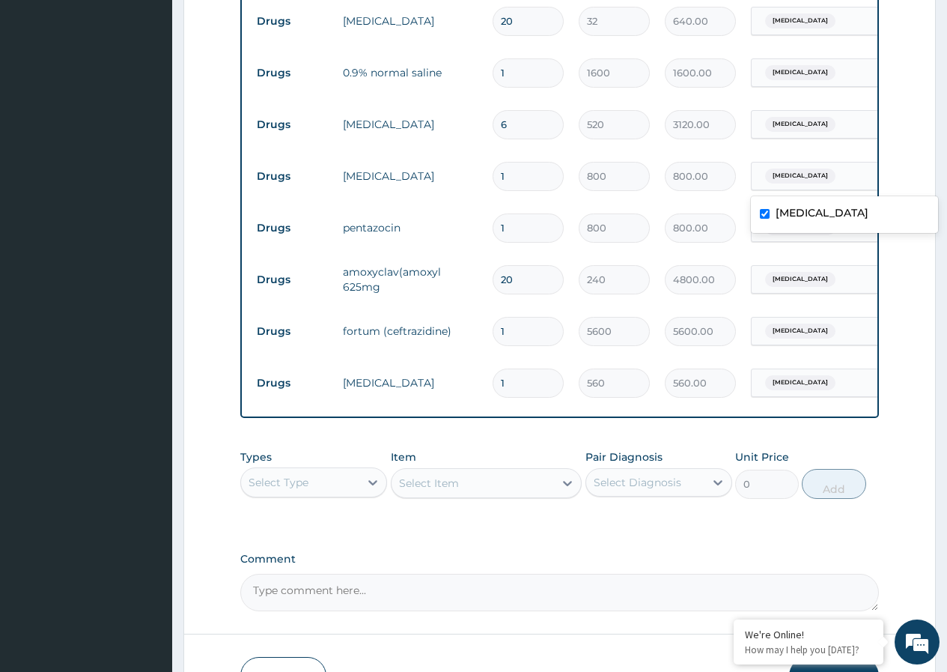
scroll to position [843, 0]
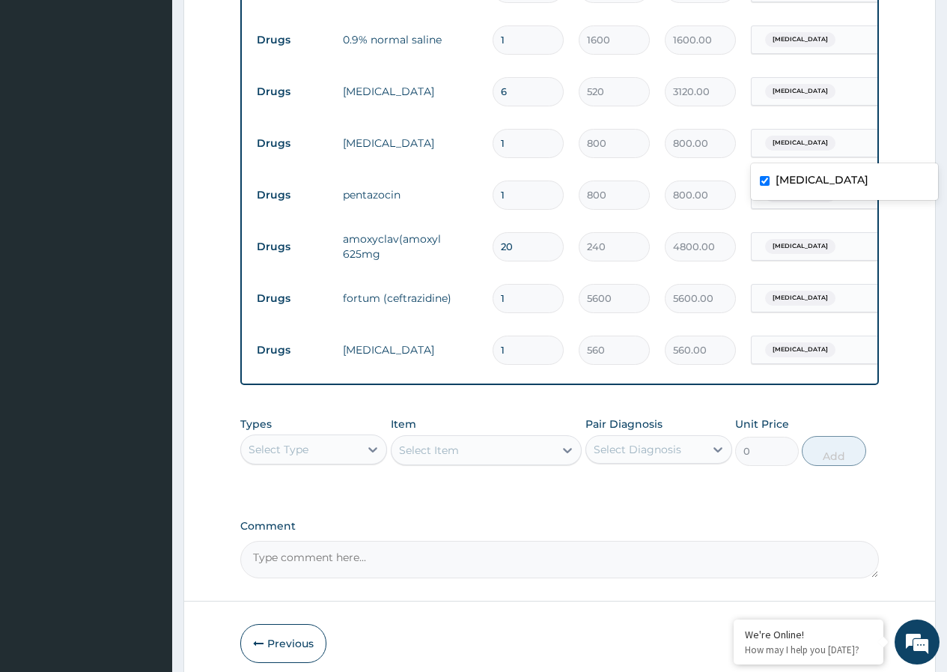
drag, startPoint x: 790, startPoint y: 225, endPoint x: 929, endPoint y: 128, distance: 169.3
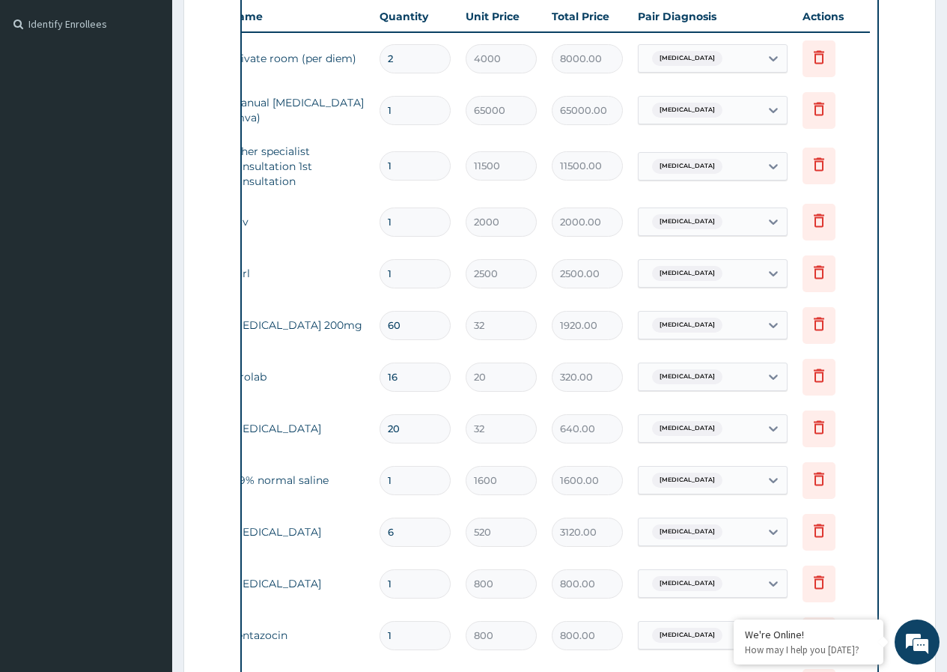
scroll to position [319, 0]
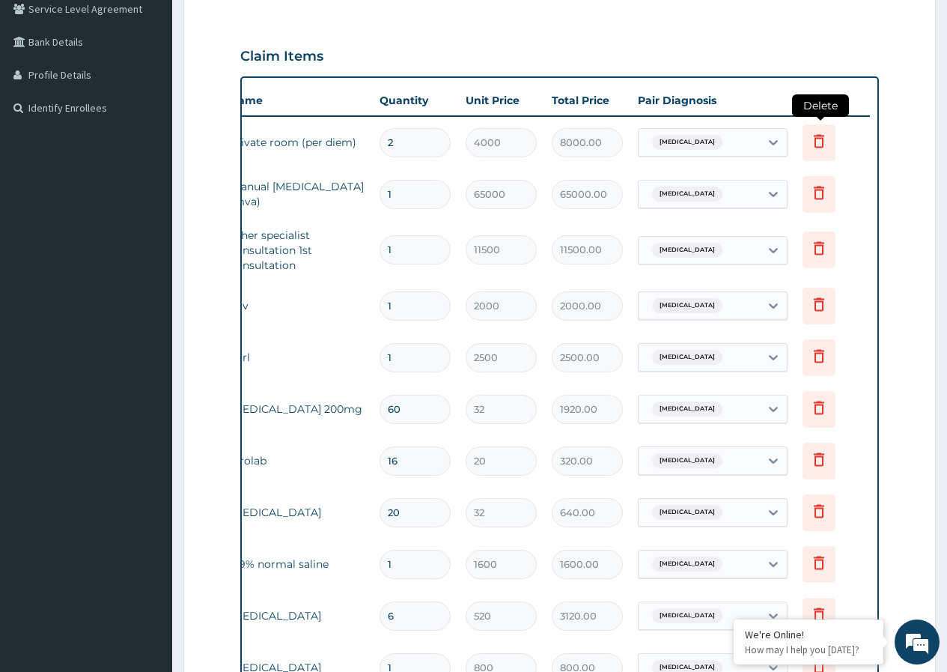
click at [821, 148] on icon at bounding box center [819, 141] width 18 height 18
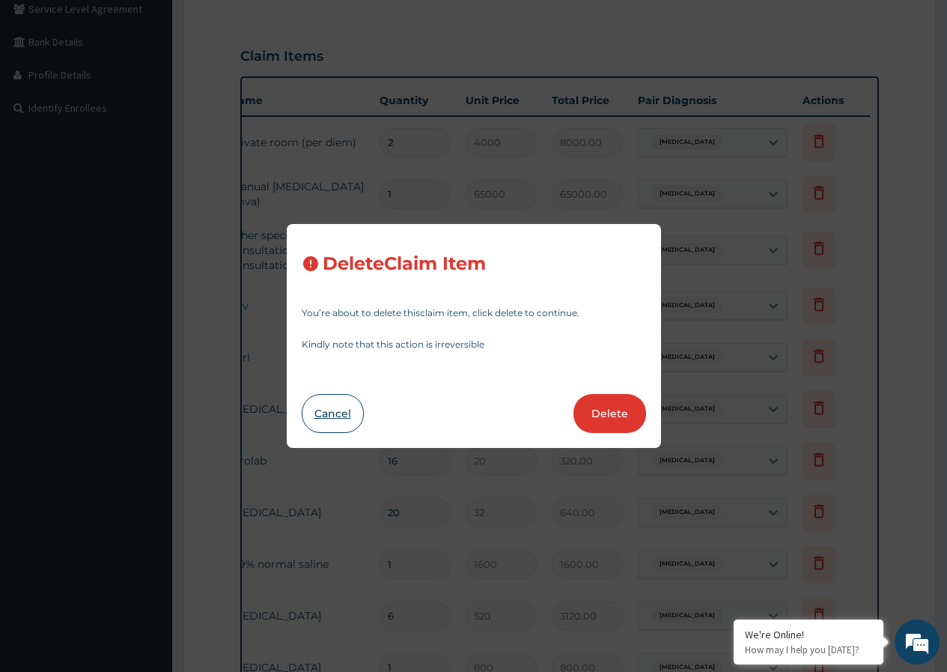
click at [343, 416] on button "Cancel" at bounding box center [333, 413] width 62 height 39
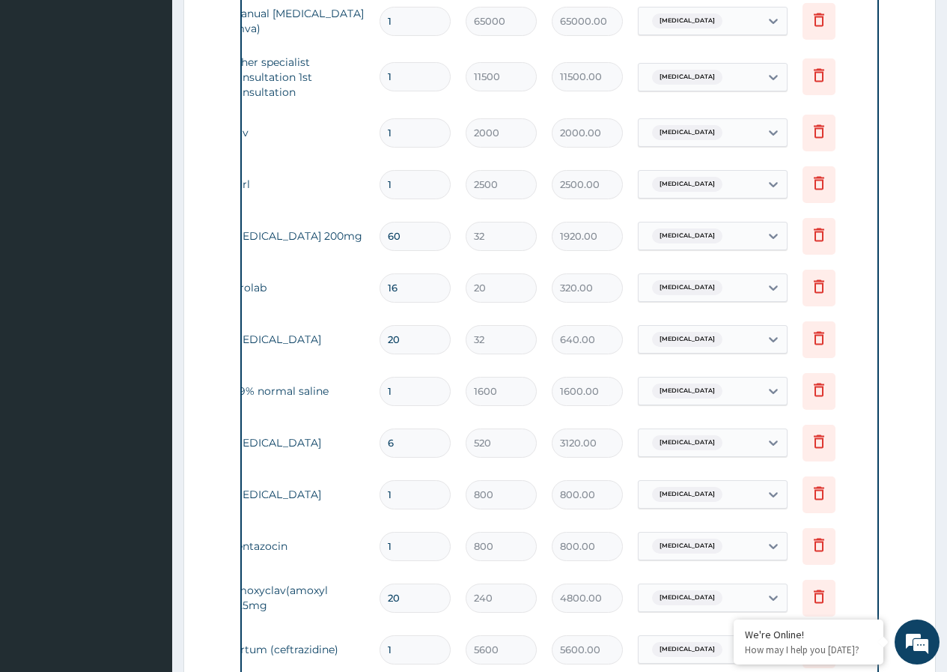
scroll to position [394, 0]
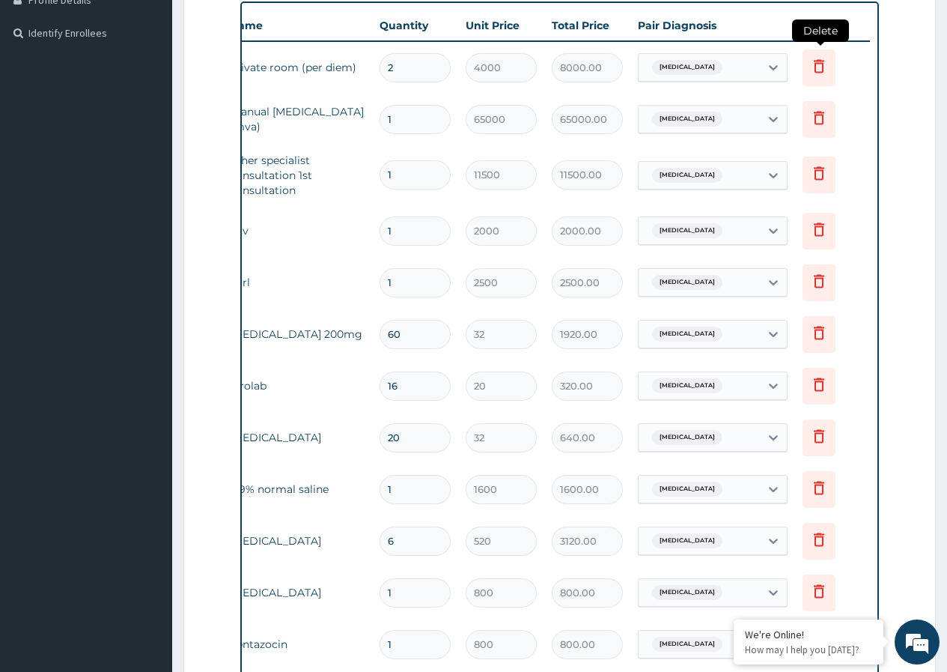
click at [824, 70] on icon at bounding box center [819, 65] width 10 height 13
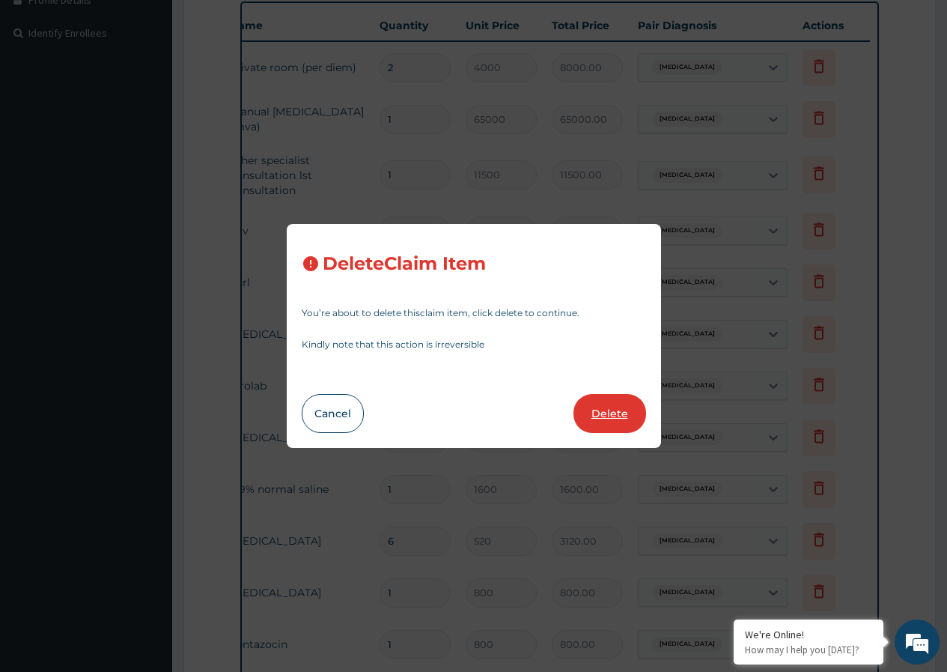
click at [611, 413] on button "Delete" at bounding box center [610, 413] width 73 height 39
type input "1"
type input "65000"
type input "65000.00"
type input "11500"
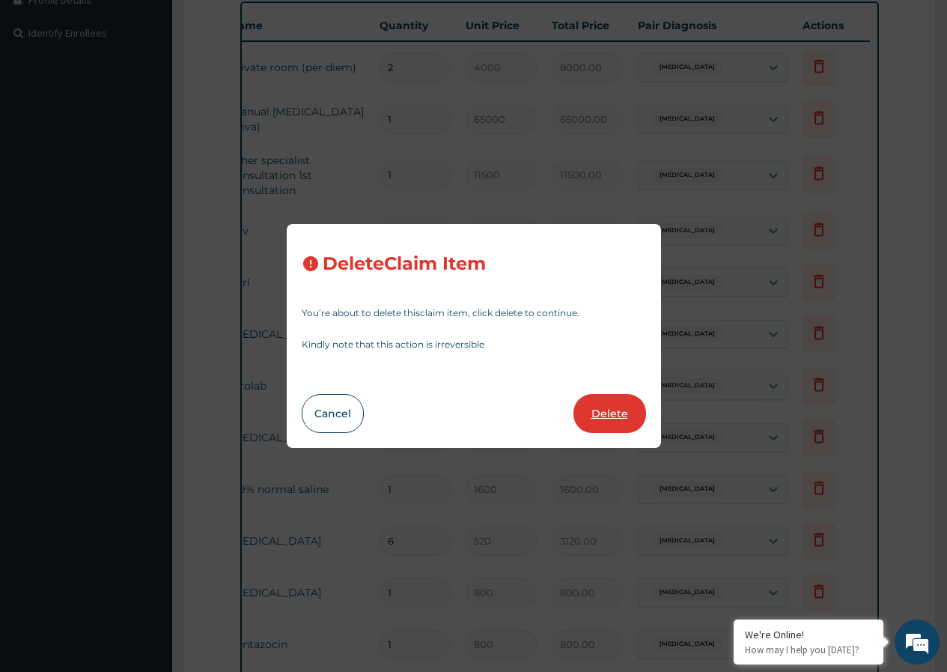
type input "11500.00"
type input "2000"
type input "2000.00"
type input "2500"
type input "2500.00"
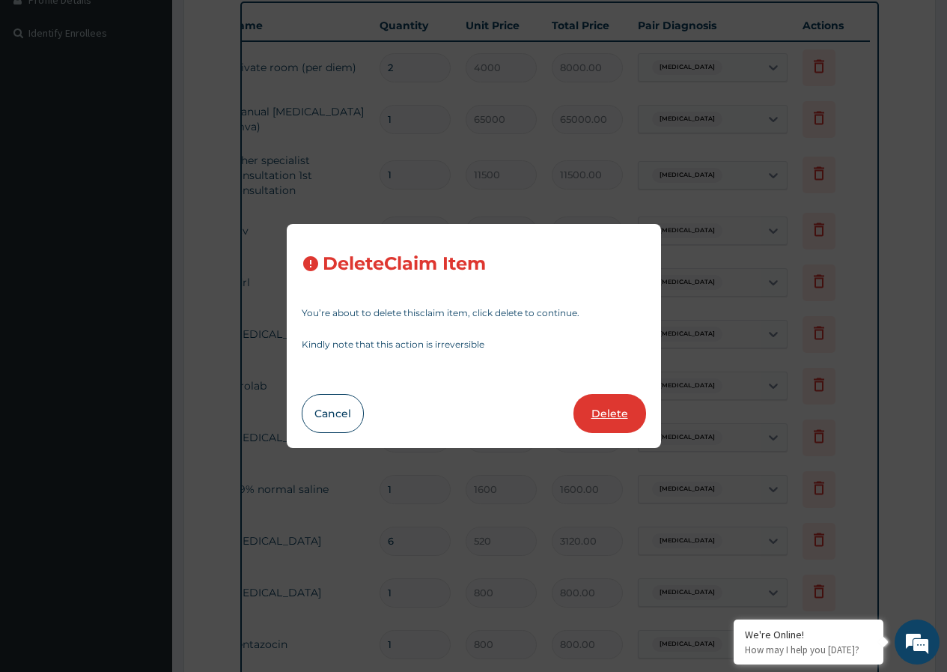
type input "60"
type input "32"
type input "1920.00"
type input "16"
type input "20"
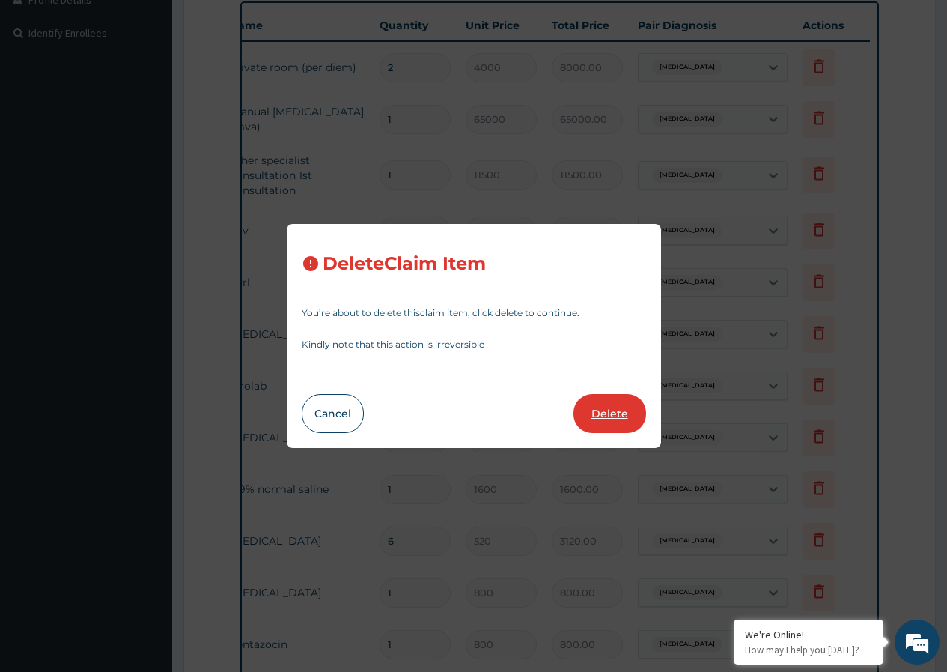
type input "320.00"
type input "20"
type input "32"
type input "640.00"
type input "1"
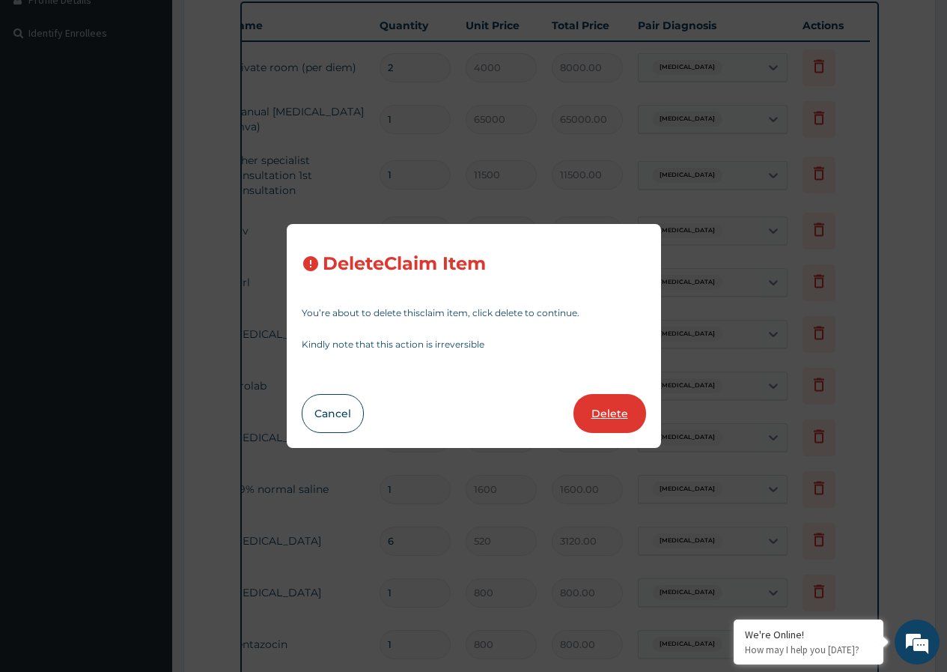
type input "1600"
type input "1600.00"
type input "6"
type input "520"
type input "3120.00"
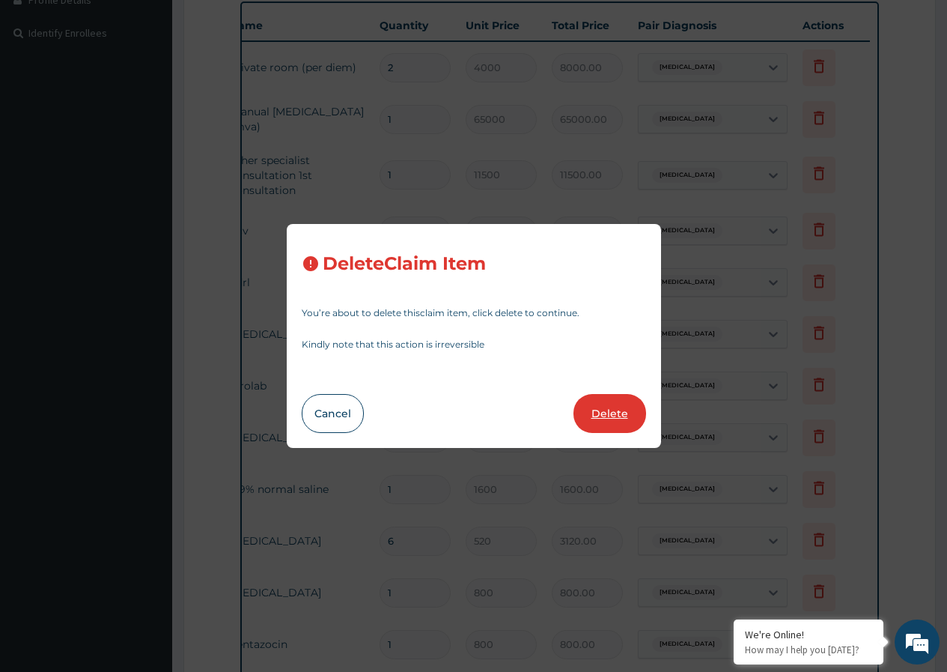
type input "1"
type input "800"
type input "800.00"
type input "20"
type input "240"
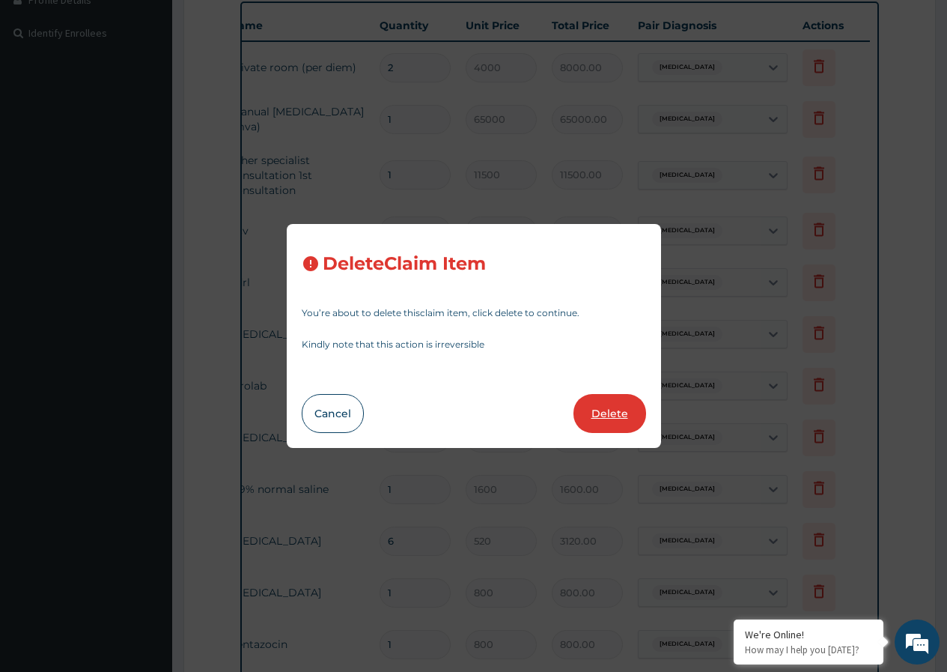
type input "4800.00"
type input "1"
type input "5600"
type input "5600.00"
type input "560"
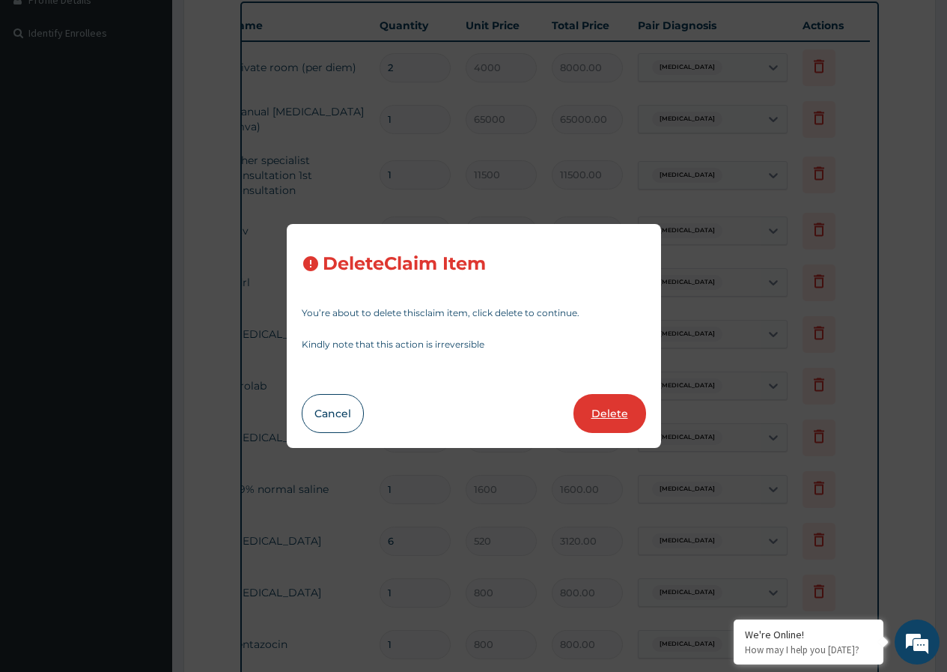
type input "560.00"
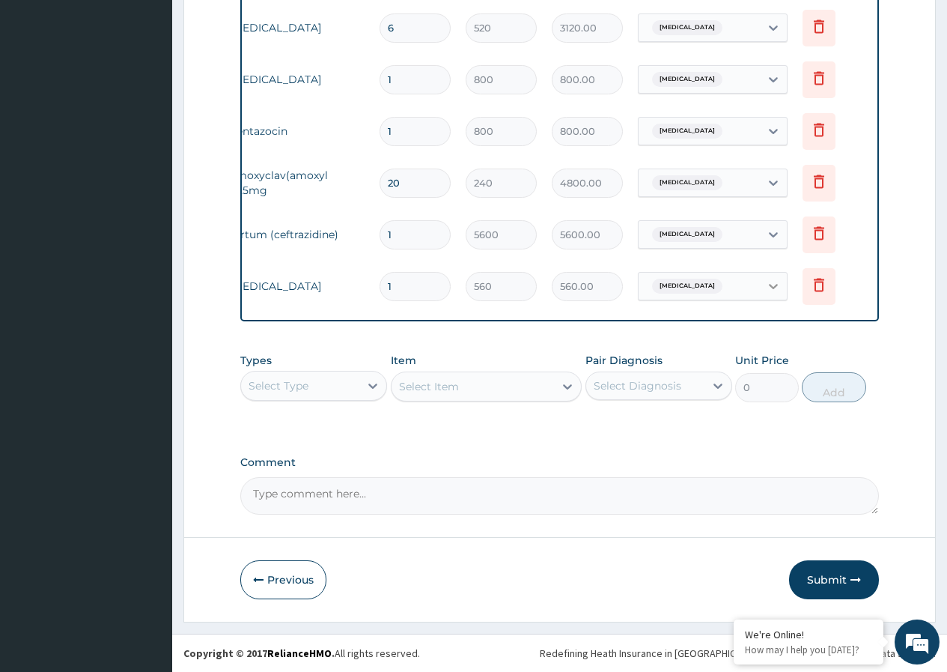
scroll to position [866, 0]
click at [820, 580] on button "Submit" at bounding box center [834, 579] width 90 height 39
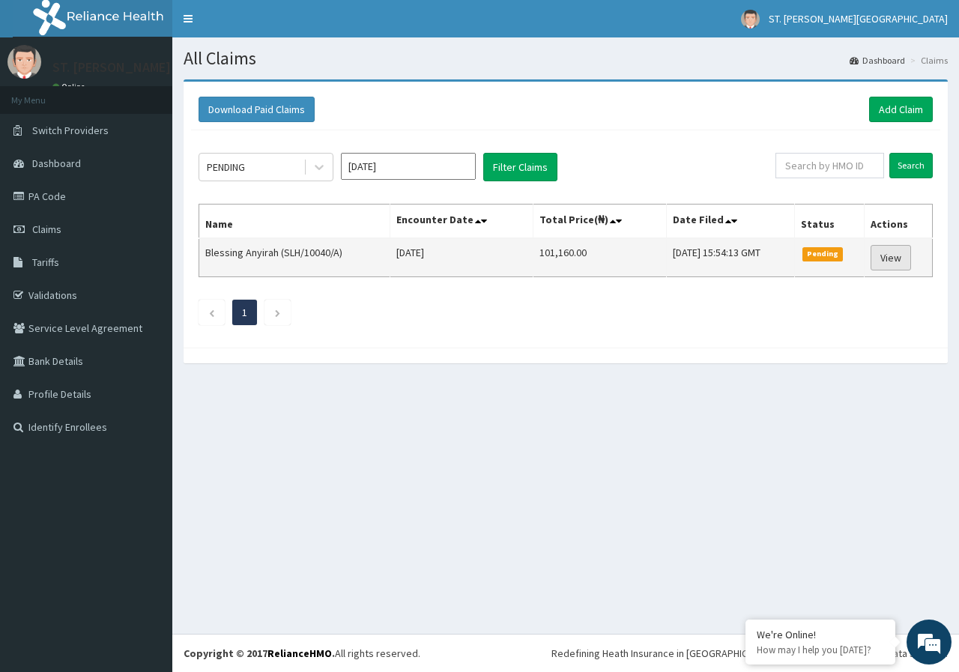
click at [891, 255] on link "View" at bounding box center [890, 257] width 40 height 25
